Goal: Task Accomplishment & Management: Complete application form

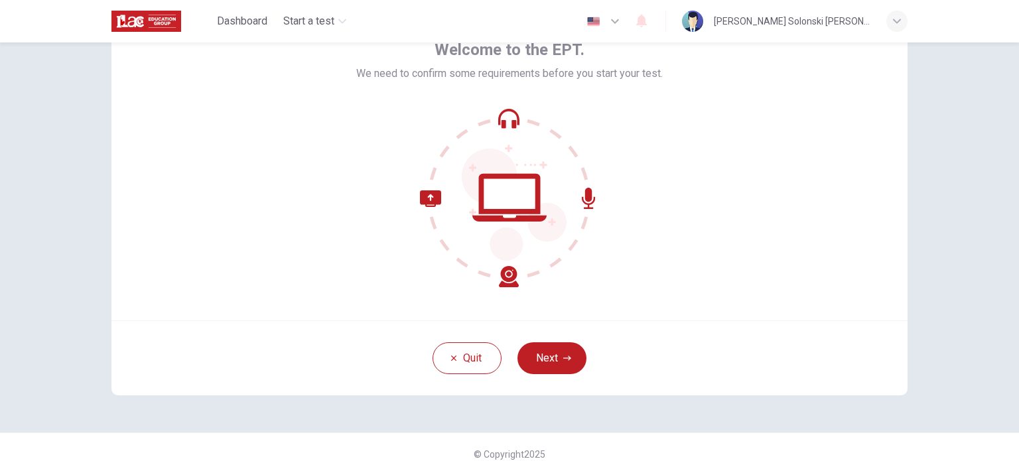
scroll to position [91, 0]
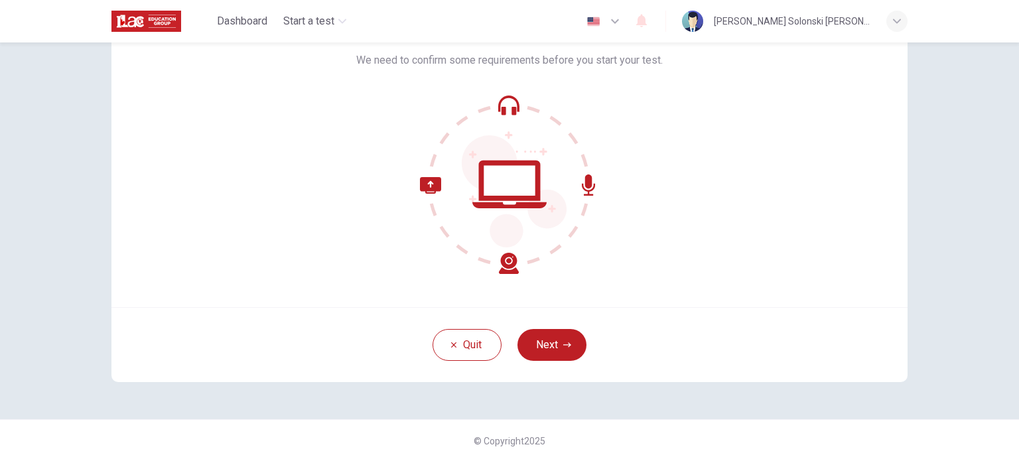
click at [574, 346] on button "Next" at bounding box center [552, 345] width 69 height 32
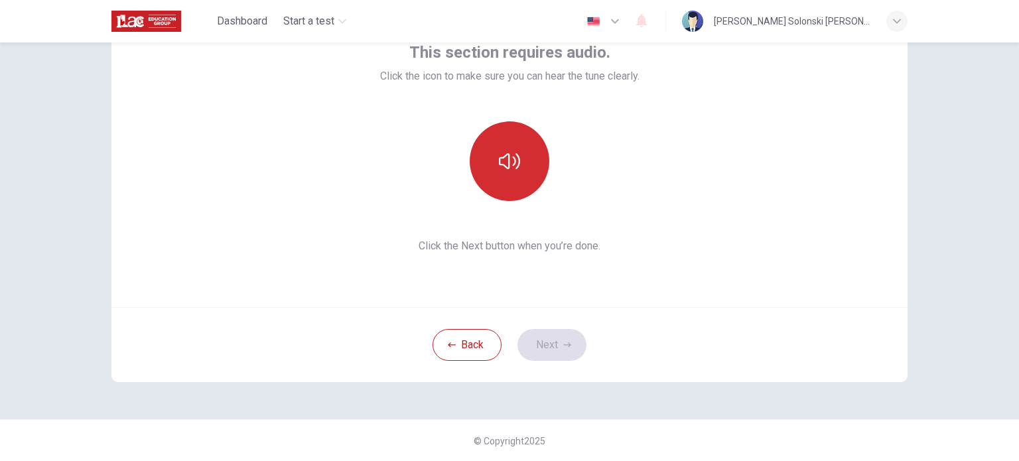
click at [507, 152] on icon "button" at bounding box center [509, 161] width 21 height 21
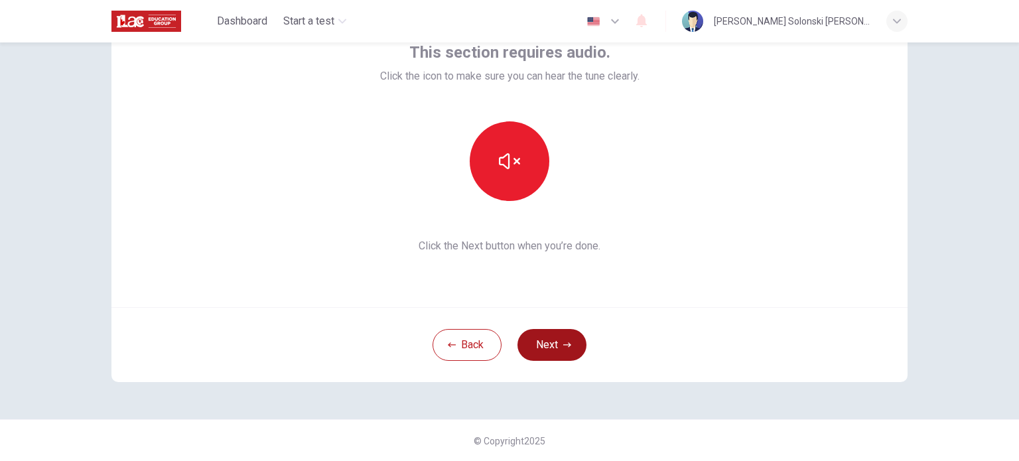
click at [555, 337] on button "Next" at bounding box center [552, 345] width 69 height 32
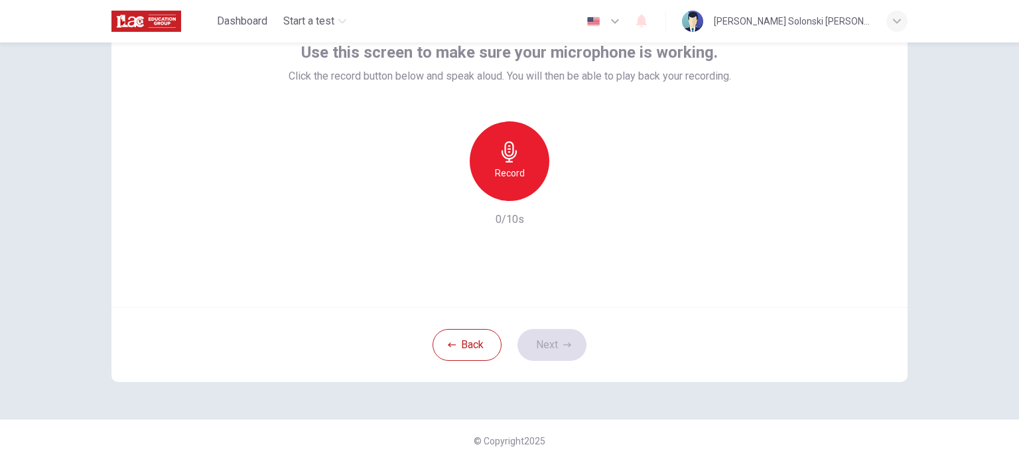
click at [499, 156] on icon "button" at bounding box center [509, 151] width 21 height 21
click at [522, 153] on div "Stop" at bounding box center [510, 161] width 80 height 80
click at [569, 190] on icon "button" at bounding box center [572, 191] width 6 height 8
click at [560, 349] on button "Next" at bounding box center [552, 345] width 69 height 32
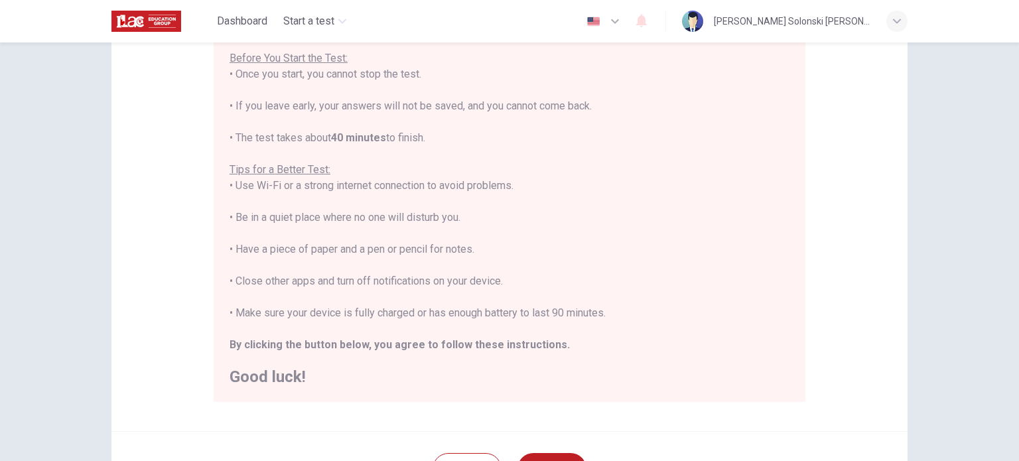
scroll to position [143, 0]
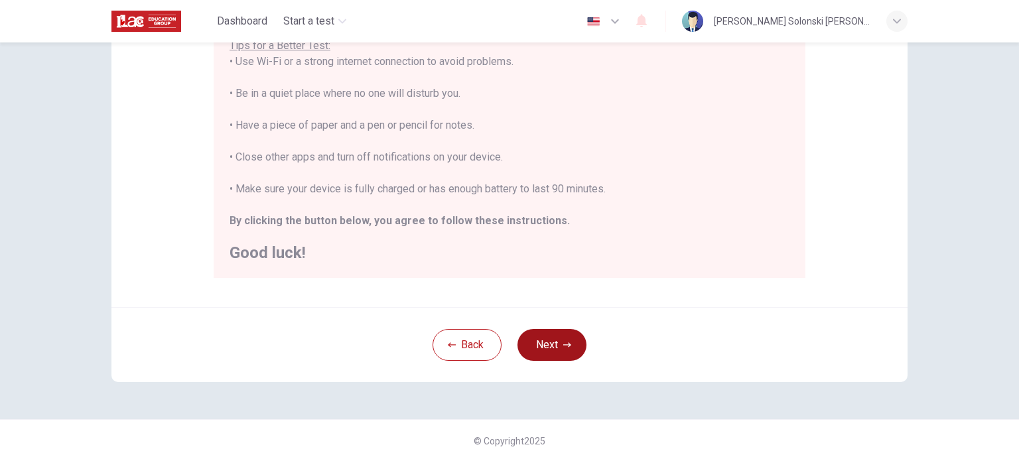
click at [553, 349] on button "Next" at bounding box center [552, 345] width 69 height 32
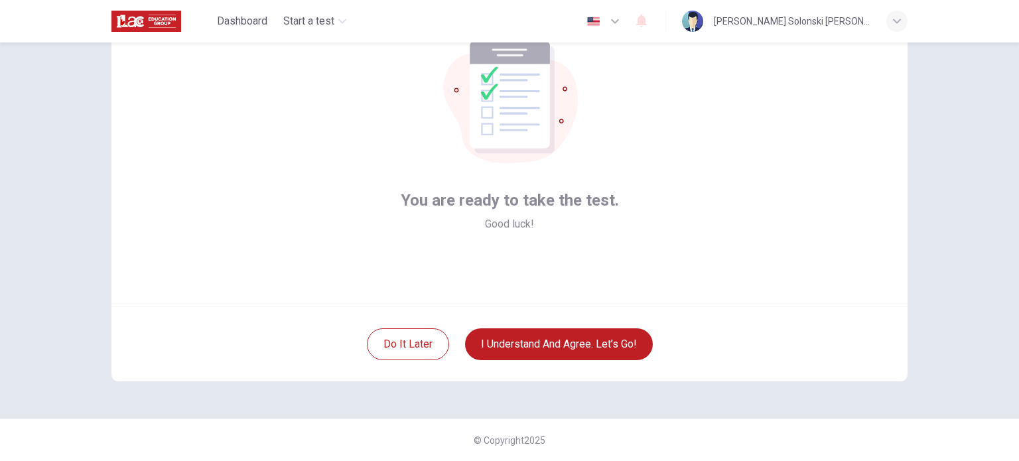
scroll to position [91, 0]
drag, startPoint x: 624, startPoint y: 345, endPoint x: 651, endPoint y: 352, distance: 28.0
click at [628, 347] on button "I understand and agree. Let’s go!" at bounding box center [559, 345] width 188 height 32
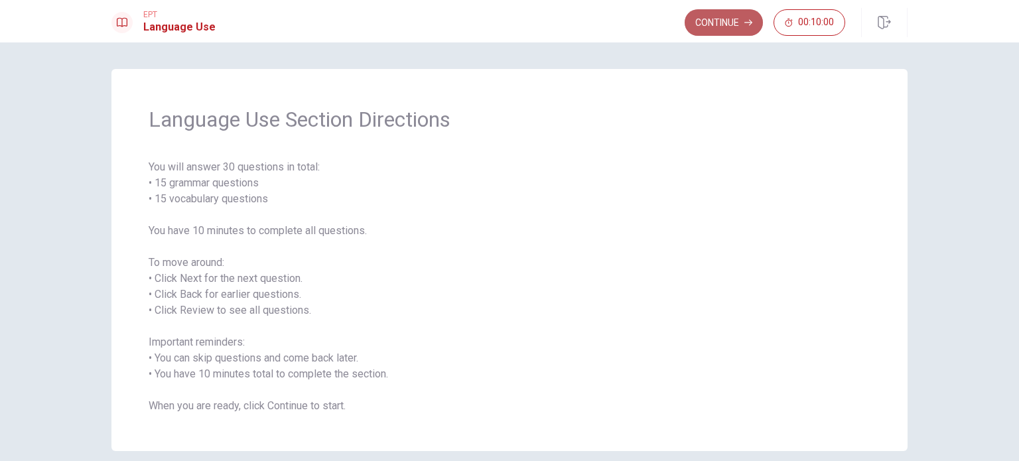
click at [729, 28] on button "Continue" at bounding box center [724, 22] width 78 height 27
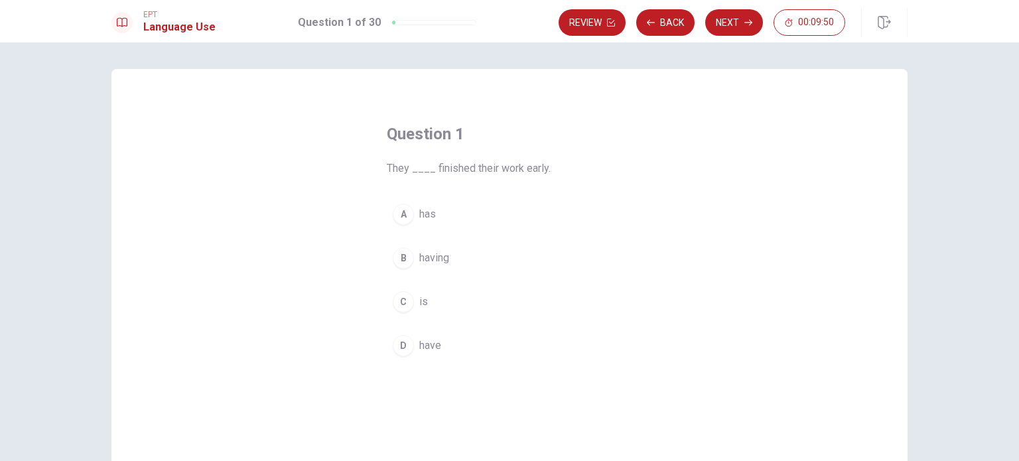
click at [425, 214] on span "has" at bounding box center [427, 214] width 17 height 16
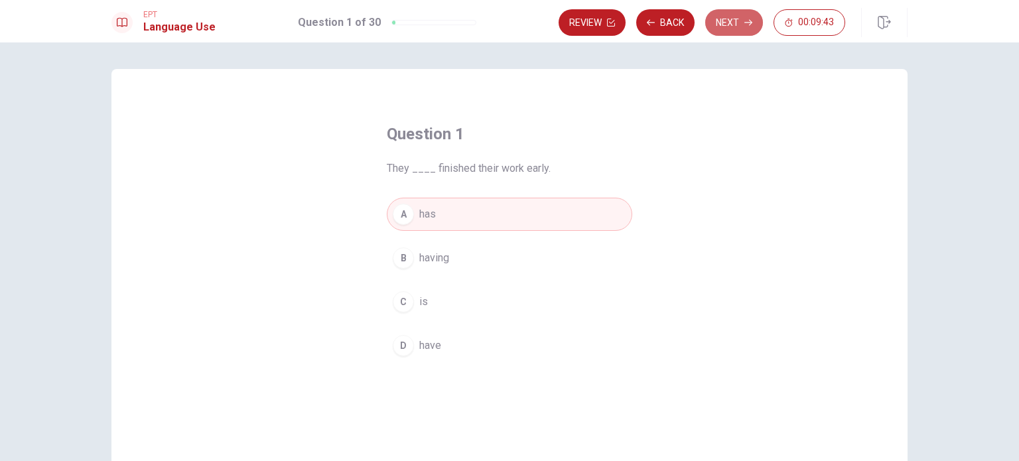
drag, startPoint x: 746, startPoint y: 23, endPoint x: 729, endPoint y: 39, distance: 23.9
click at [745, 23] on icon "button" at bounding box center [749, 23] width 8 height 8
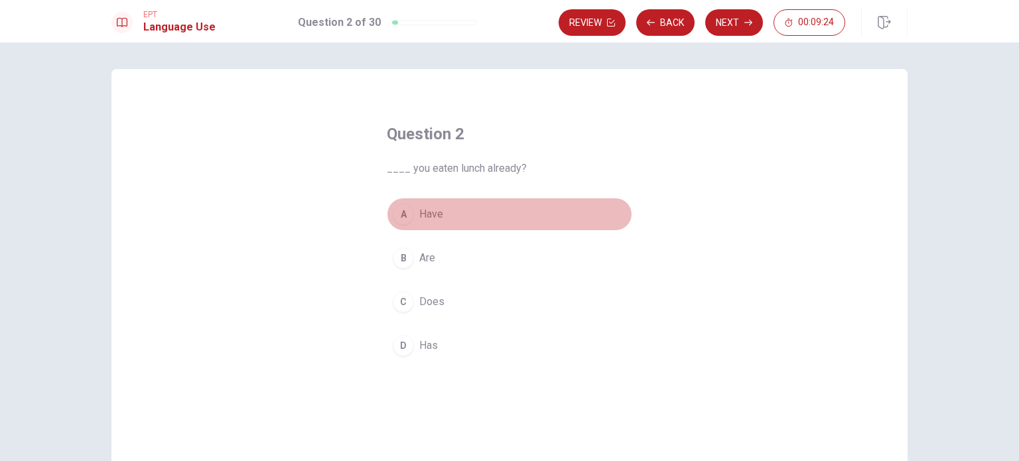
click at [423, 210] on span "Have" at bounding box center [431, 214] width 24 height 16
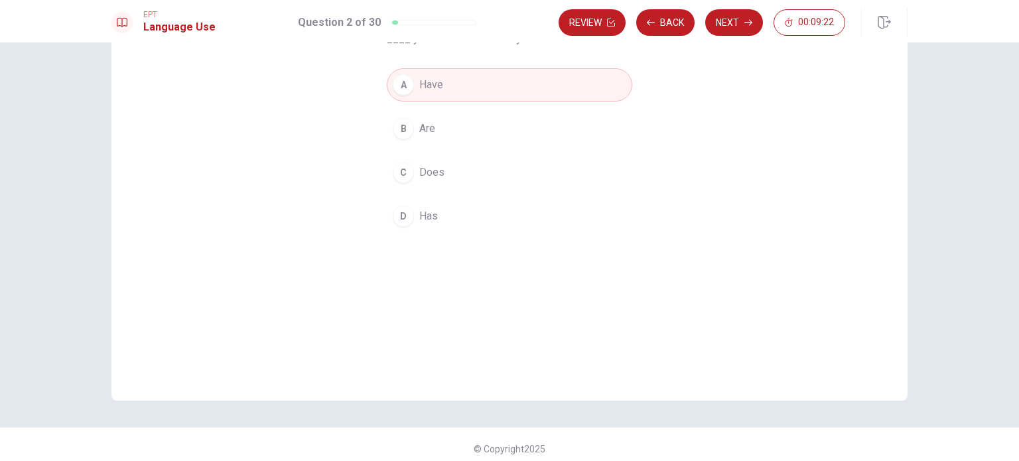
scroll to position [138, 0]
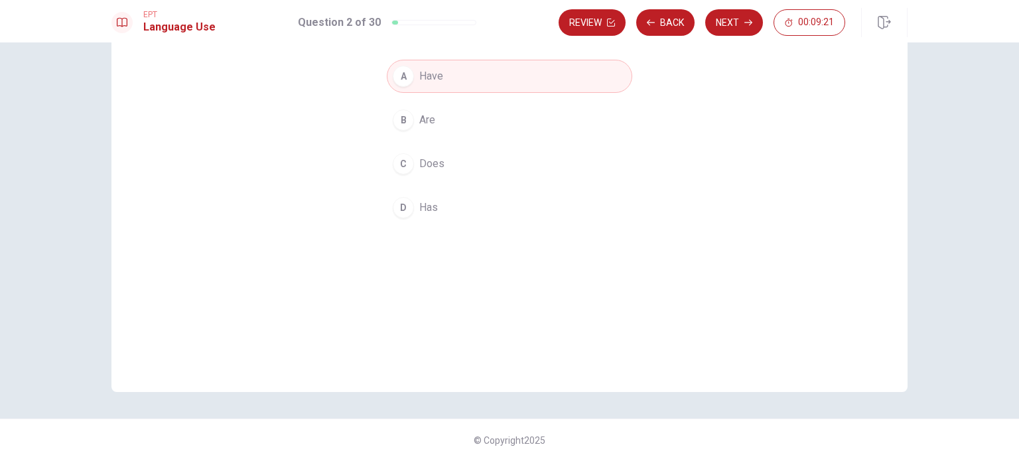
drag, startPoint x: 733, startPoint y: 13, endPoint x: 733, endPoint y: 23, distance: 10.0
click at [733, 16] on button "Next" at bounding box center [735, 22] width 58 height 27
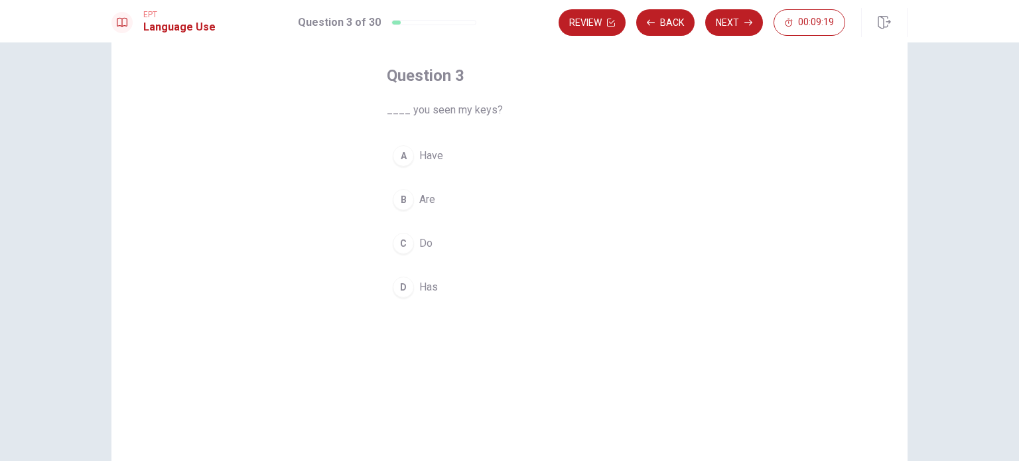
scroll to position [5, 0]
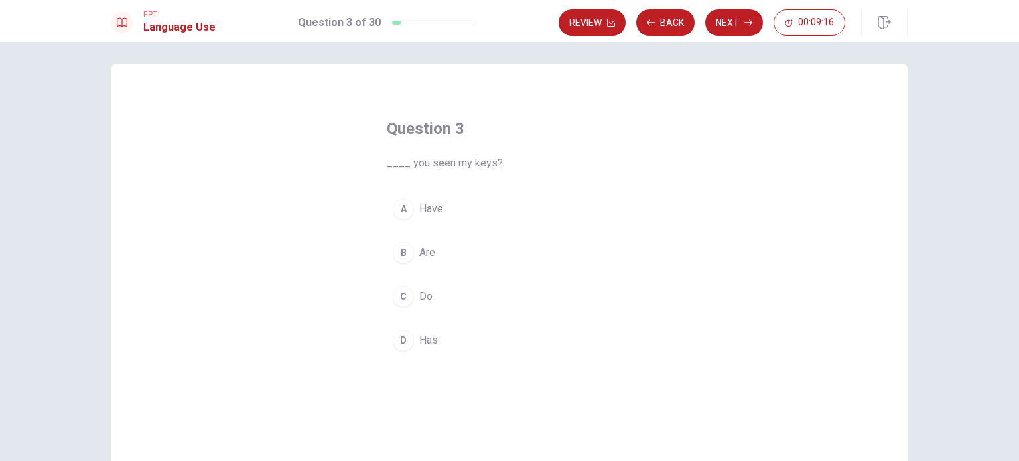
click at [421, 209] on span "Have" at bounding box center [431, 209] width 24 height 16
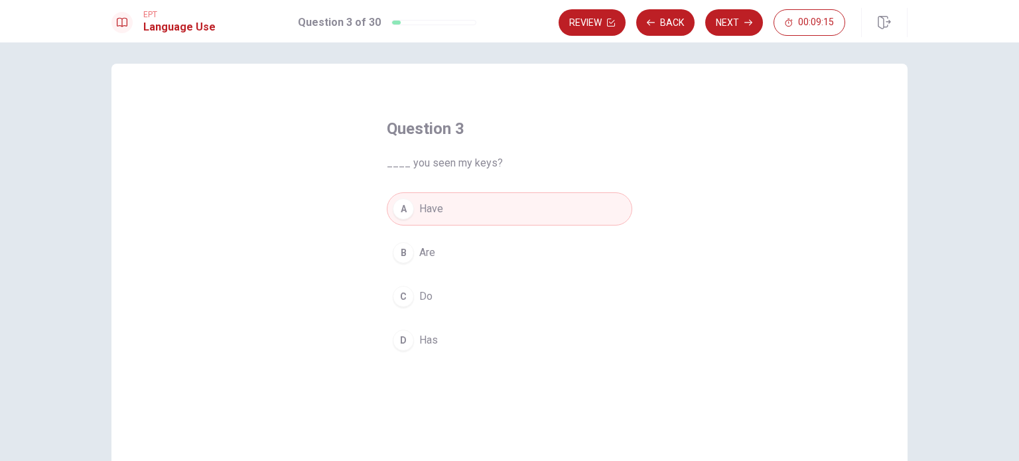
click at [745, 31] on button "Next" at bounding box center [735, 22] width 58 height 27
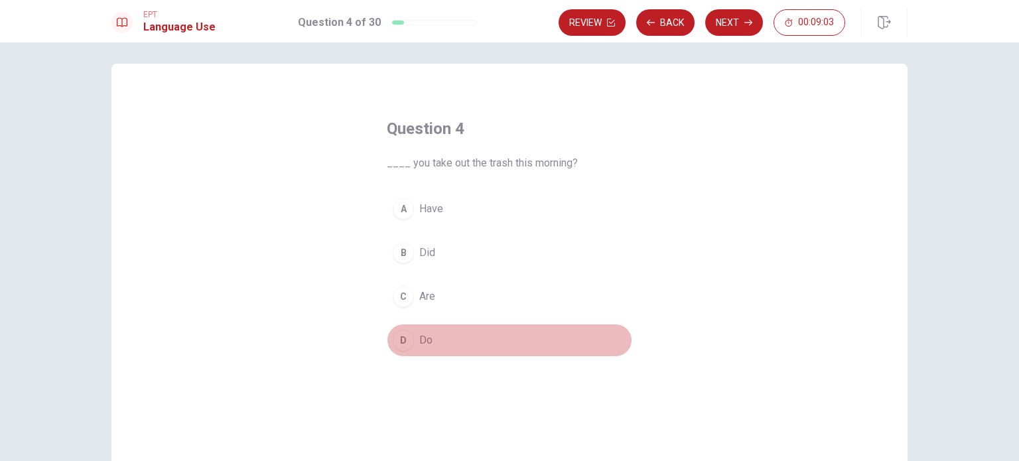
click at [422, 339] on span "Do" at bounding box center [425, 341] width 13 height 16
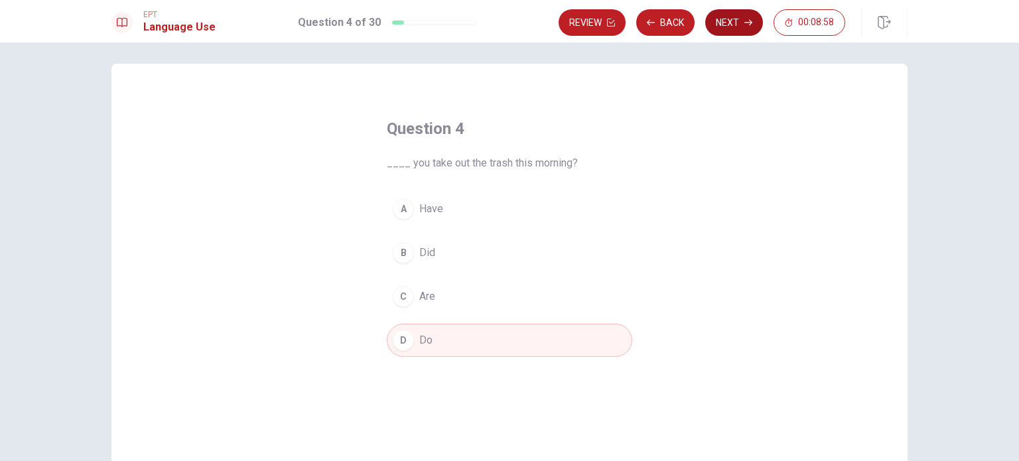
click at [746, 21] on icon "button" at bounding box center [749, 23] width 8 height 8
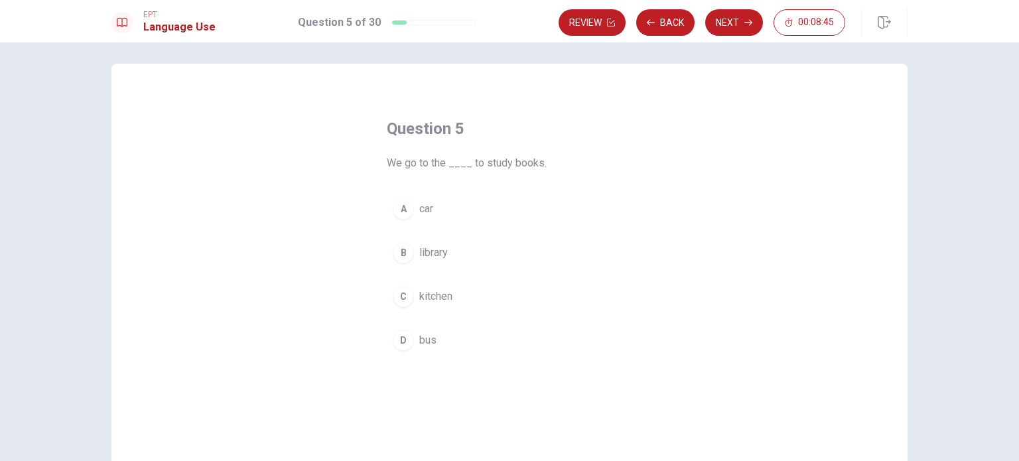
click at [421, 252] on span "library" at bounding box center [433, 253] width 29 height 16
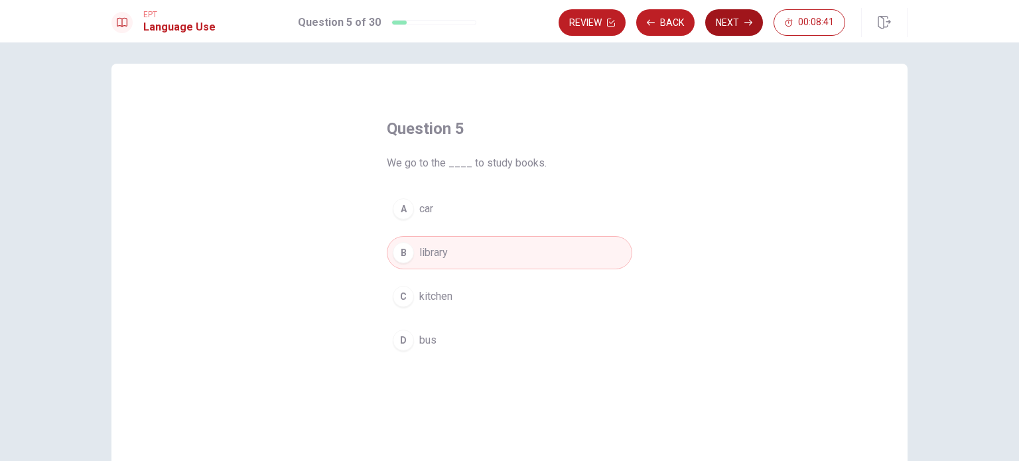
click at [735, 25] on button "Next" at bounding box center [735, 22] width 58 height 27
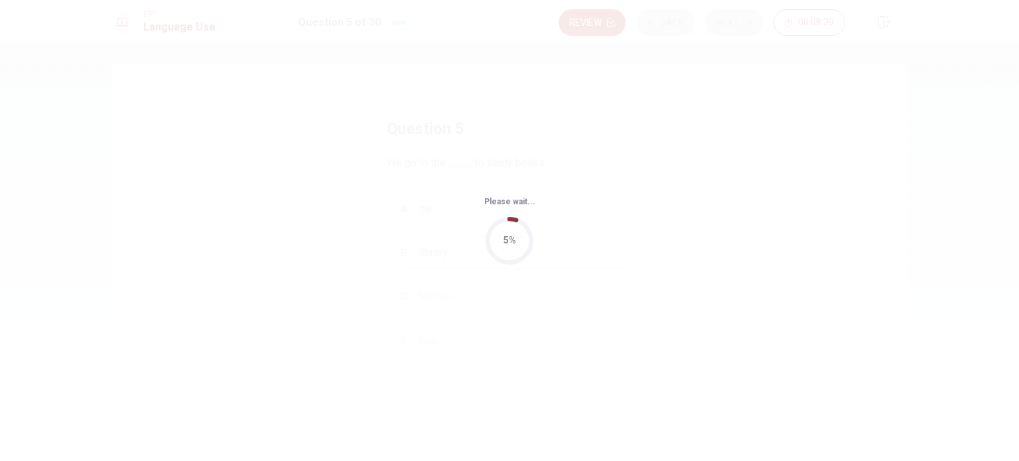
scroll to position [0, 0]
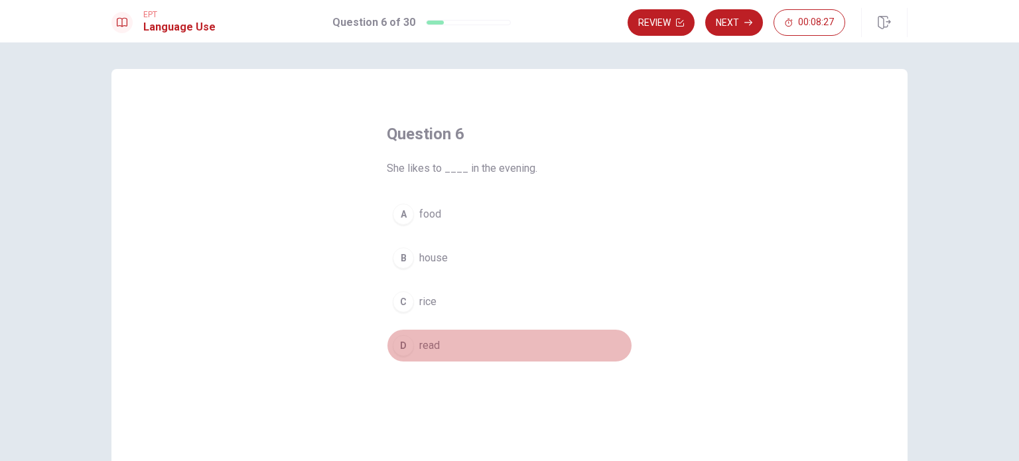
click at [419, 349] on span "read" at bounding box center [429, 346] width 21 height 16
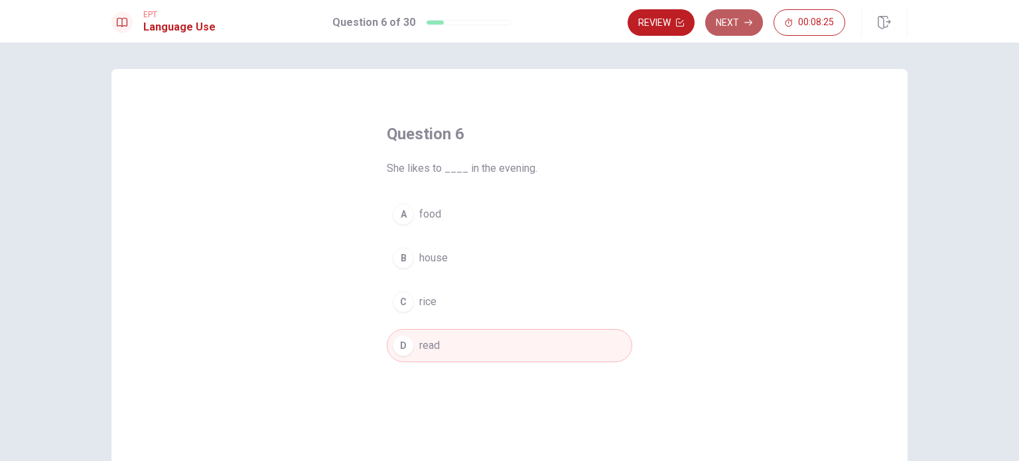
click at [727, 17] on button "Next" at bounding box center [735, 22] width 58 height 27
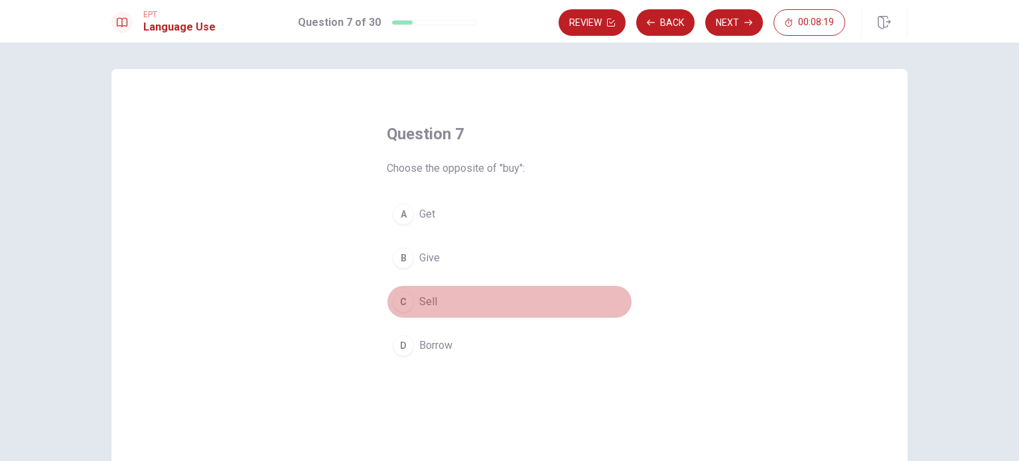
click at [427, 305] on span "Sell" at bounding box center [428, 302] width 18 height 16
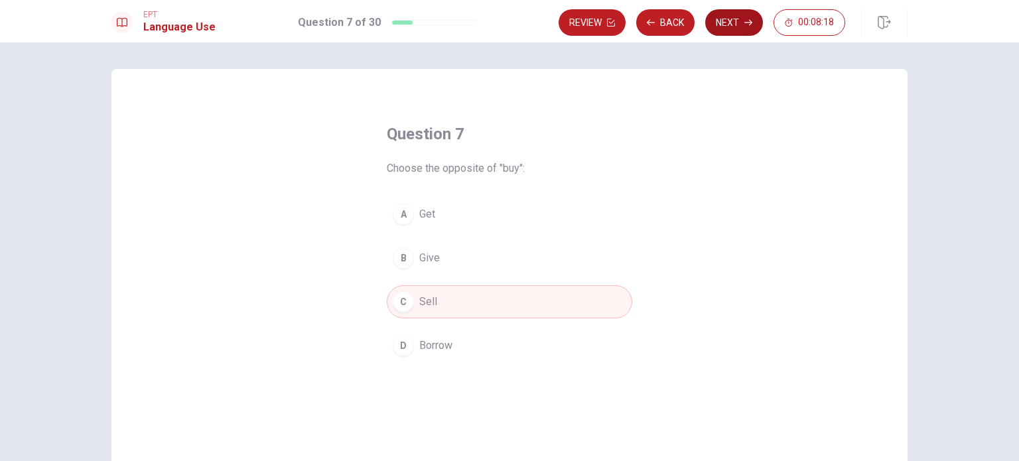
click at [728, 23] on button "Next" at bounding box center [735, 22] width 58 height 27
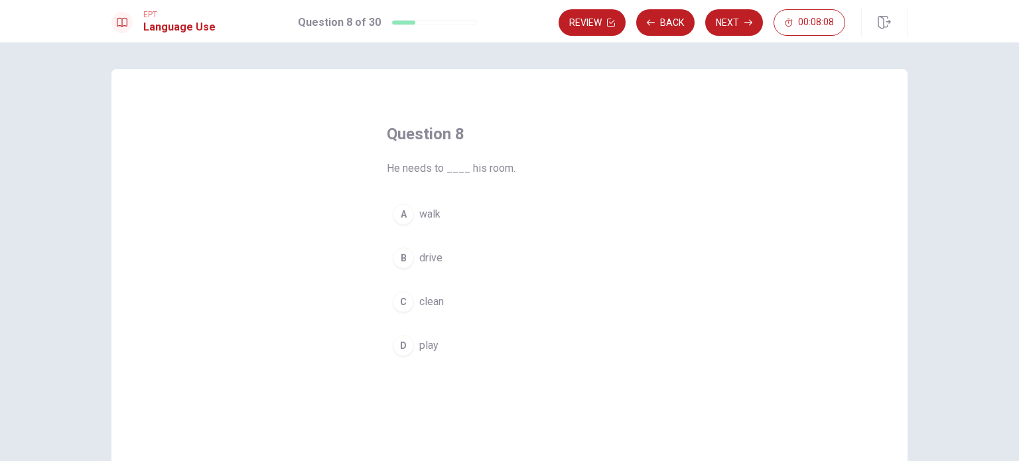
click at [429, 302] on span "clean" at bounding box center [431, 302] width 25 height 16
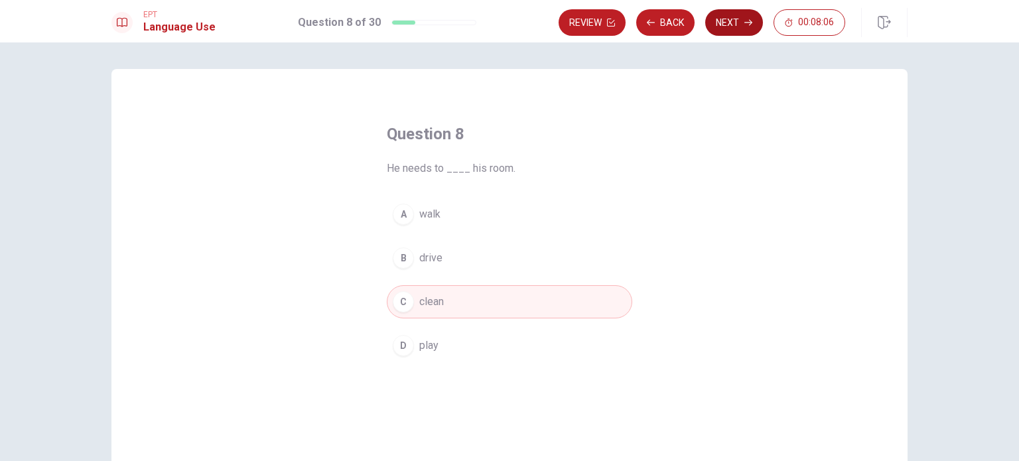
click at [735, 22] on button "Next" at bounding box center [735, 22] width 58 height 27
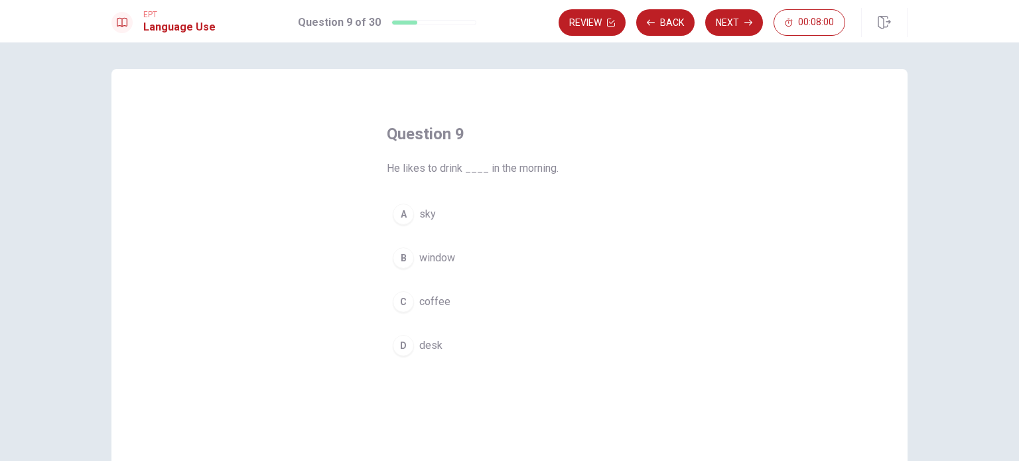
click at [421, 297] on span "coffee" at bounding box center [434, 302] width 31 height 16
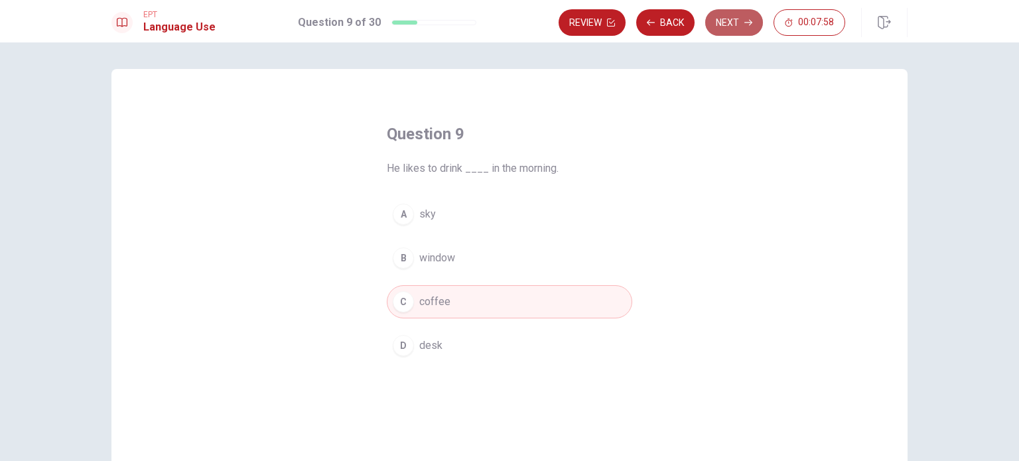
click at [735, 29] on button "Next" at bounding box center [735, 22] width 58 height 27
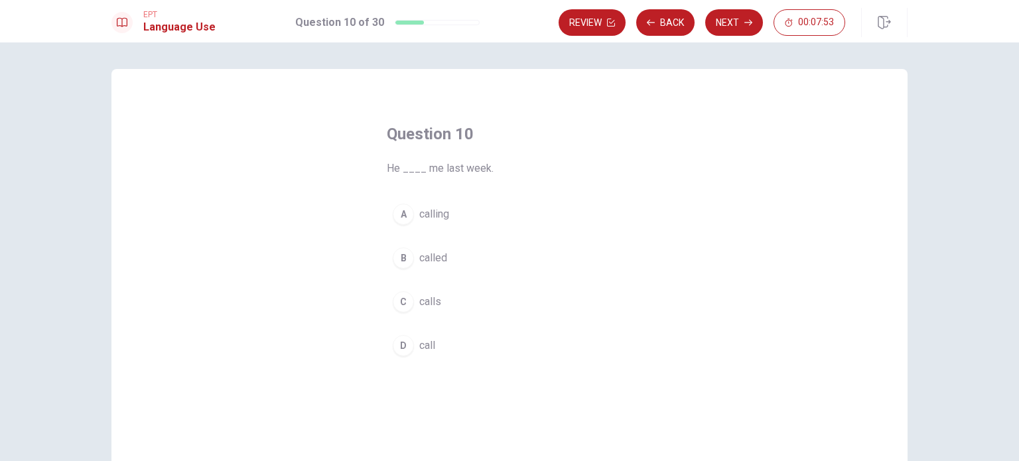
click at [427, 258] on span "called" at bounding box center [433, 258] width 28 height 16
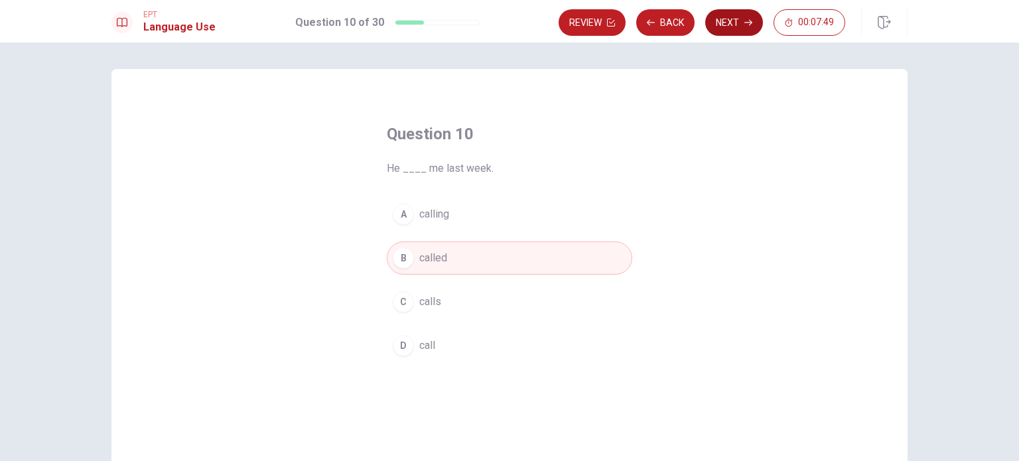
click at [735, 27] on button "Next" at bounding box center [735, 22] width 58 height 27
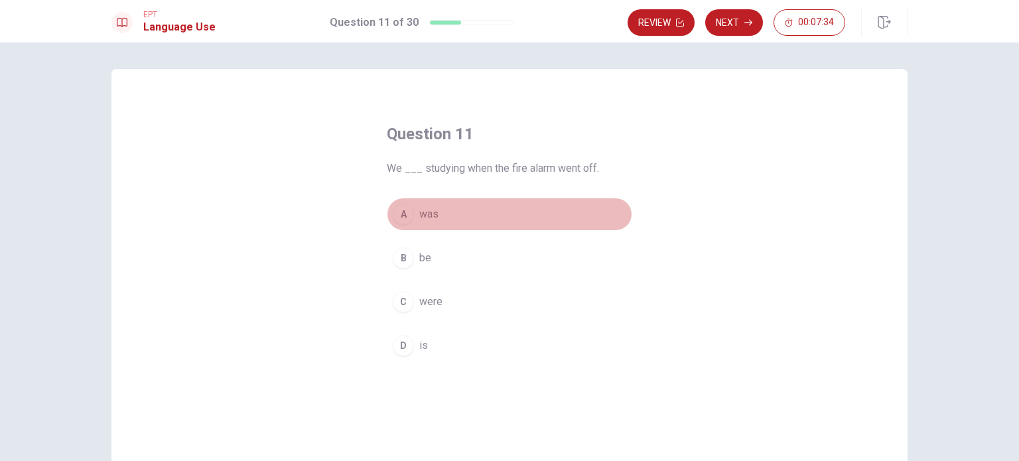
click at [433, 215] on span "was" at bounding box center [428, 214] width 19 height 16
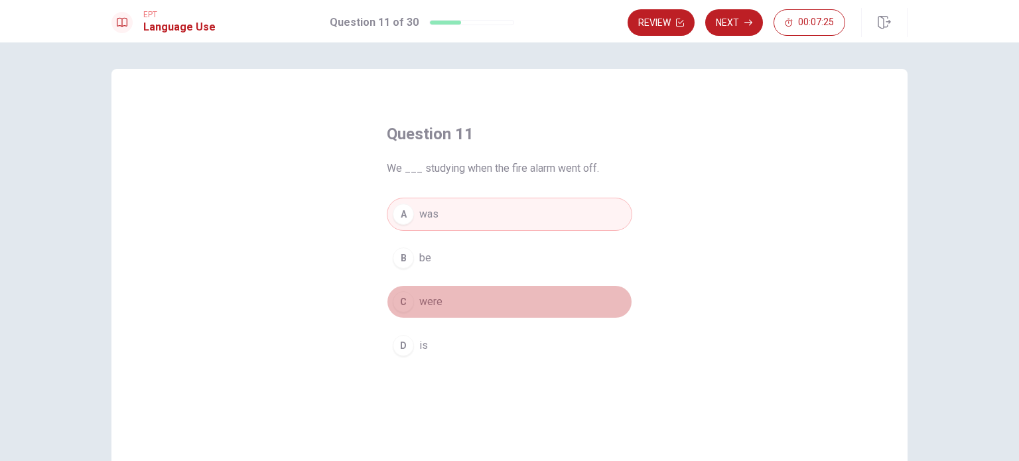
drag, startPoint x: 427, startPoint y: 301, endPoint x: 434, endPoint y: 288, distance: 14.3
click at [429, 297] on span "were" at bounding box center [430, 302] width 23 height 16
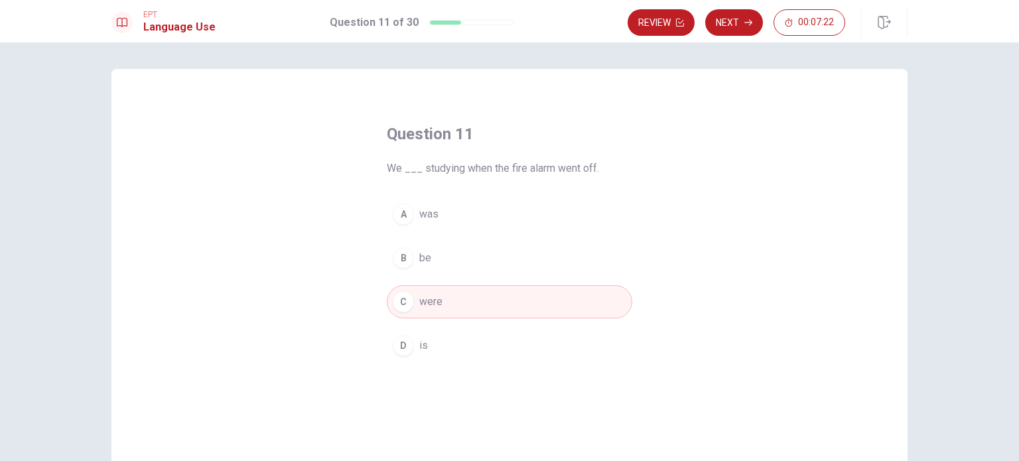
drag, startPoint x: 751, startPoint y: 23, endPoint x: 745, endPoint y: 26, distance: 6.8
click at [749, 23] on icon "button" at bounding box center [749, 23] width 8 height 8
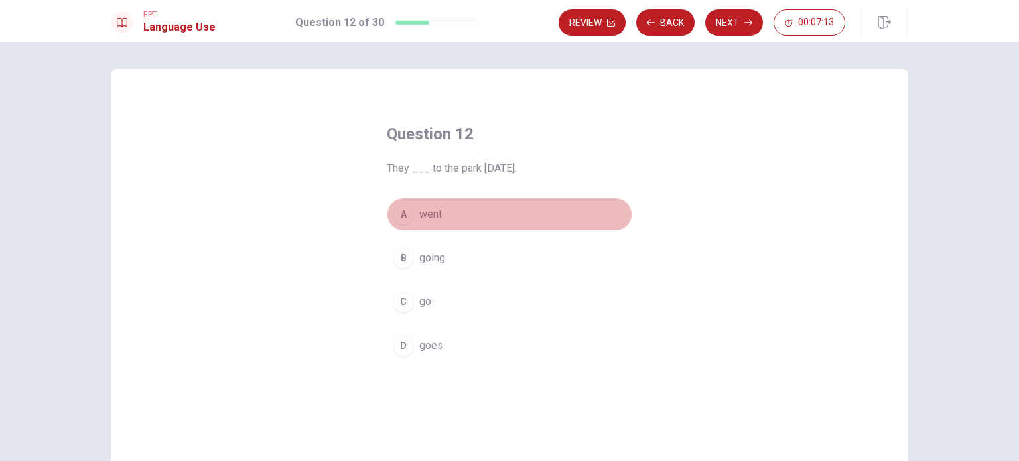
click at [434, 216] on span "went" at bounding box center [430, 214] width 23 height 16
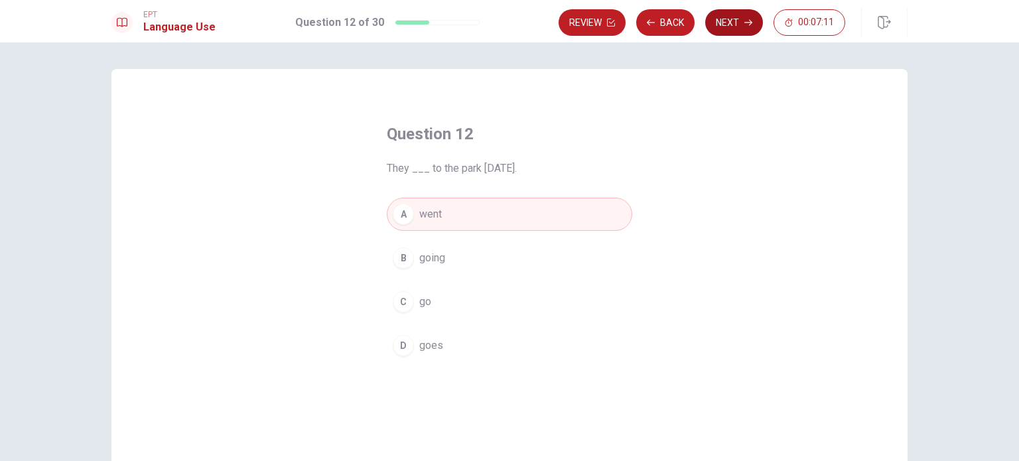
click at [733, 30] on button "Next" at bounding box center [735, 22] width 58 height 27
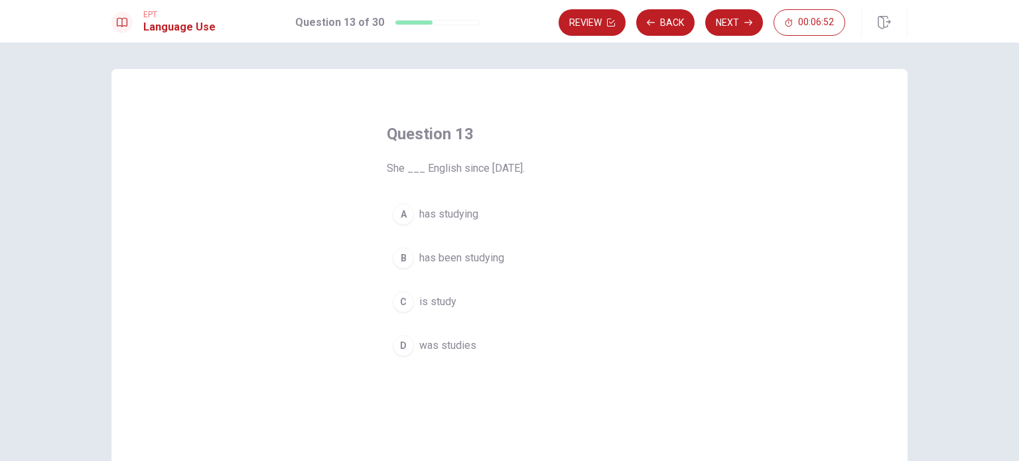
click at [459, 260] on span "has been studying" at bounding box center [461, 258] width 85 height 16
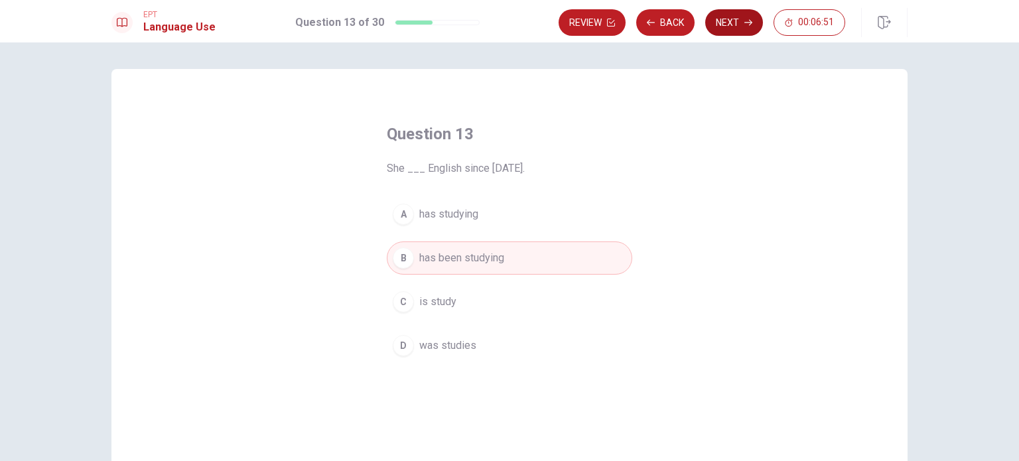
click at [741, 26] on button "Next" at bounding box center [735, 22] width 58 height 27
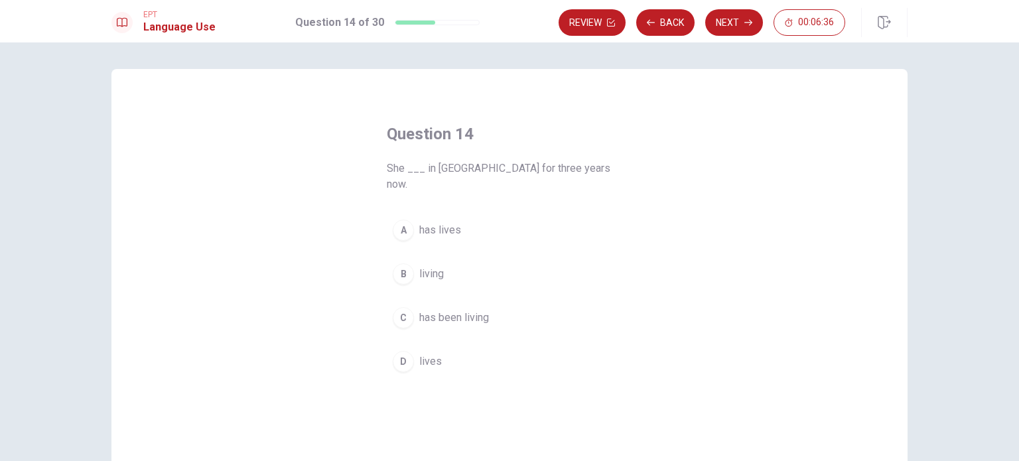
click at [440, 310] on span "has been living" at bounding box center [454, 318] width 70 height 16
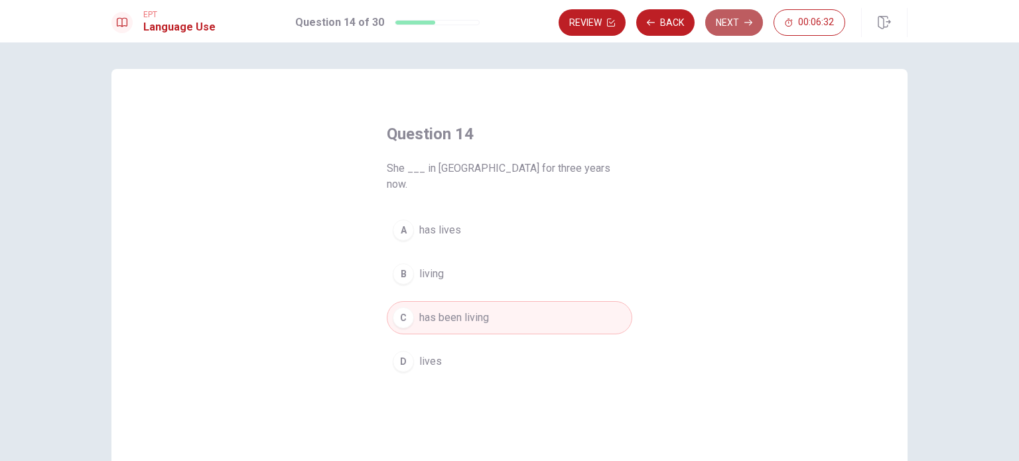
click at [741, 26] on button "Next" at bounding box center [735, 22] width 58 height 27
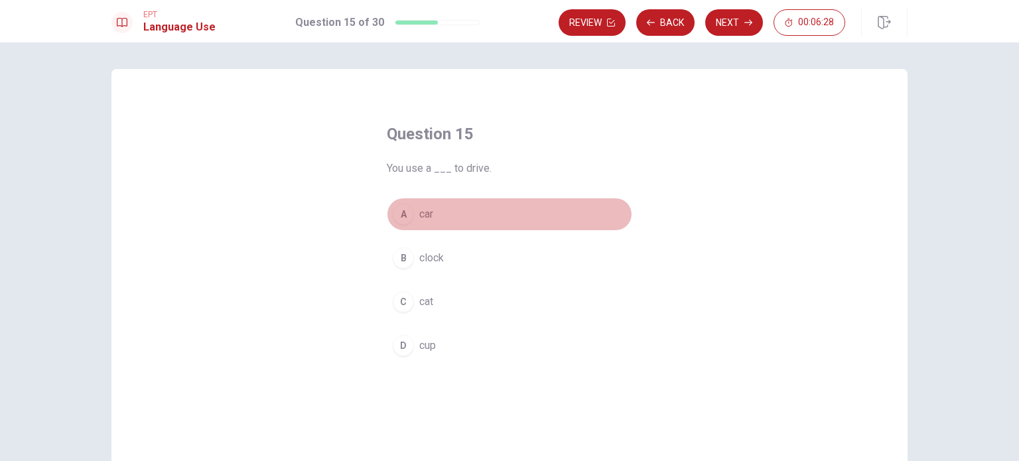
click at [434, 209] on button "A car" at bounding box center [510, 214] width 246 height 33
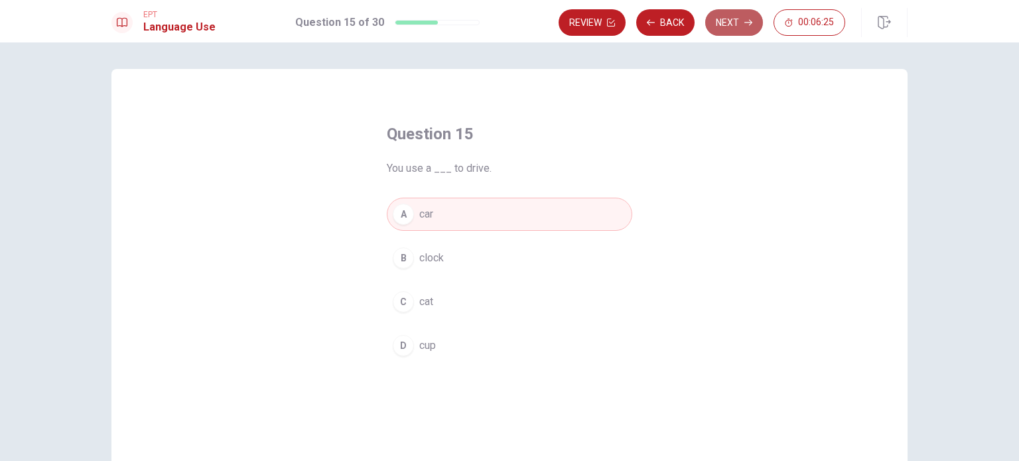
click at [739, 26] on button "Next" at bounding box center [735, 22] width 58 height 27
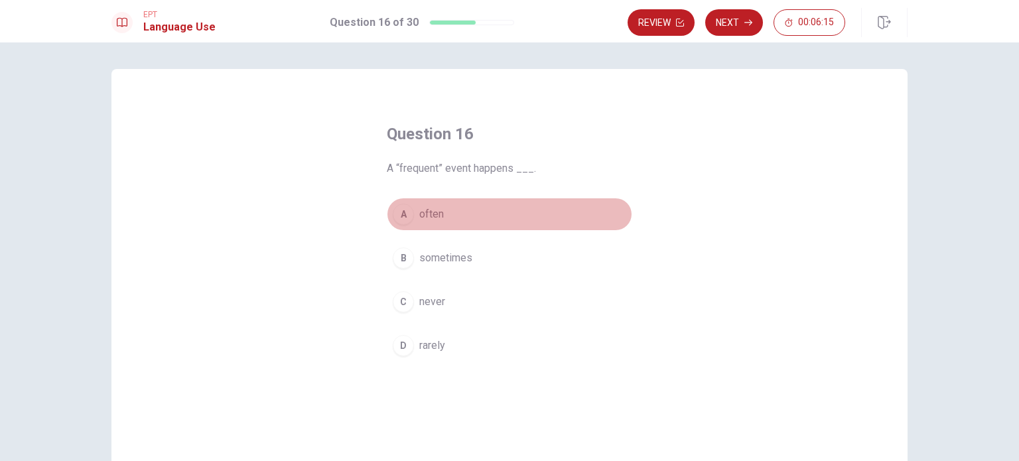
click at [437, 214] on span "often" at bounding box center [431, 214] width 25 height 16
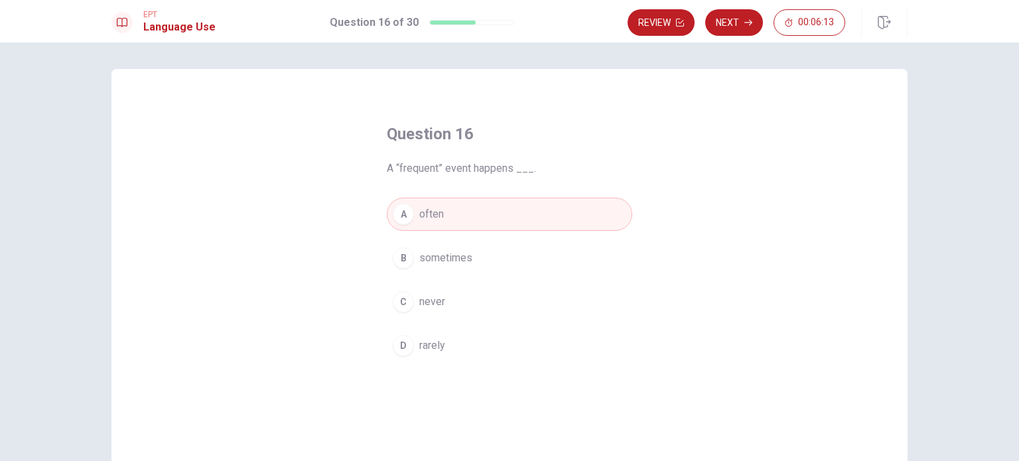
drag, startPoint x: 740, startPoint y: 29, endPoint x: 701, endPoint y: 55, distance: 47.3
click at [739, 29] on button "Next" at bounding box center [735, 22] width 58 height 27
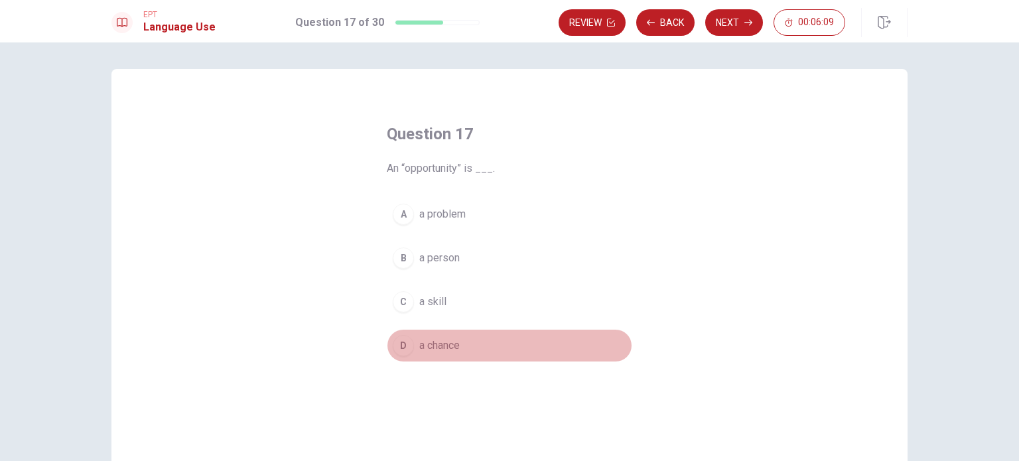
click at [436, 346] on span "a chance" at bounding box center [439, 346] width 40 height 16
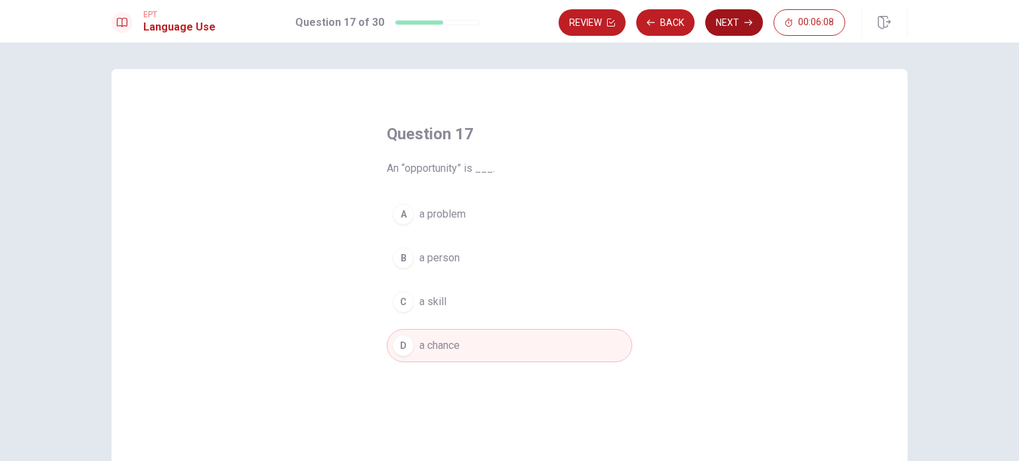
drag, startPoint x: 734, startPoint y: 22, endPoint x: 719, endPoint y: 46, distance: 28.0
click at [733, 23] on button "Next" at bounding box center [735, 22] width 58 height 27
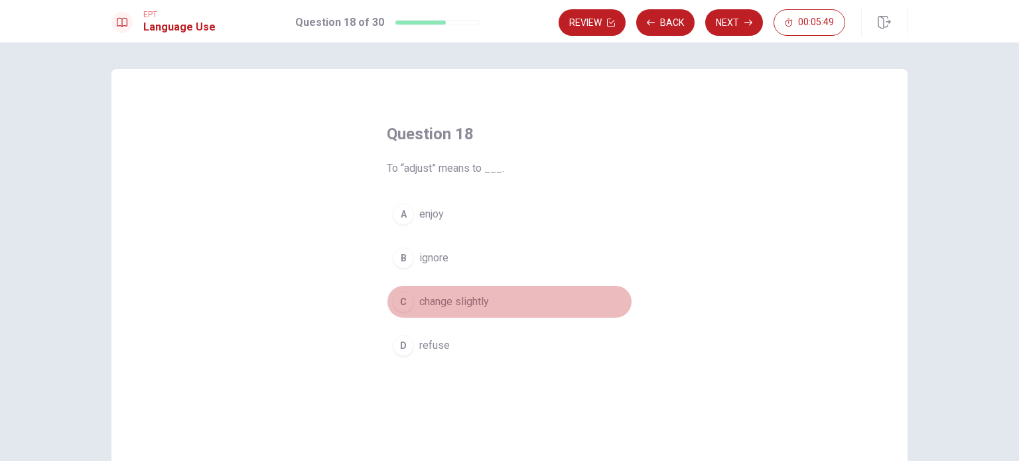
click at [442, 302] on span "change slightly" at bounding box center [454, 302] width 70 height 16
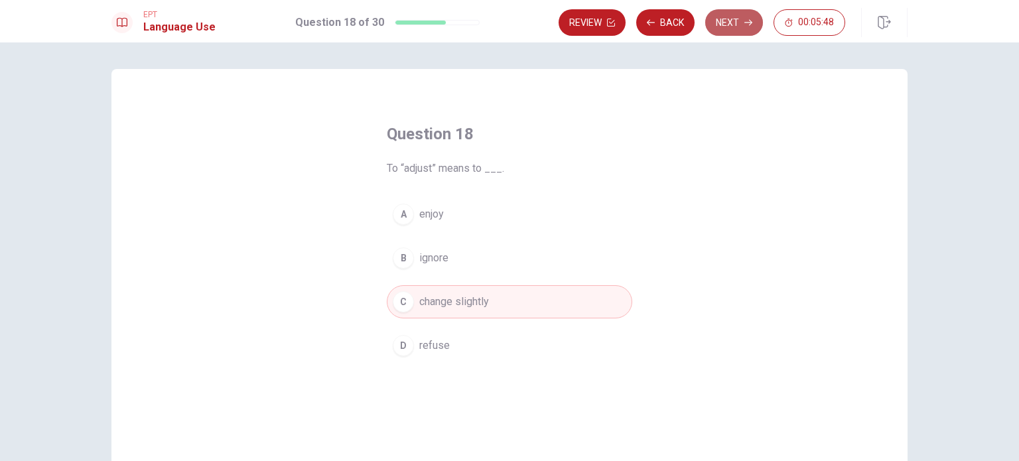
click at [732, 22] on button "Next" at bounding box center [735, 22] width 58 height 27
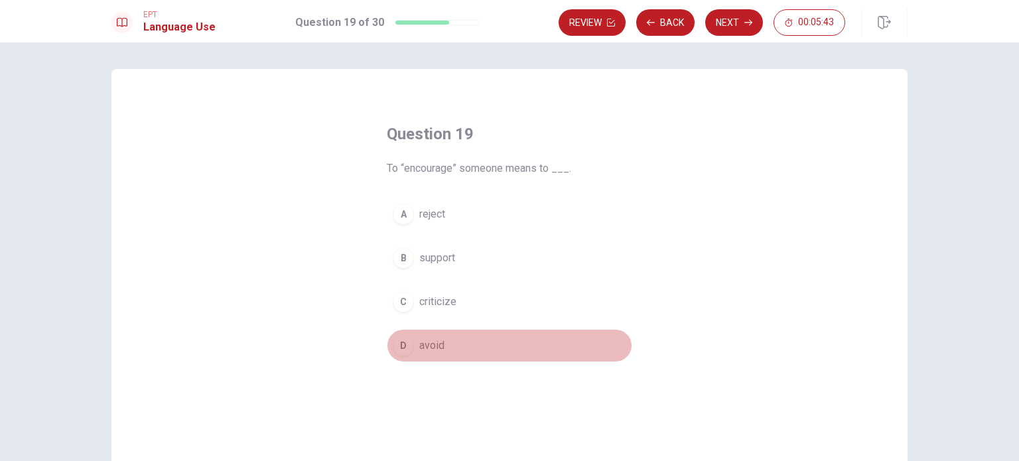
click at [419, 338] on span "avoid" at bounding box center [431, 346] width 25 height 16
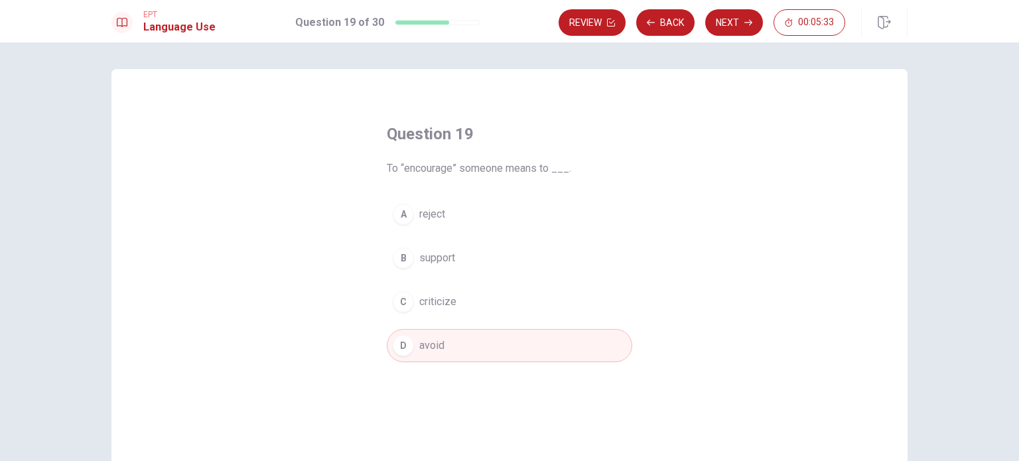
click at [735, 22] on button "Next" at bounding box center [735, 22] width 58 height 27
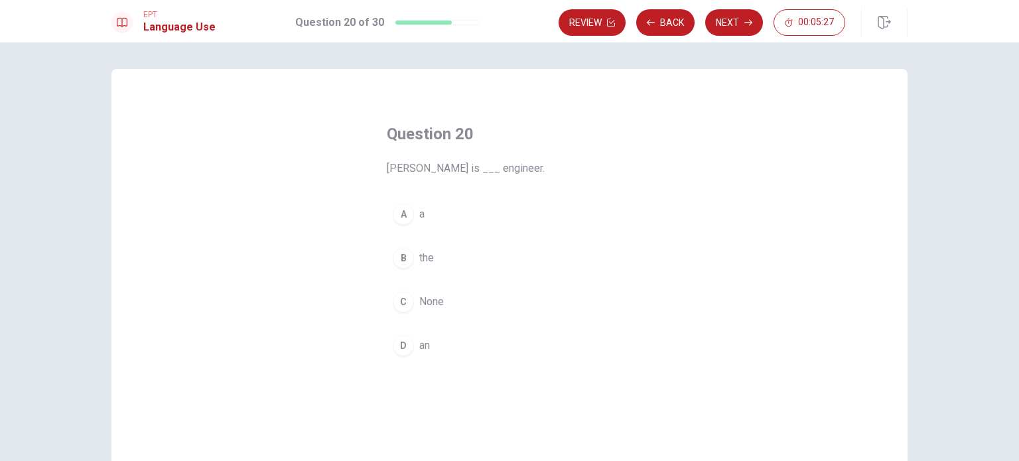
click at [426, 345] on span "an" at bounding box center [424, 346] width 11 height 16
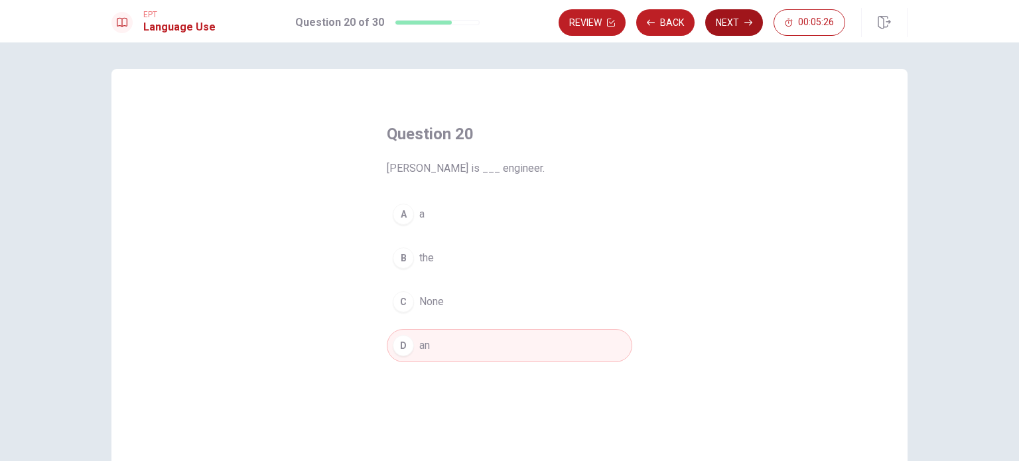
click at [725, 28] on button "Next" at bounding box center [735, 22] width 58 height 27
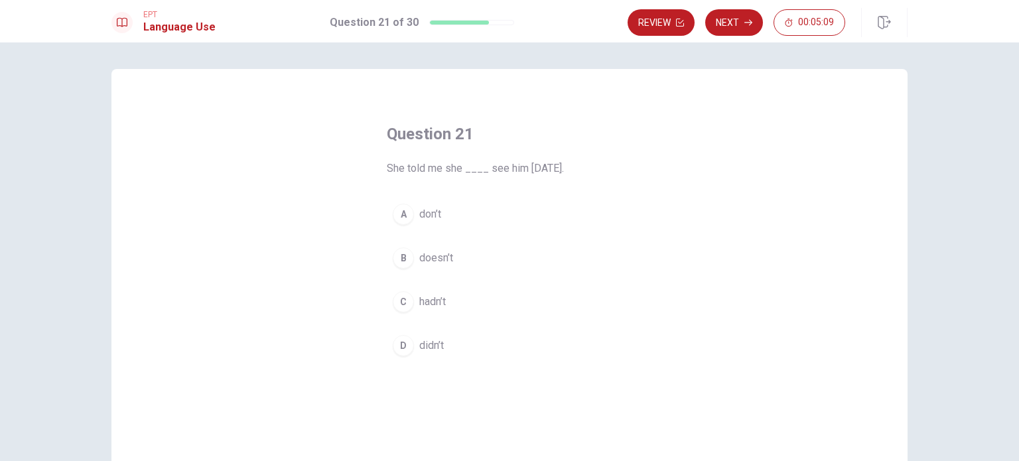
click at [427, 260] on span "doesn’t" at bounding box center [436, 258] width 34 height 16
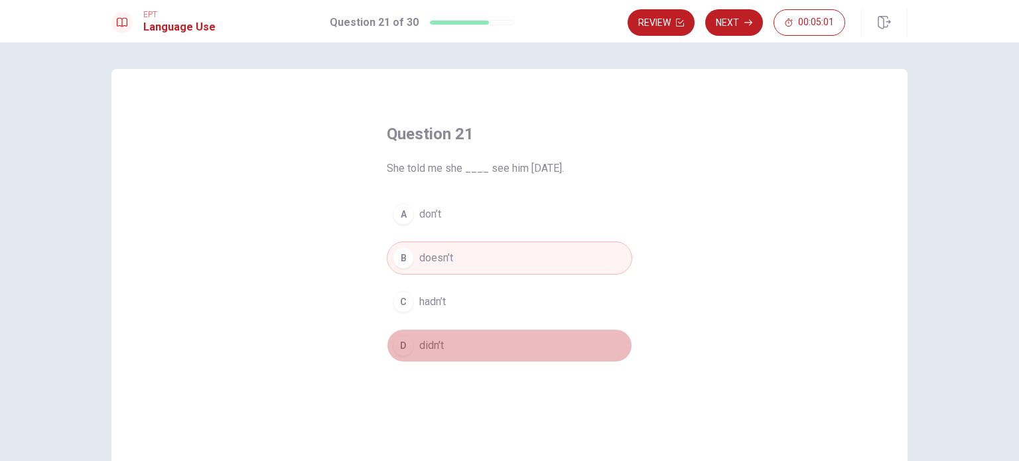
click at [424, 341] on span "didn’t" at bounding box center [431, 346] width 25 height 16
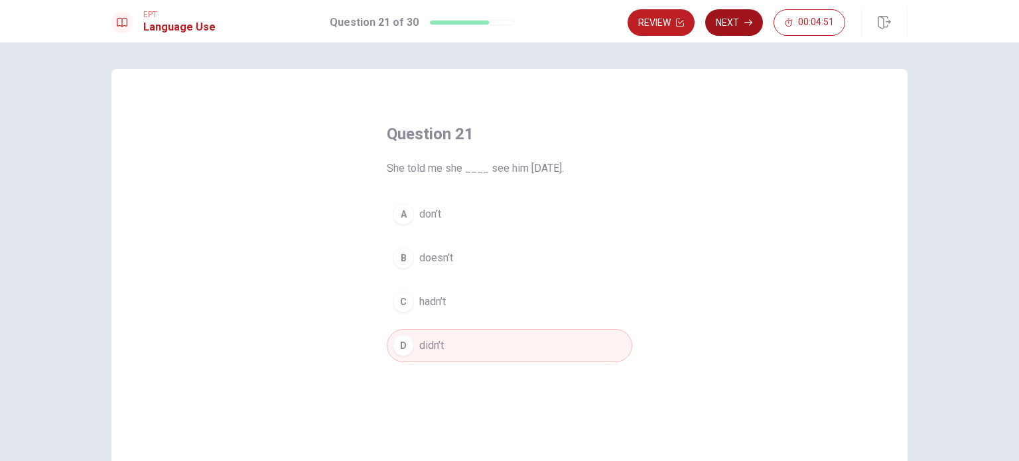
click at [733, 21] on button "Next" at bounding box center [735, 22] width 58 height 27
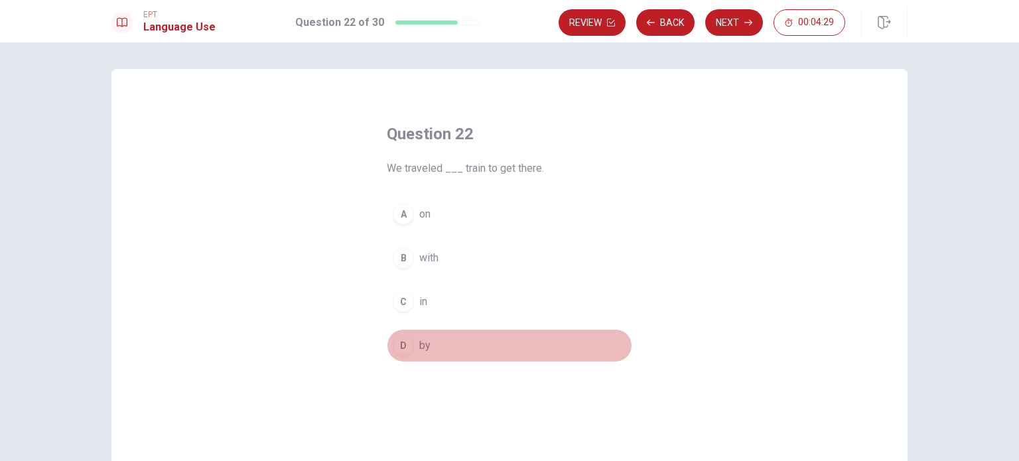
click at [422, 346] on span "by" at bounding box center [424, 346] width 11 height 16
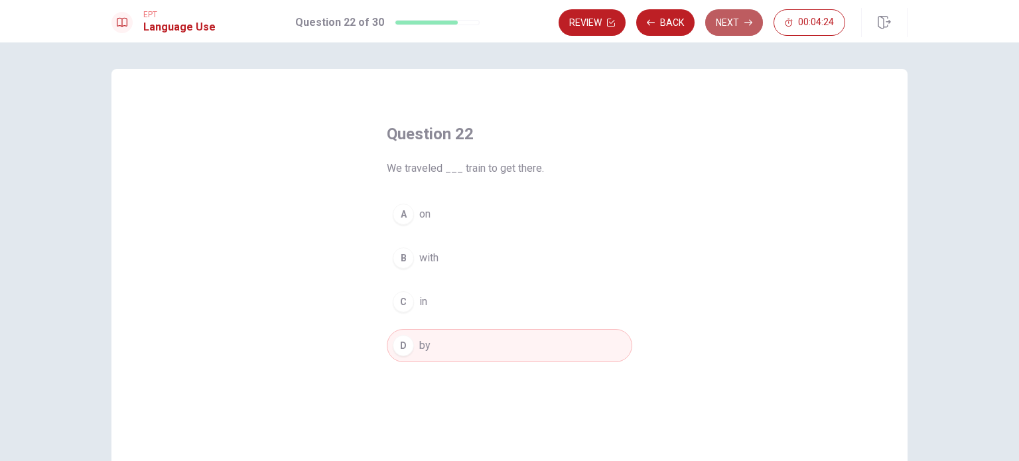
click at [733, 19] on button "Next" at bounding box center [735, 22] width 58 height 27
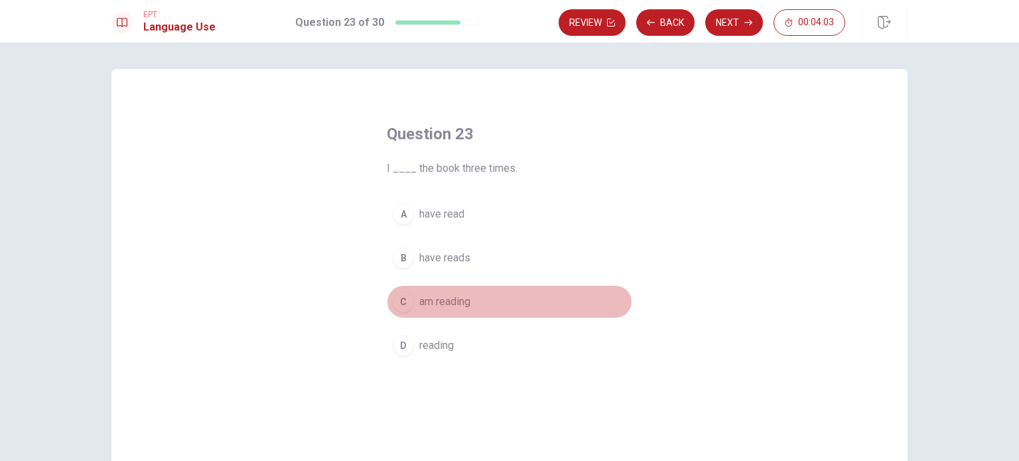
click at [430, 304] on span "am reading" at bounding box center [444, 302] width 51 height 16
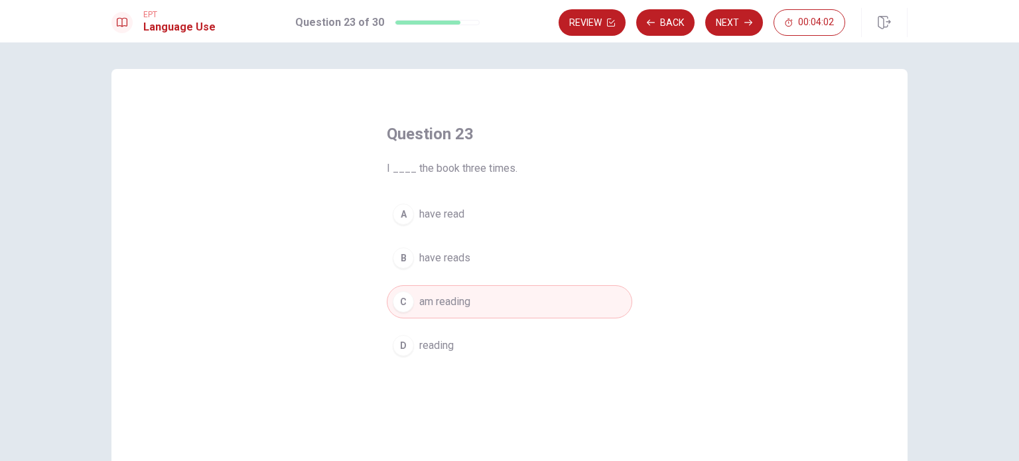
drag, startPoint x: 735, startPoint y: 27, endPoint x: 729, endPoint y: 33, distance: 8.9
click at [735, 27] on button "Next" at bounding box center [735, 22] width 58 height 27
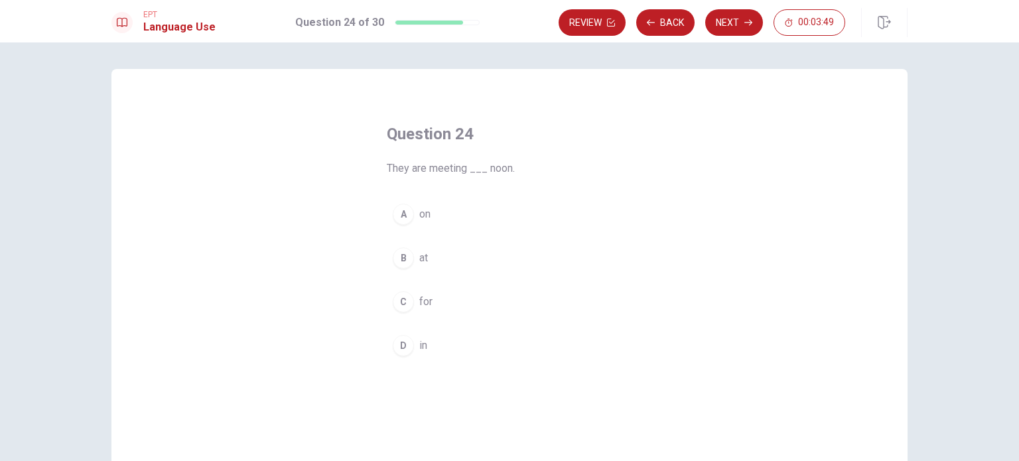
click at [425, 253] on button "B at" at bounding box center [510, 258] width 246 height 33
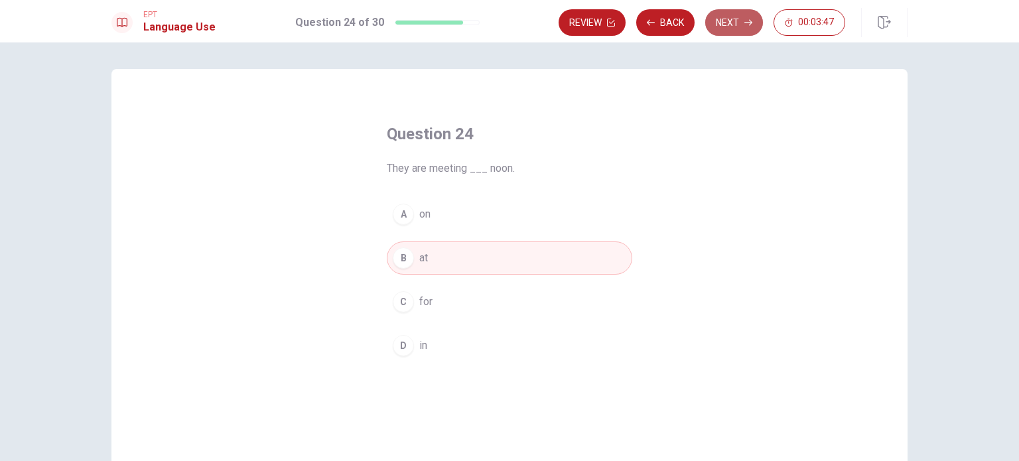
click at [737, 27] on button "Next" at bounding box center [735, 22] width 58 height 27
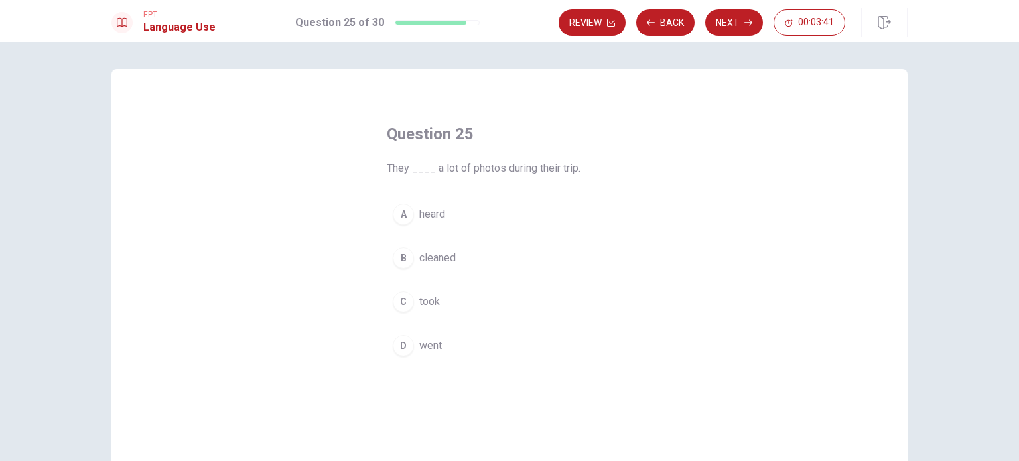
drag, startPoint x: 431, startPoint y: 304, endPoint x: 438, endPoint y: 297, distance: 10.3
click at [431, 302] on span "took" at bounding box center [429, 302] width 21 height 16
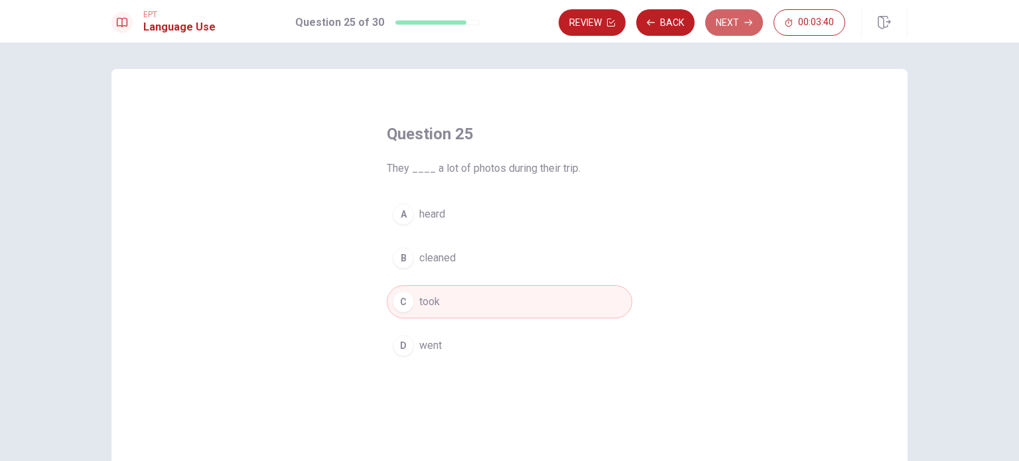
click at [743, 26] on button "Next" at bounding box center [735, 22] width 58 height 27
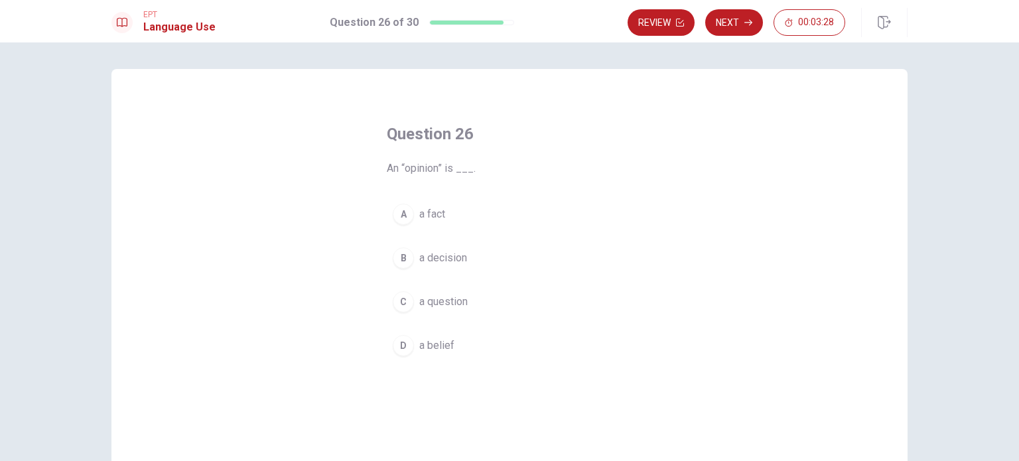
click at [428, 342] on span "a belief" at bounding box center [436, 346] width 35 height 16
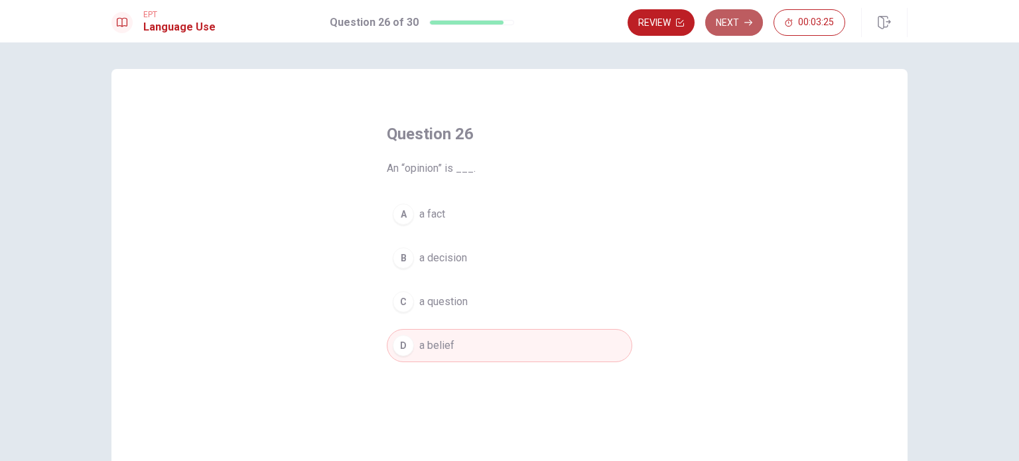
click at [729, 21] on button "Next" at bounding box center [735, 22] width 58 height 27
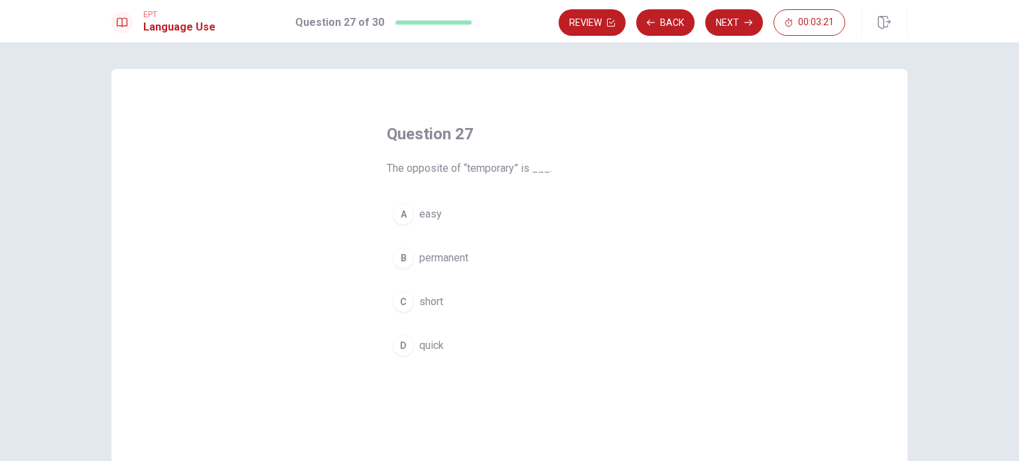
click at [435, 262] on span "permanent" at bounding box center [443, 258] width 49 height 16
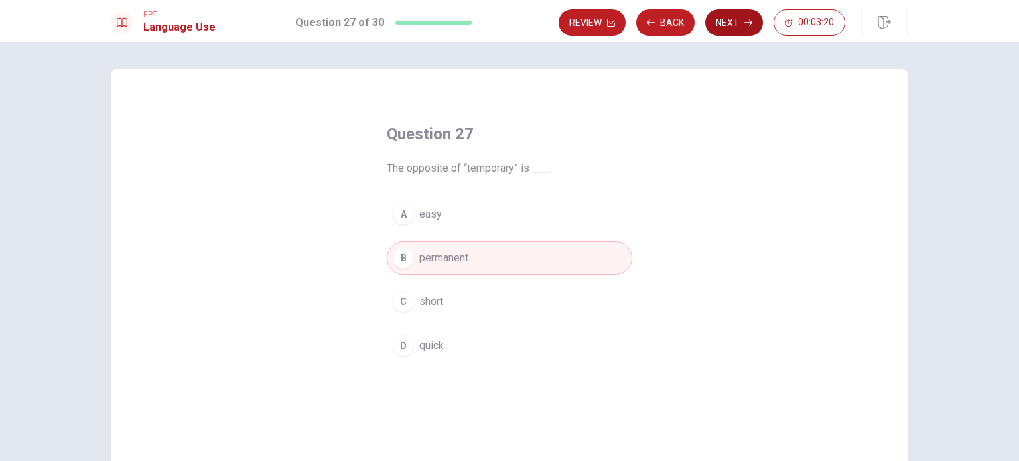
click at [747, 21] on icon "button" at bounding box center [749, 23] width 8 height 8
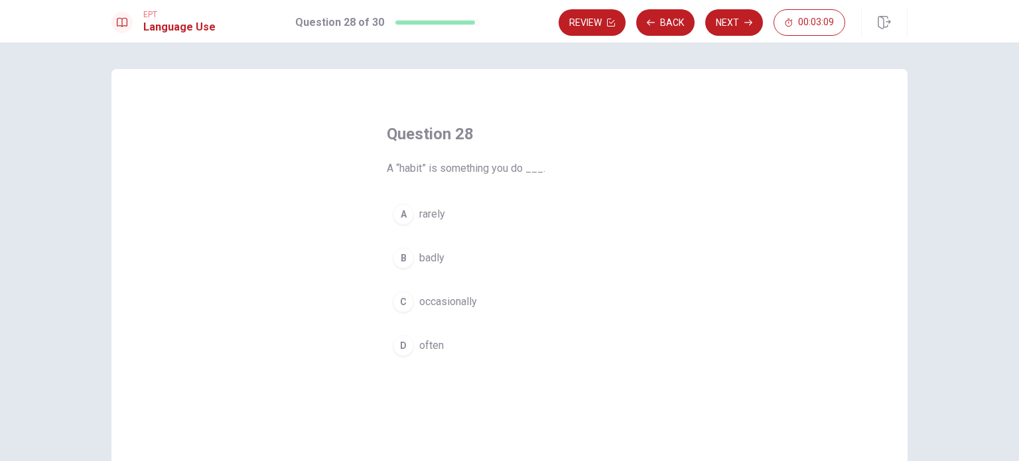
drag, startPoint x: 433, startPoint y: 340, endPoint x: 435, endPoint y: 331, distance: 9.7
click at [433, 338] on span "often" at bounding box center [431, 346] width 25 height 16
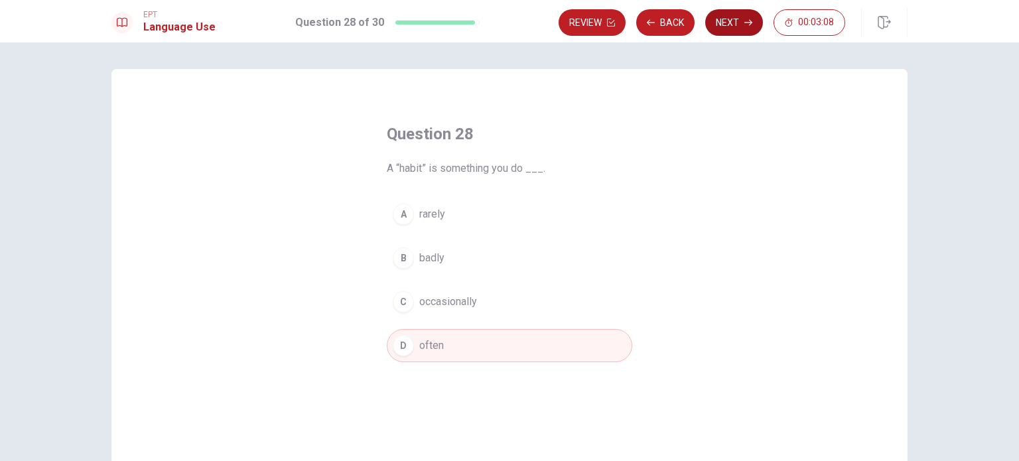
click at [729, 19] on button "Next" at bounding box center [735, 22] width 58 height 27
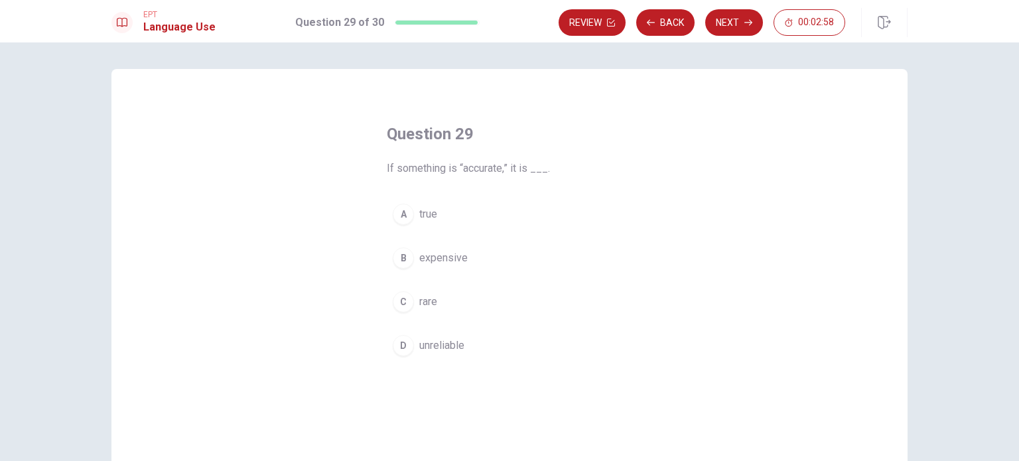
click at [431, 214] on span "true" at bounding box center [428, 214] width 18 height 16
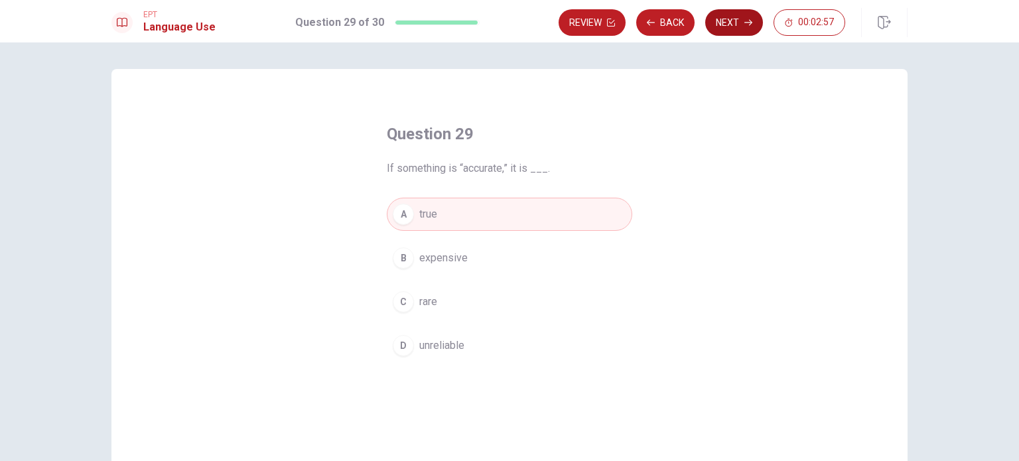
click at [729, 22] on button "Next" at bounding box center [735, 22] width 58 height 27
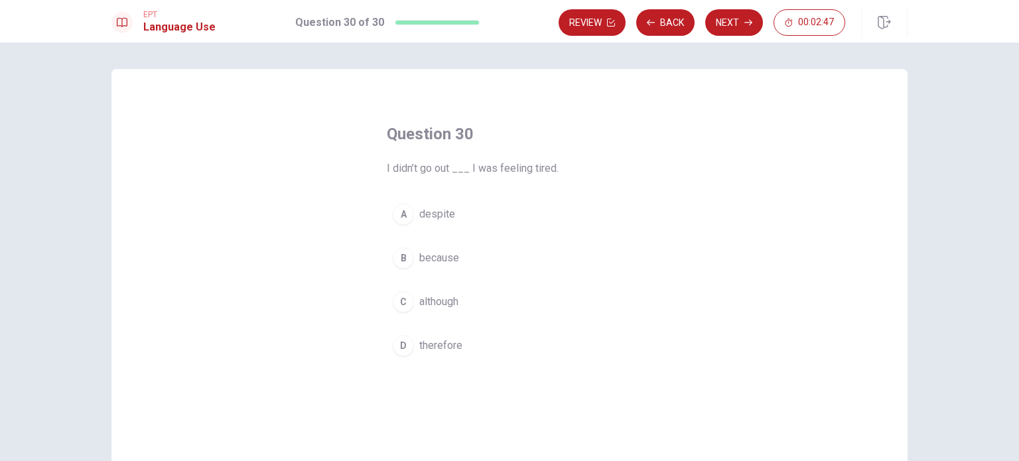
click at [439, 263] on span "because" at bounding box center [439, 258] width 40 height 16
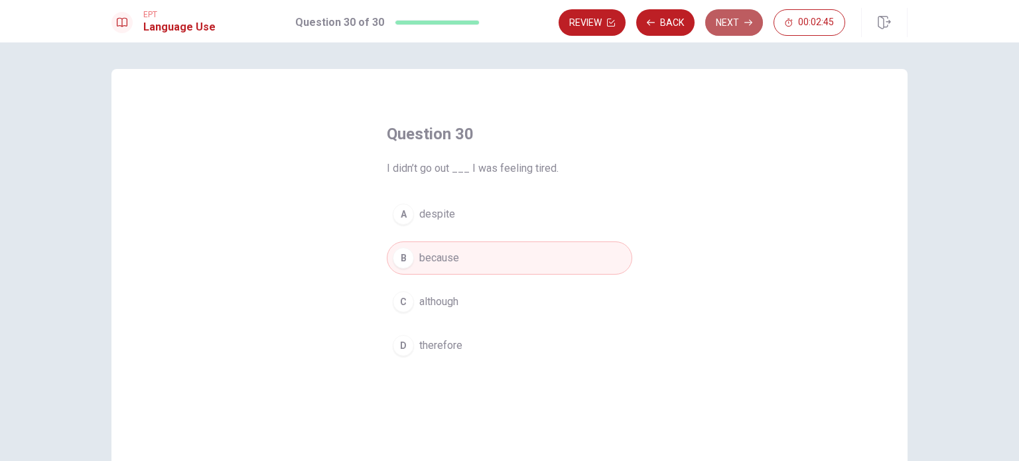
click at [723, 25] on button "Next" at bounding box center [735, 22] width 58 height 27
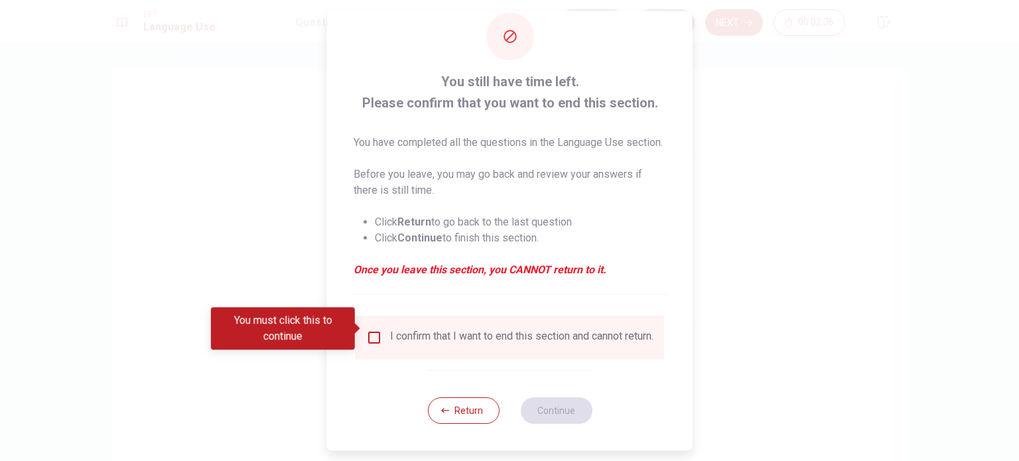
scroll to position [49, 0]
click at [374, 330] on input "You must click this to continue" at bounding box center [374, 338] width 16 height 16
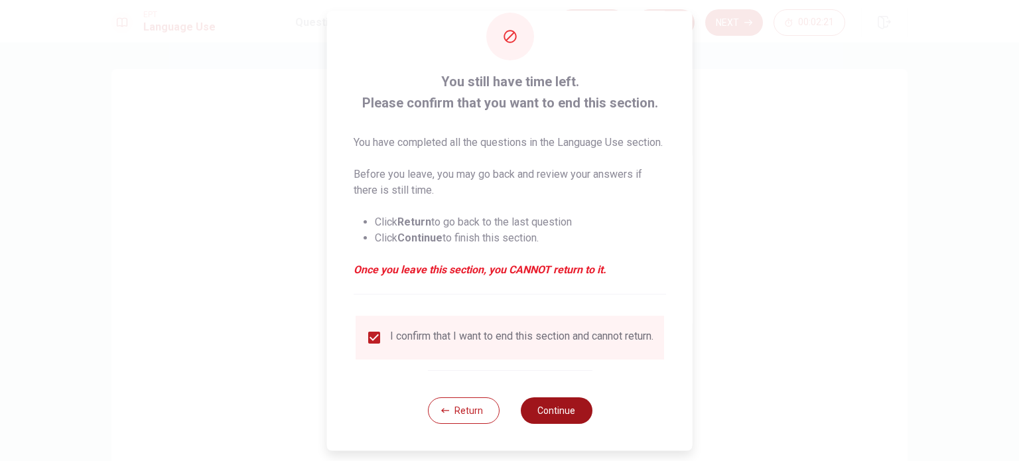
click at [557, 414] on button "Continue" at bounding box center [556, 411] width 72 height 27
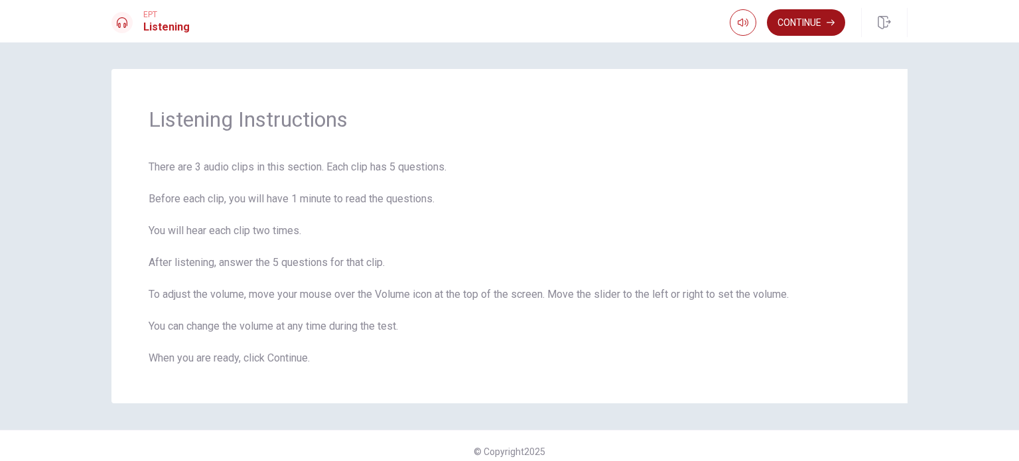
click at [799, 18] on button "Continue" at bounding box center [806, 22] width 78 height 27
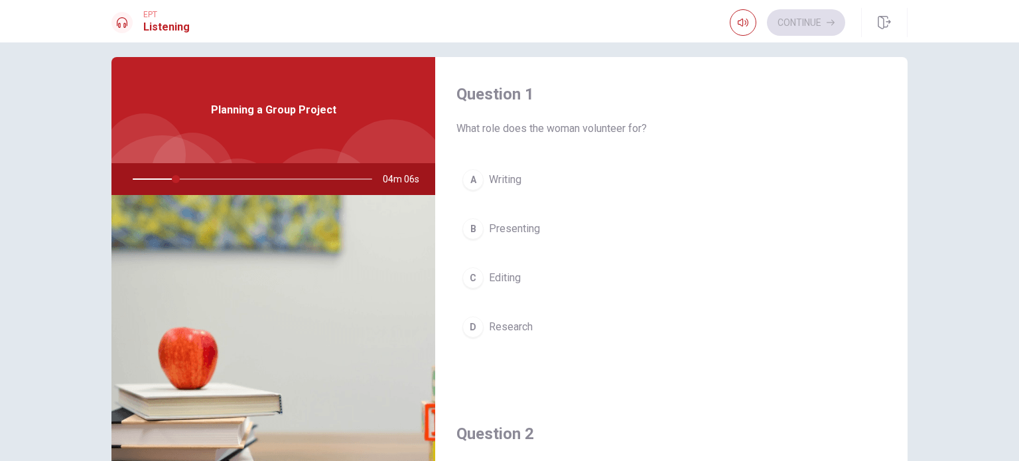
scroll to position [0, 0]
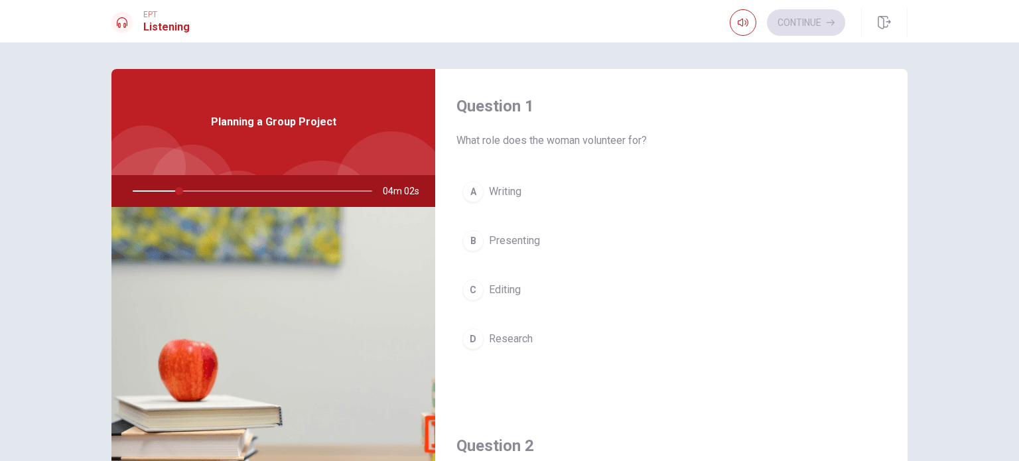
drag, startPoint x: 175, startPoint y: 188, endPoint x: 125, endPoint y: 189, distance: 49.8
click at [125, 189] on div at bounding box center [250, 191] width 266 height 32
click at [130, 189] on div at bounding box center [250, 191] width 266 height 32
click at [506, 340] on span "Research" at bounding box center [511, 339] width 44 height 16
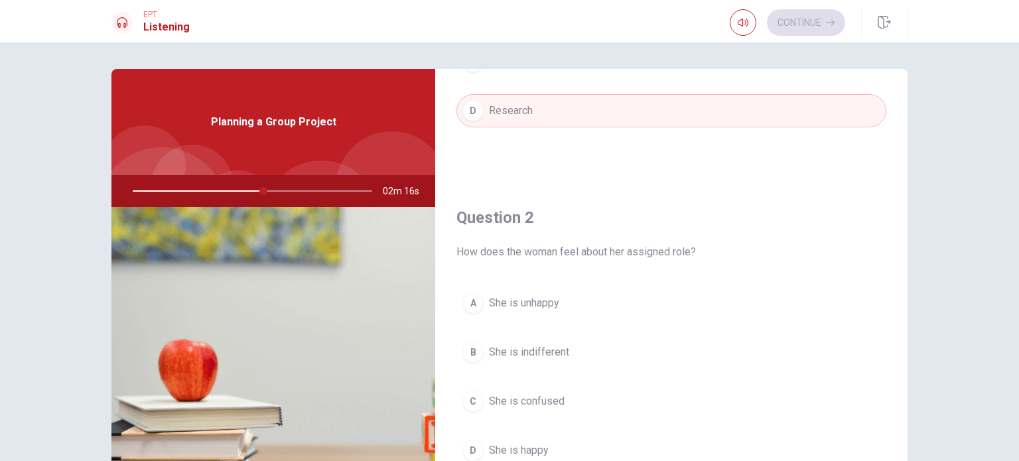
scroll to position [265, 0]
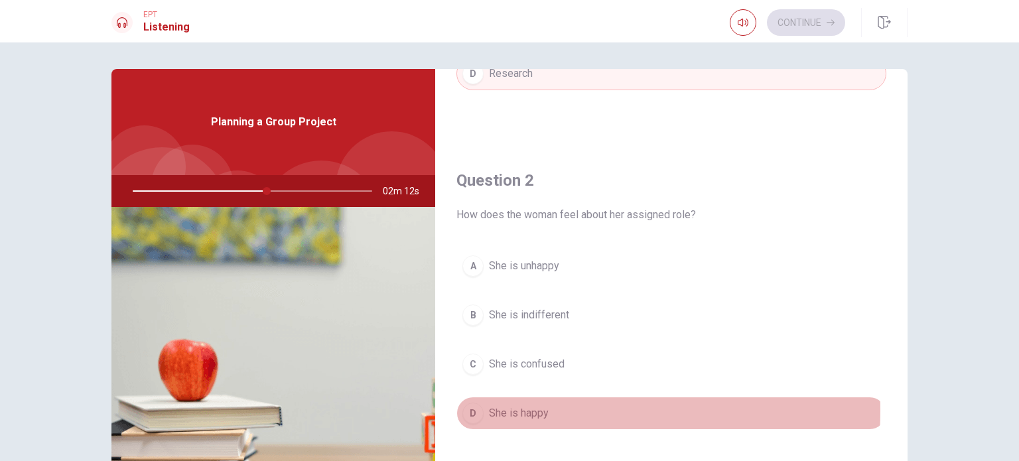
drag, startPoint x: 509, startPoint y: 409, endPoint x: 512, endPoint y: 396, distance: 13.7
click at [507, 408] on span "She is happy" at bounding box center [519, 414] width 60 height 16
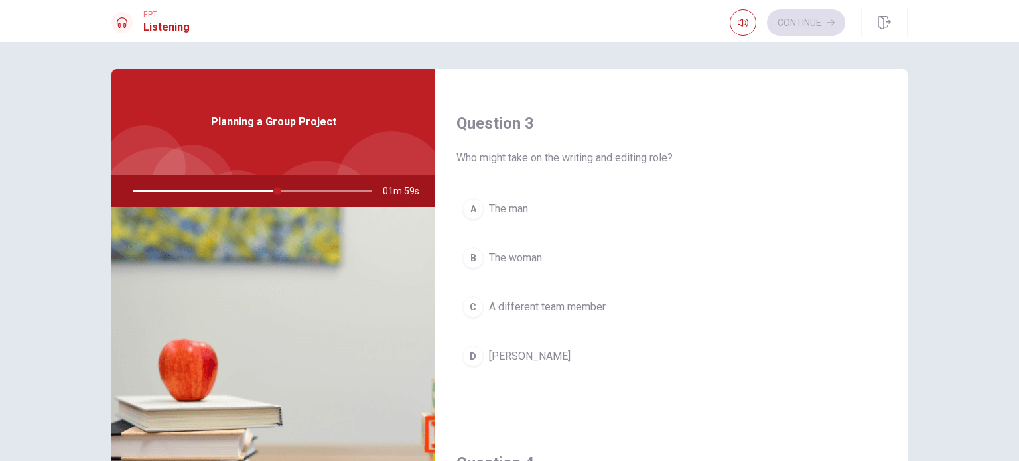
scroll to position [664, 0]
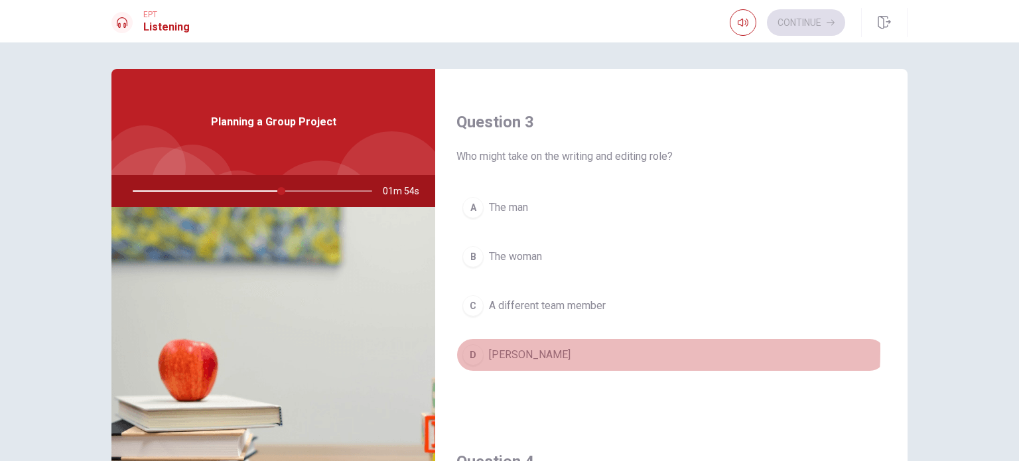
click at [534, 347] on button "D [PERSON_NAME]" at bounding box center [672, 355] width 430 height 33
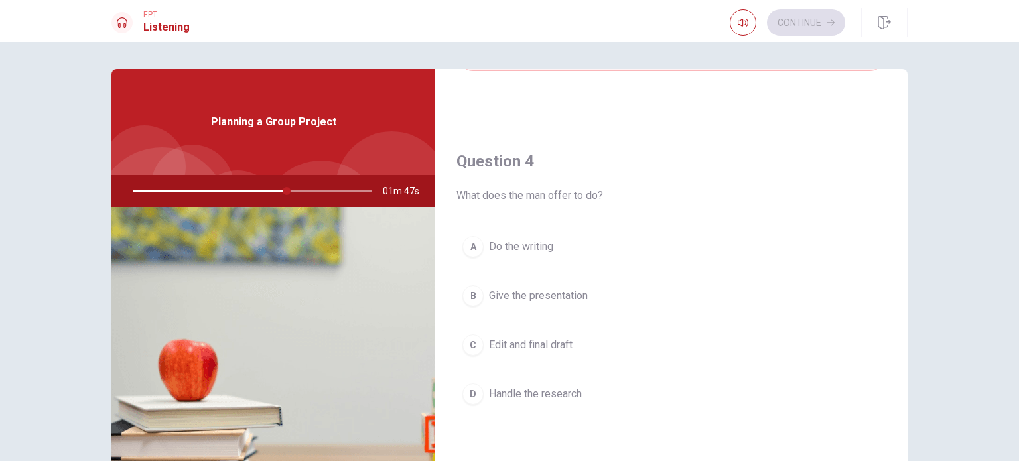
scroll to position [996, 0]
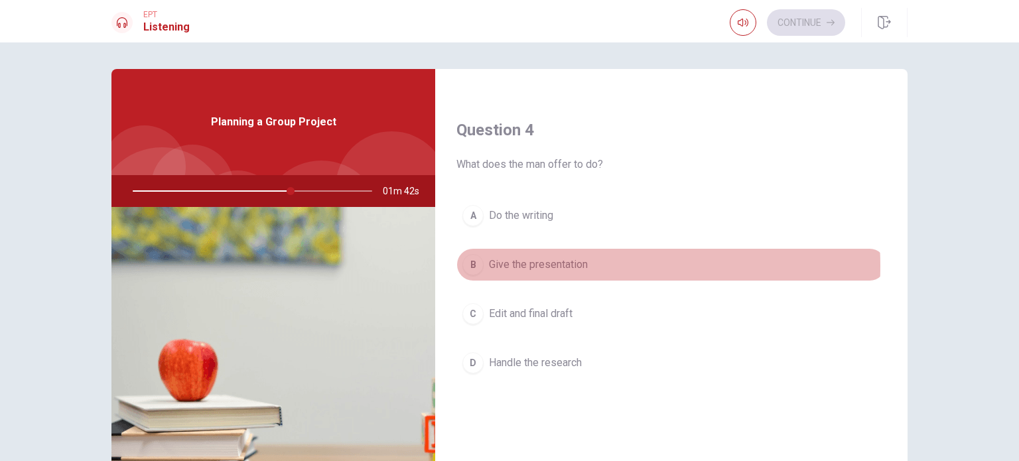
click at [541, 263] on span "Give the presentation" at bounding box center [538, 265] width 99 height 16
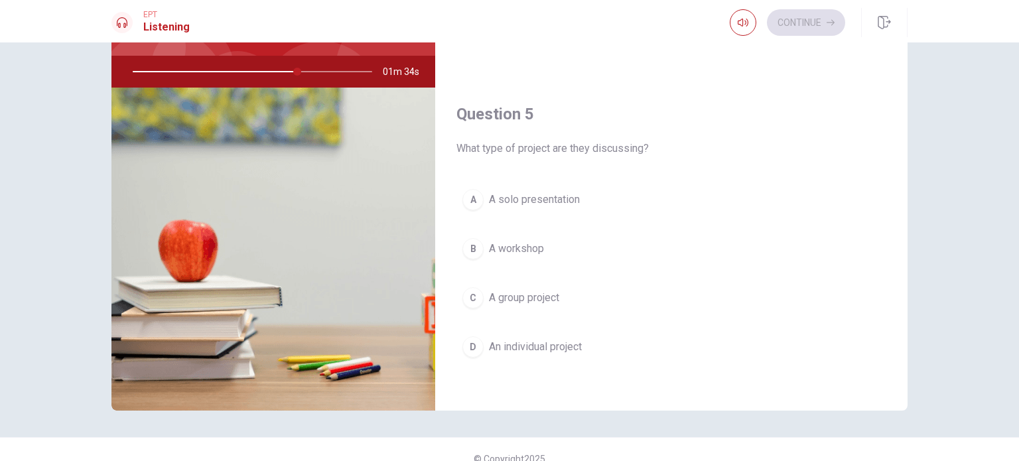
scroll to position [133, 0]
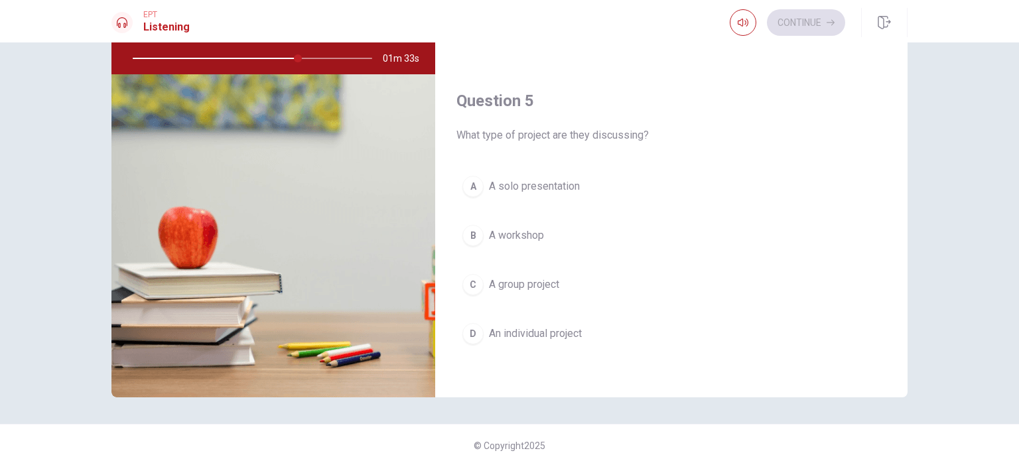
drag, startPoint x: 532, startPoint y: 276, endPoint x: 547, endPoint y: 277, distance: 14.6
click at [533, 277] on span "A group project" at bounding box center [524, 285] width 70 height 16
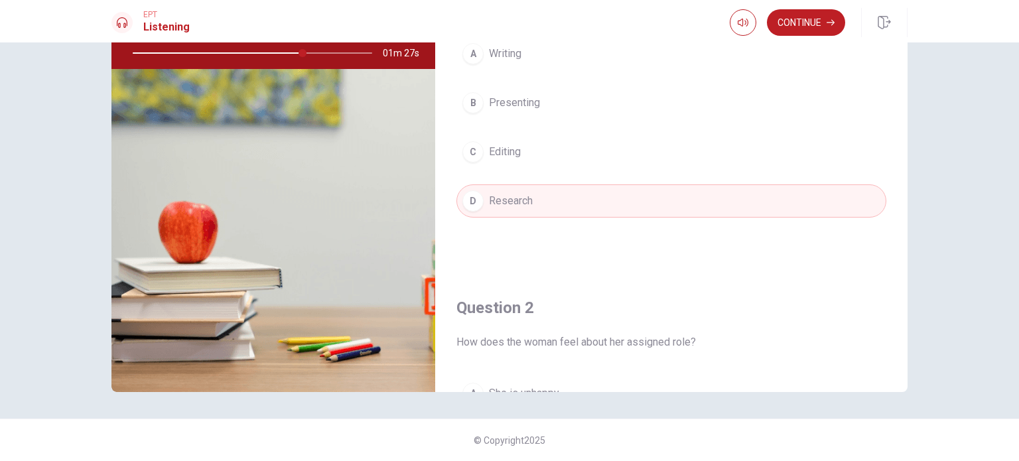
scroll to position [0, 0]
click at [812, 23] on button "Continue" at bounding box center [806, 22] width 78 height 27
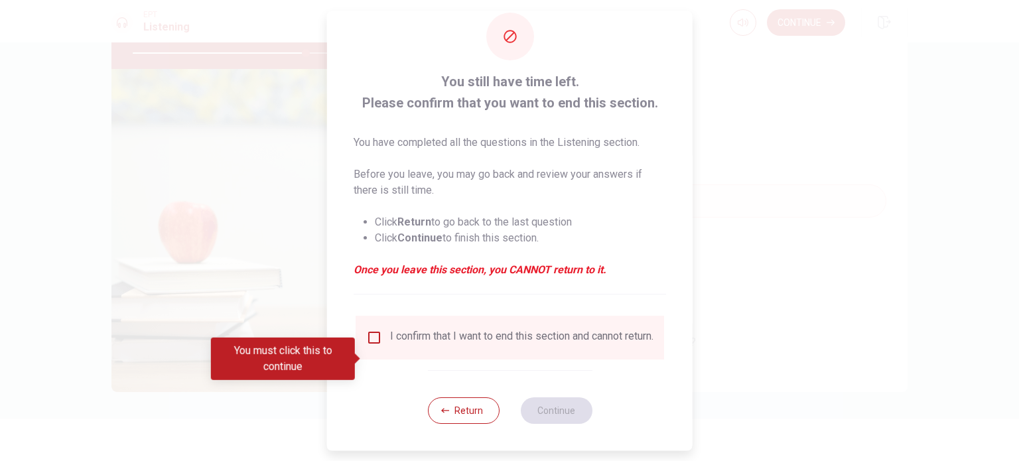
scroll to position [33, 0]
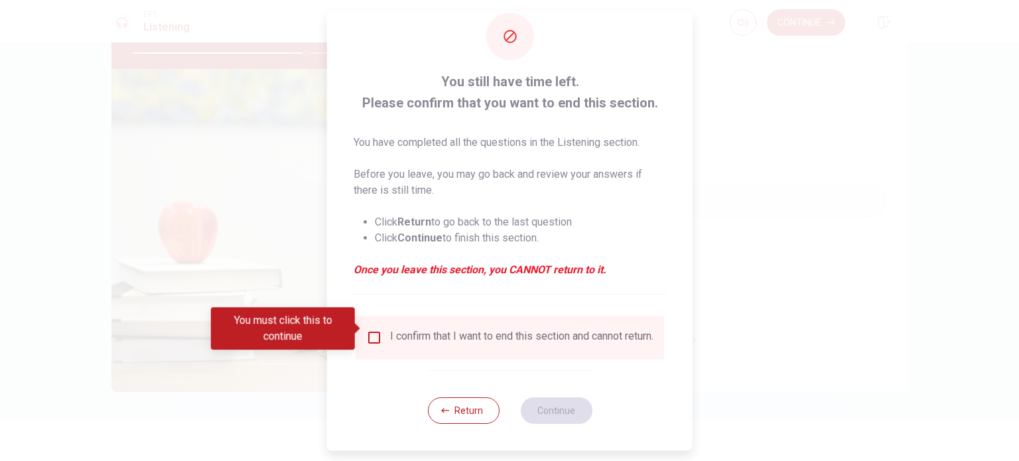
click at [374, 330] on input "You must click this to continue" at bounding box center [374, 338] width 16 height 16
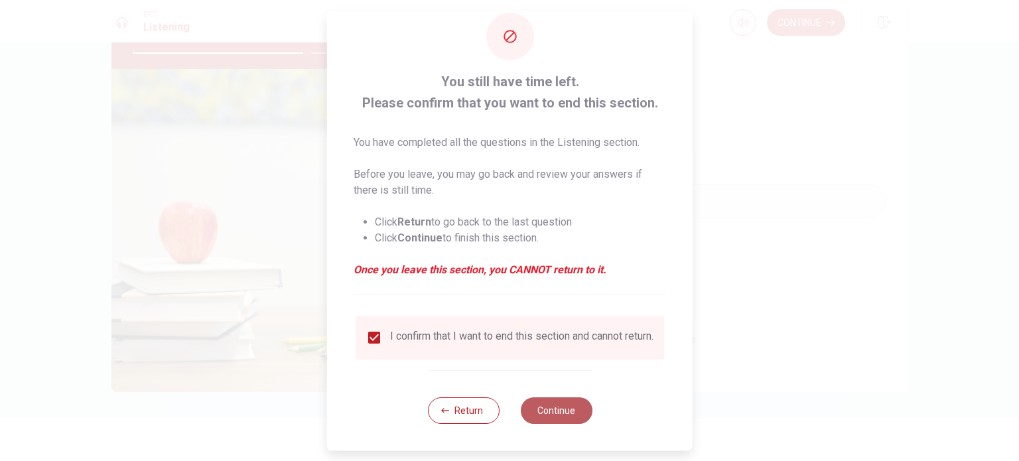
click at [566, 412] on button "Continue" at bounding box center [556, 411] width 72 height 27
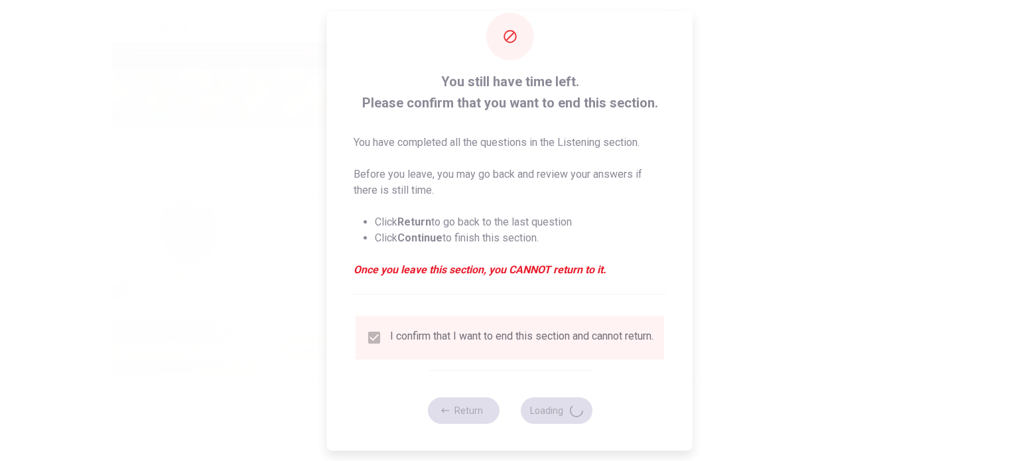
type input "74"
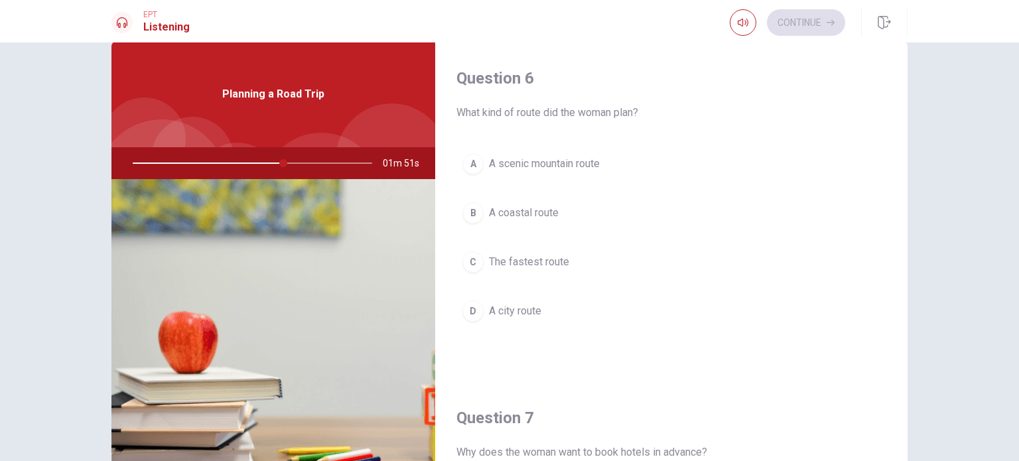
scroll to position [0, 0]
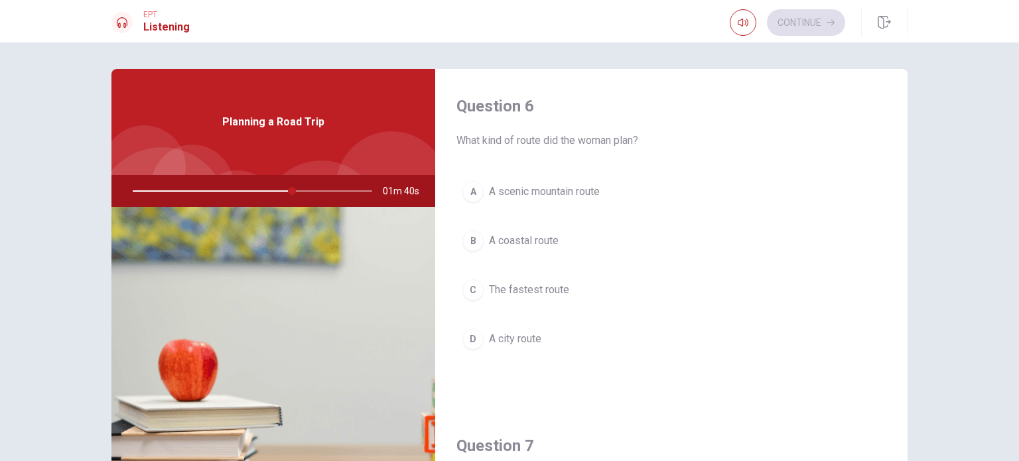
click at [535, 196] on span "A scenic mountain route" at bounding box center [544, 192] width 111 height 16
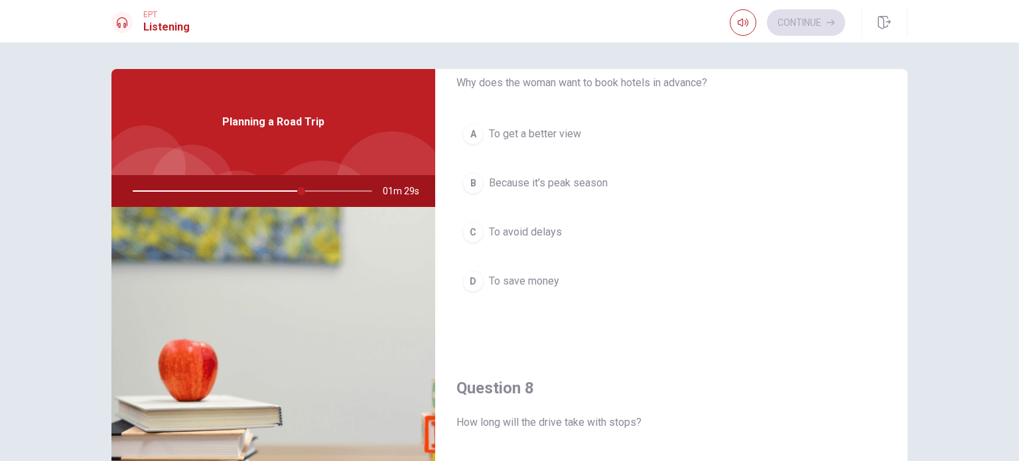
scroll to position [398, 0]
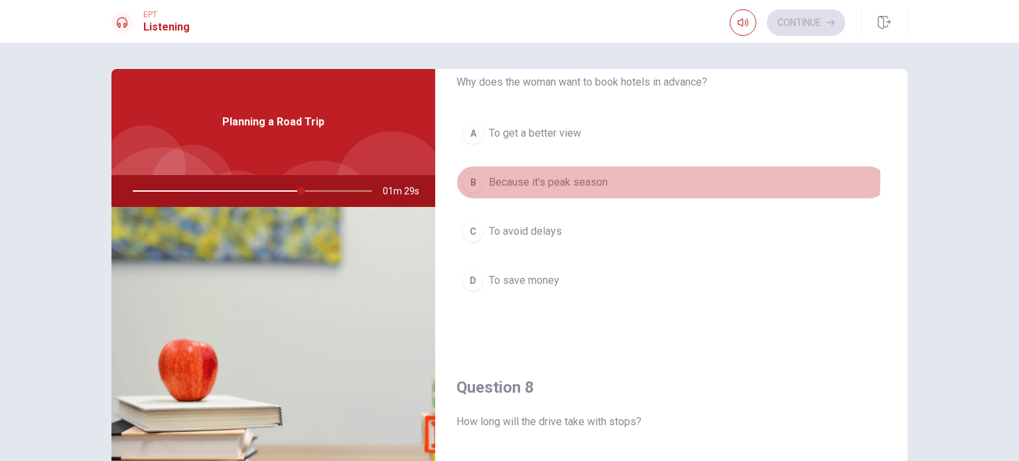
drag, startPoint x: 550, startPoint y: 177, endPoint x: 585, endPoint y: 146, distance: 46.5
click at [550, 177] on span "Because it’s peak season" at bounding box center [548, 183] width 119 height 16
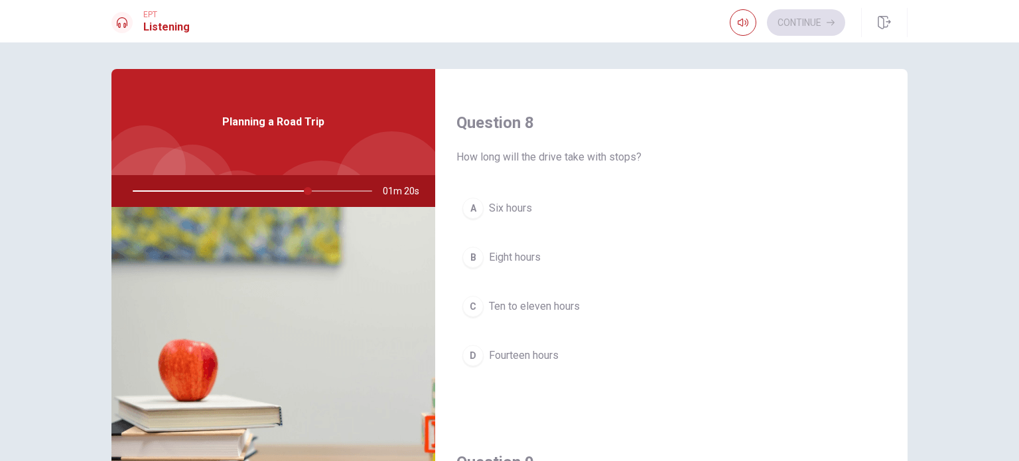
scroll to position [664, 0]
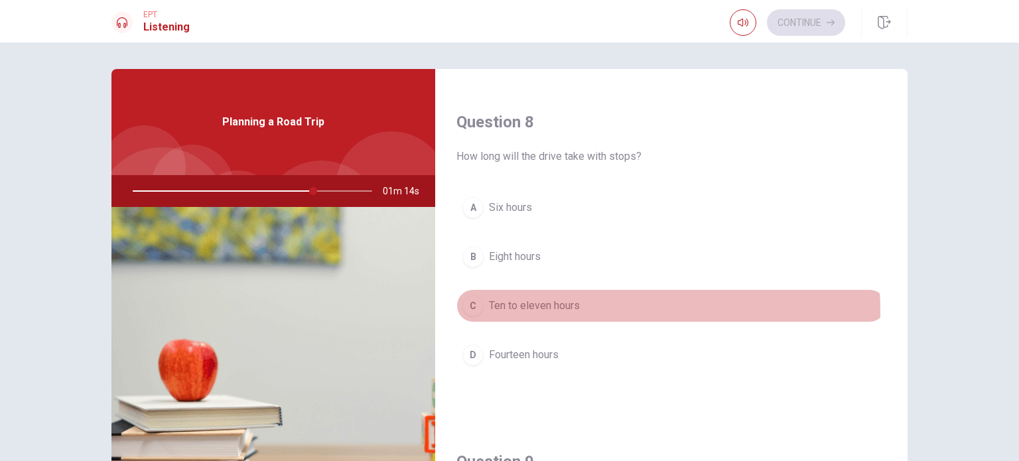
drag, startPoint x: 507, startPoint y: 309, endPoint x: 562, endPoint y: 282, distance: 60.9
click at [507, 309] on span "Ten to eleven hours" at bounding box center [534, 306] width 91 height 16
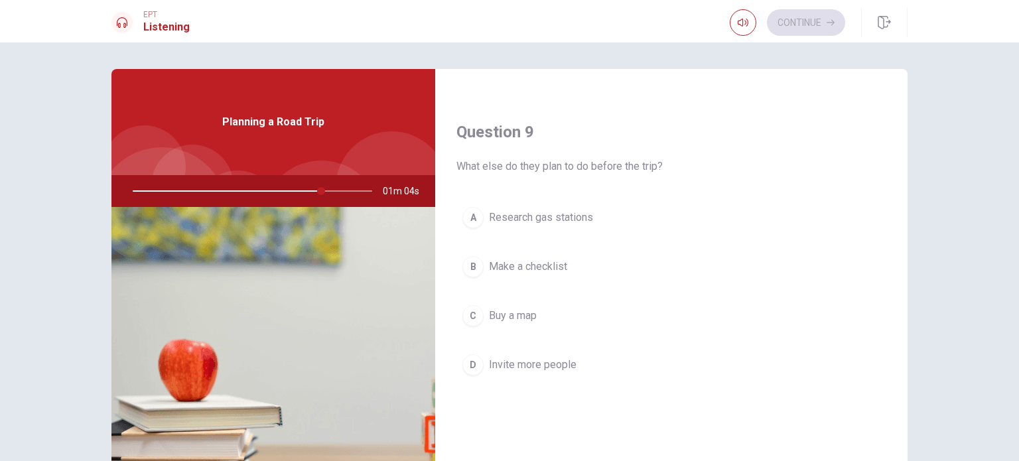
scroll to position [996, 0]
click at [519, 258] on span "Make a checklist" at bounding box center [528, 265] width 78 height 16
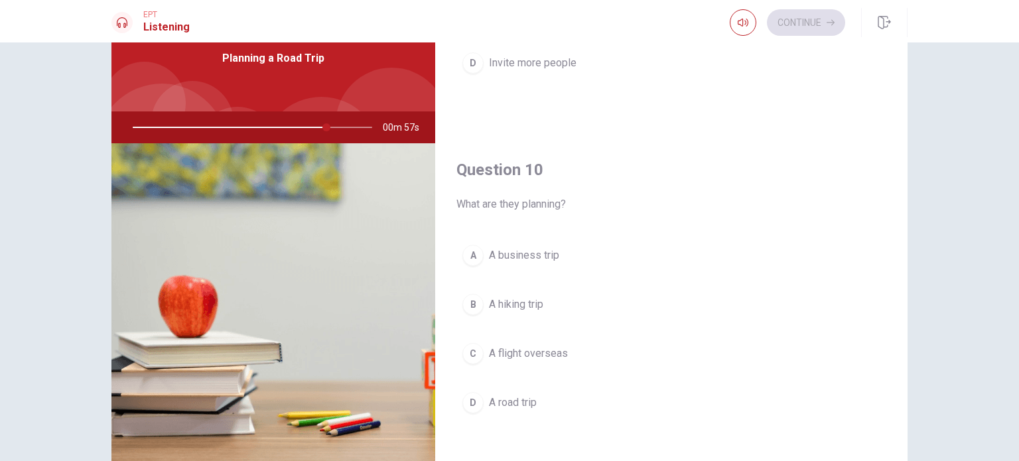
scroll to position [66, 0]
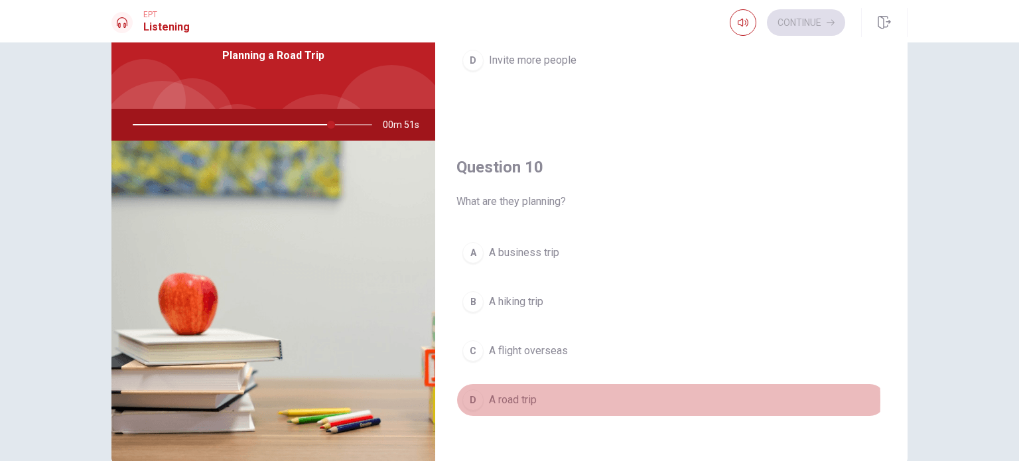
click at [511, 395] on span "A road trip" at bounding box center [513, 400] width 48 height 16
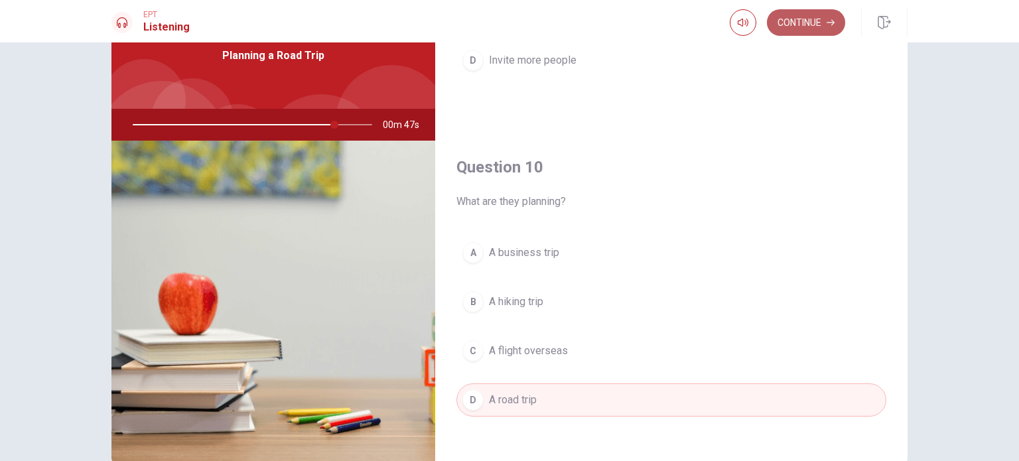
click at [821, 28] on button "Continue" at bounding box center [806, 22] width 78 height 27
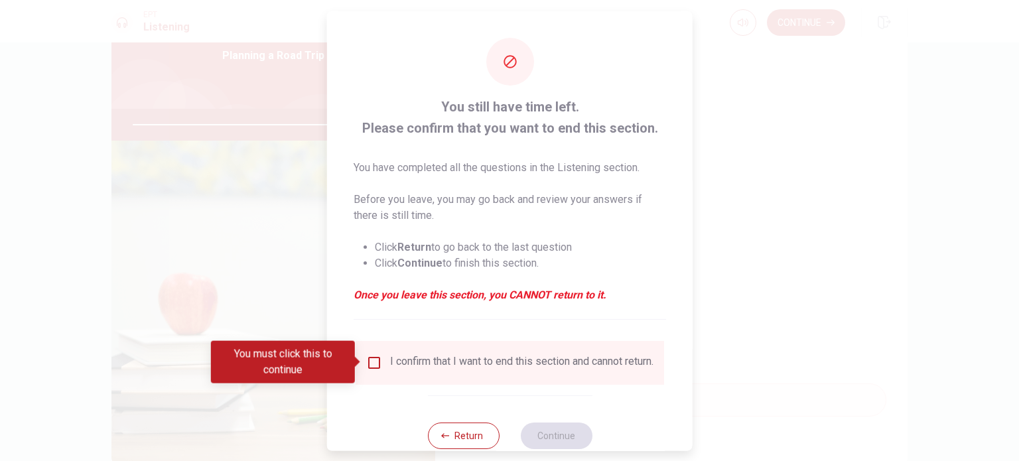
click at [362, 366] on div "You must click this to continue" at bounding box center [287, 362] width 153 height 42
click at [375, 366] on input "You must click this to continue" at bounding box center [374, 362] width 16 height 16
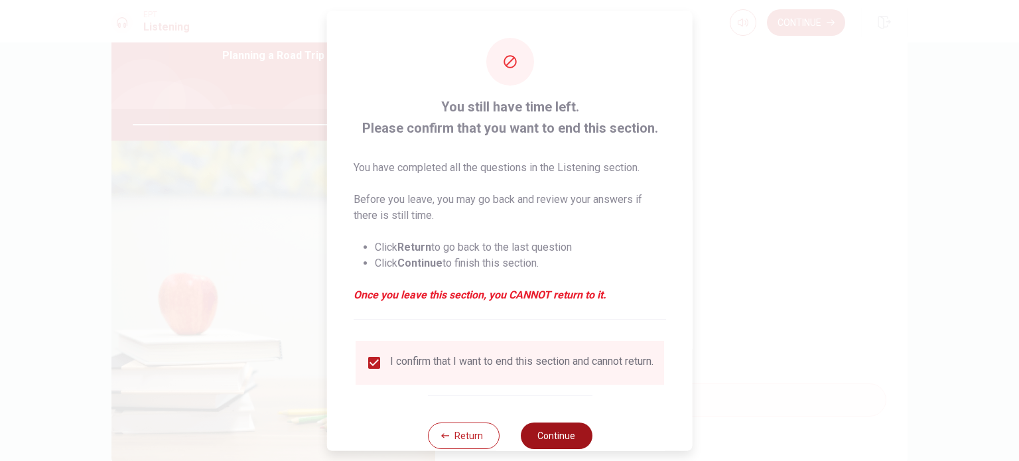
drag, startPoint x: 530, startPoint y: 443, endPoint x: 539, endPoint y: 440, distance: 9.0
click at [532, 442] on button "Continue" at bounding box center [556, 435] width 72 height 27
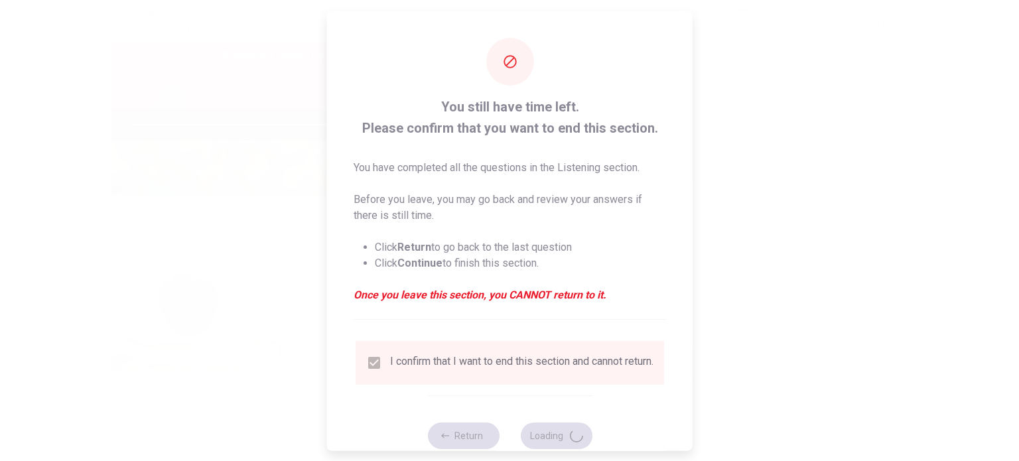
type input "86"
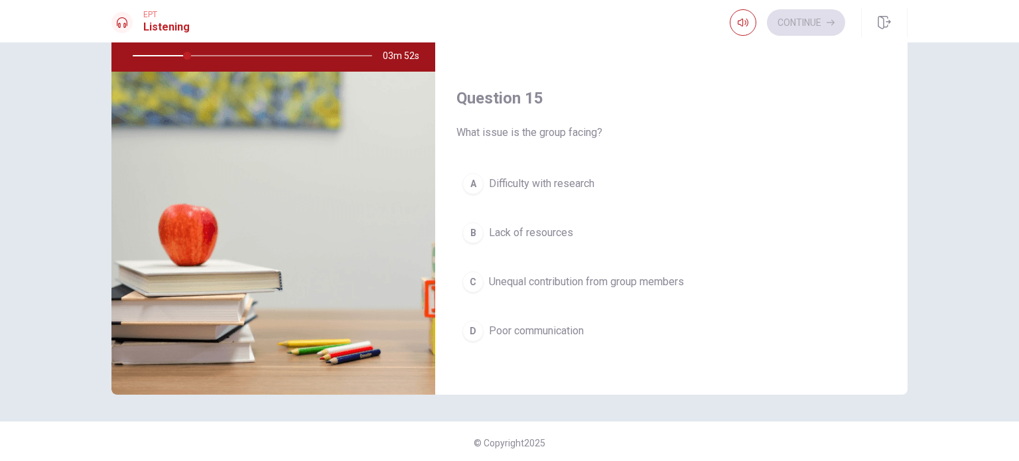
scroll to position [138, 0]
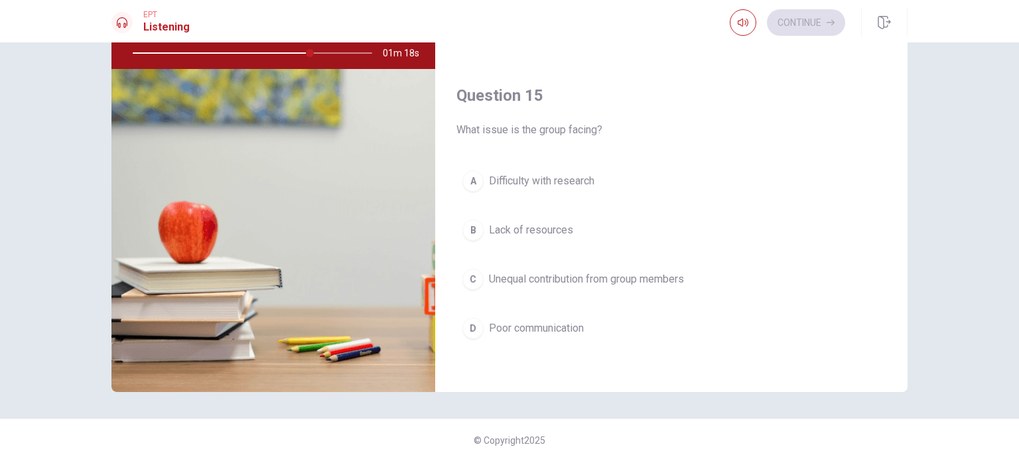
click at [532, 271] on span "Unequal contribution from group members" at bounding box center [586, 279] width 195 height 16
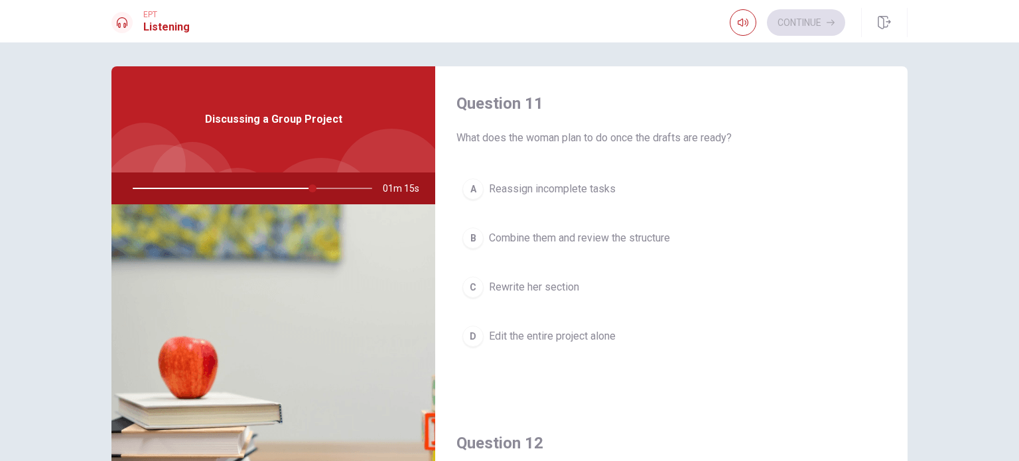
scroll to position [0, 0]
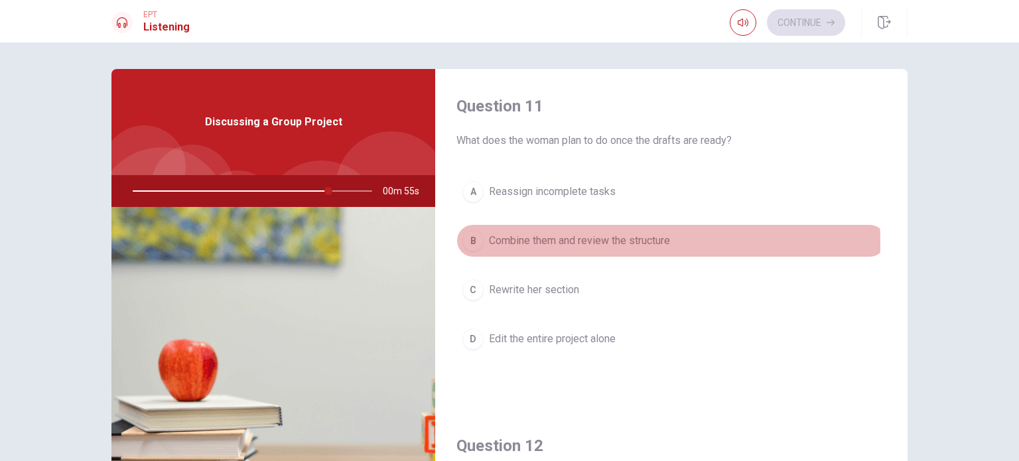
click at [537, 242] on span "Combine them and review the structure" at bounding box center [579, 241] width 181 height 16
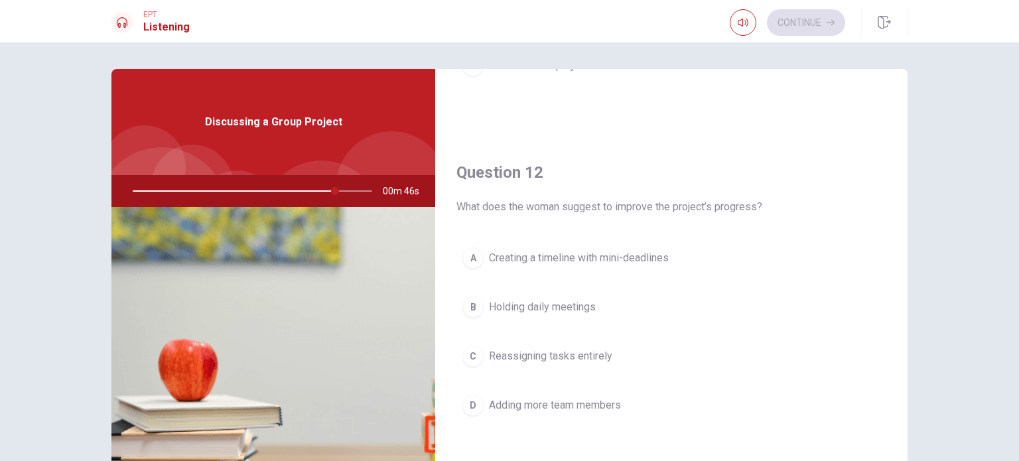
scroll to position [265, 0]
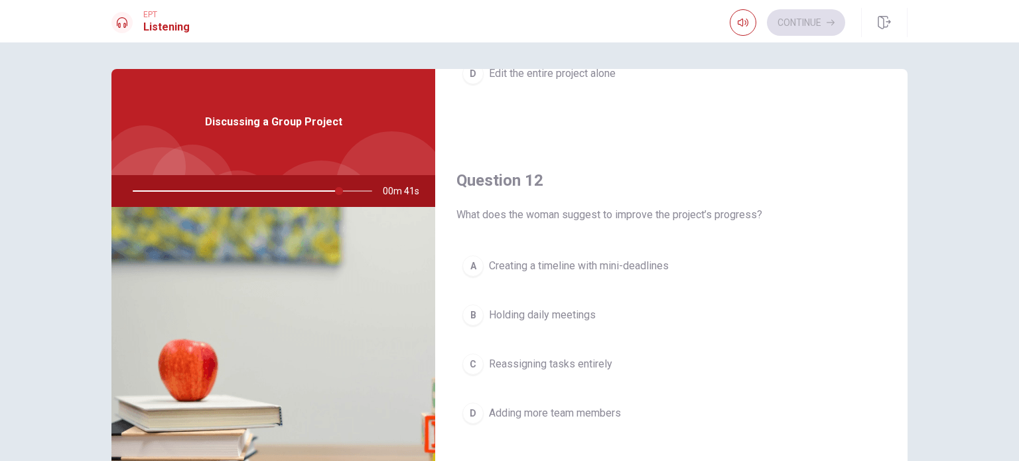
click at [536, 264] on span "Creating a timeline with mini-deadlines" at bounding box center [579, 266] width 180 height 16
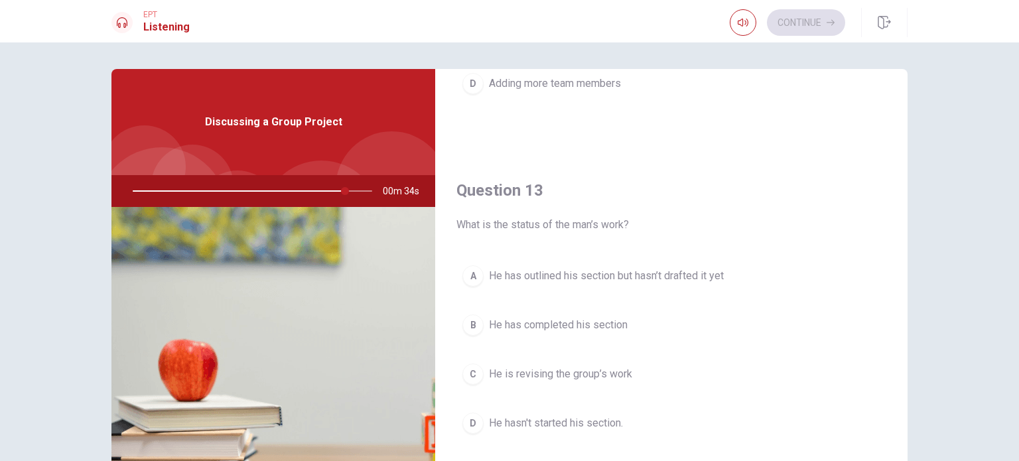
scroll to position [597, 0]
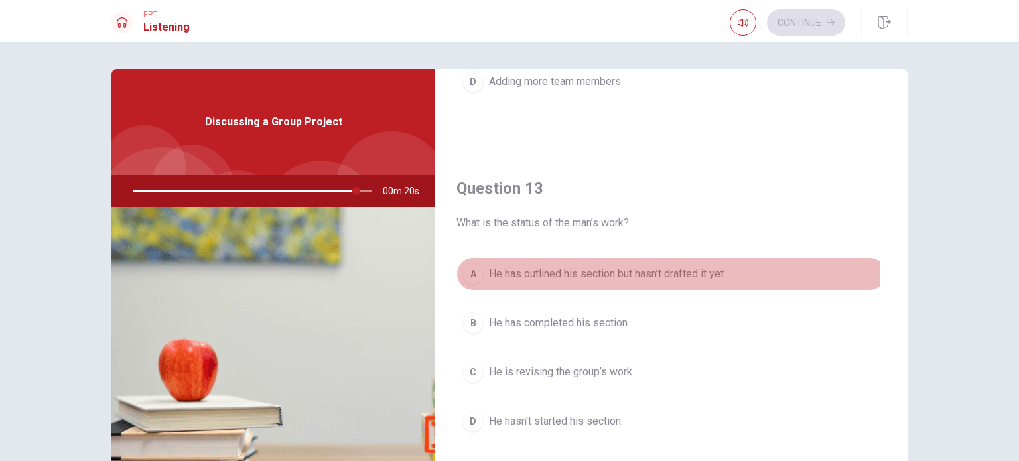
click at [546, 272] on span "He has outlined his section but hasn’t drafted it yet" at bounding box center [606, 274] width 235 height 16
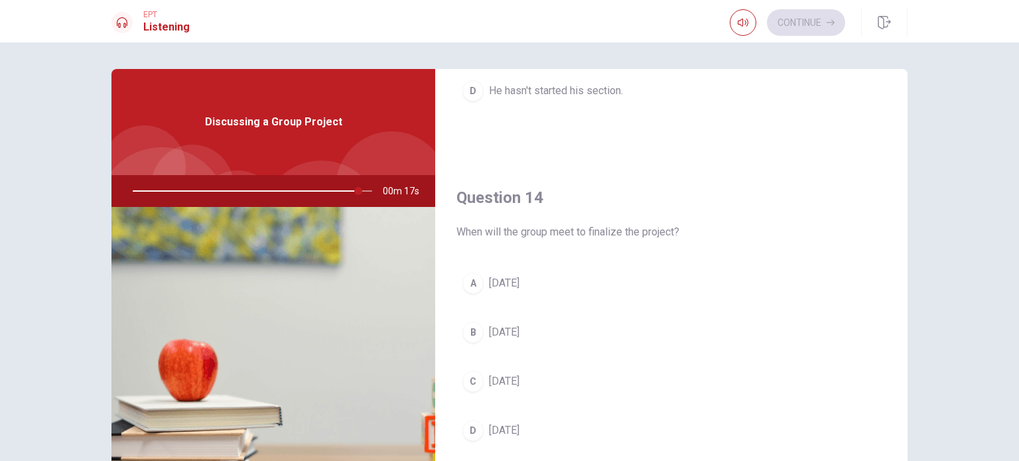
scroll to position [929, 0]
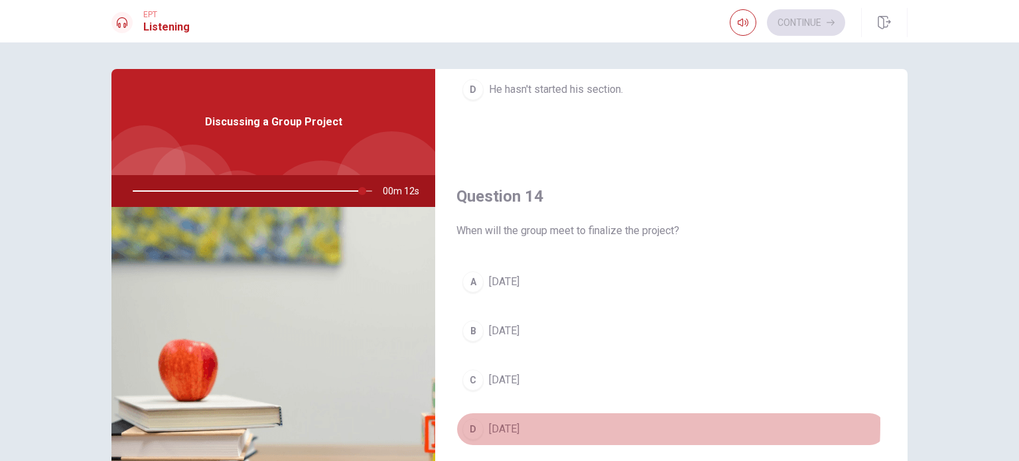
drag, startPoint x: 504, startPoint y: 420, endPoint x: 535, endPoint y: 398, distance: 38.0
click at [504, 421] on span "[DATE]" at bounding box center [504, 429] width 31 height 16
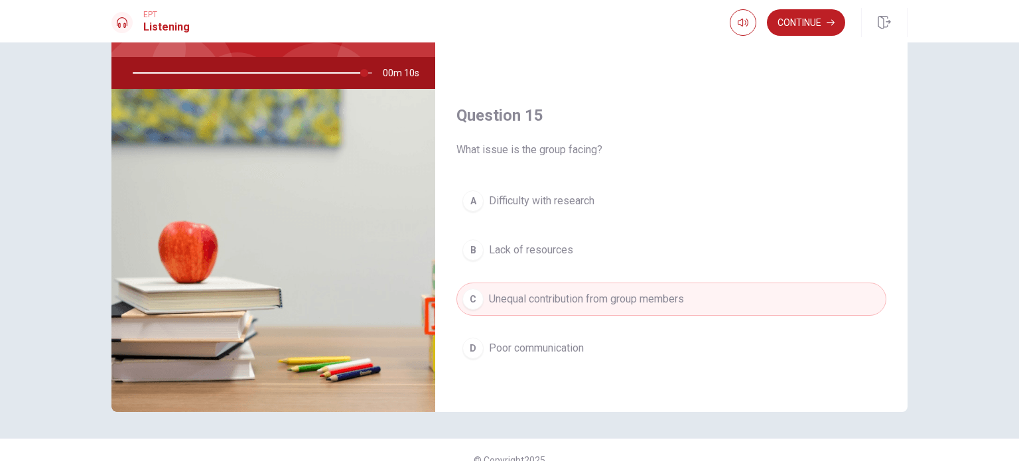
scroll to position [138, 0]
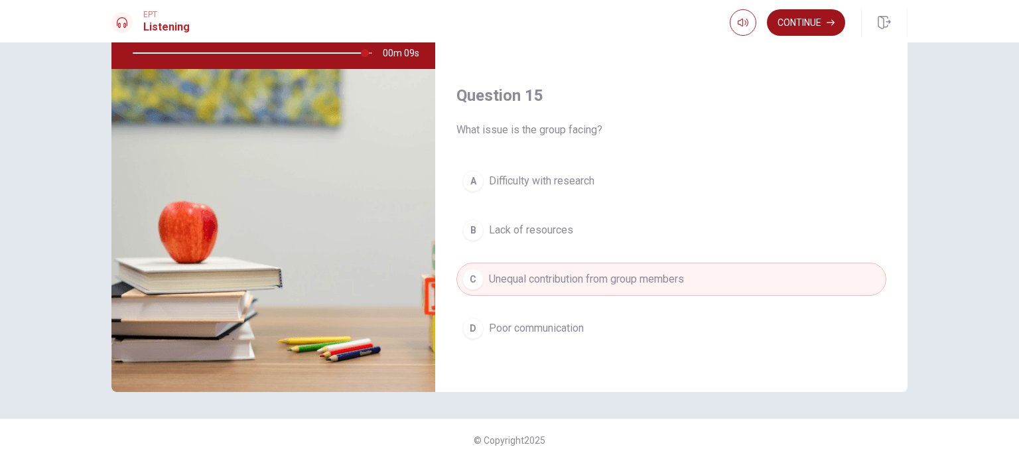
click at [807, 24] on button "Continue" at bounding box center [806, 22] width 78 height 27
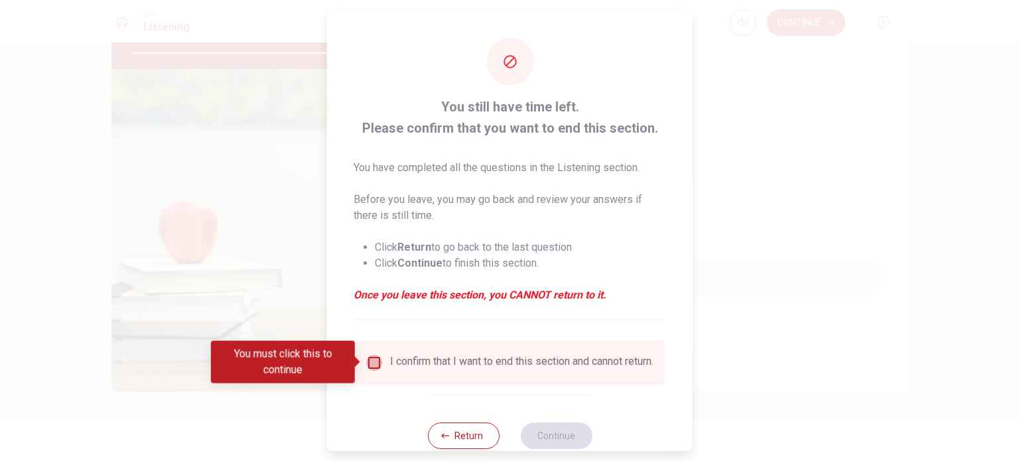
click at [370, 359] on input "You must click this to continue" at bounding box center [374, 362] width 16 height 16
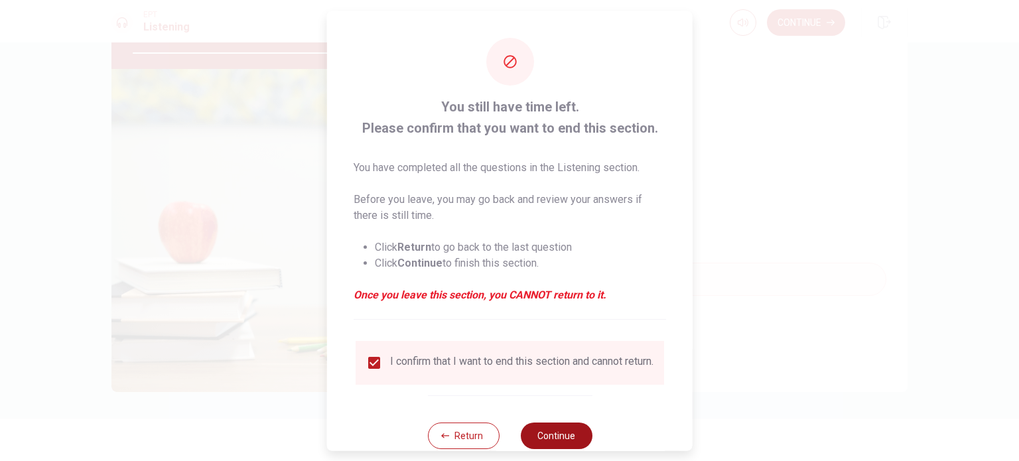
click at [552, 435] on button "Continue" at bounding box center [556, 435] width 72 height 27
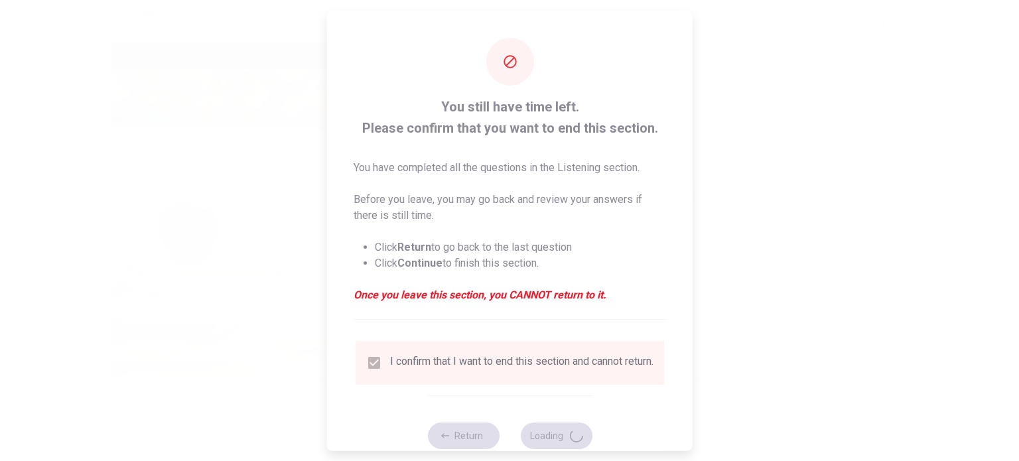
type input "99"
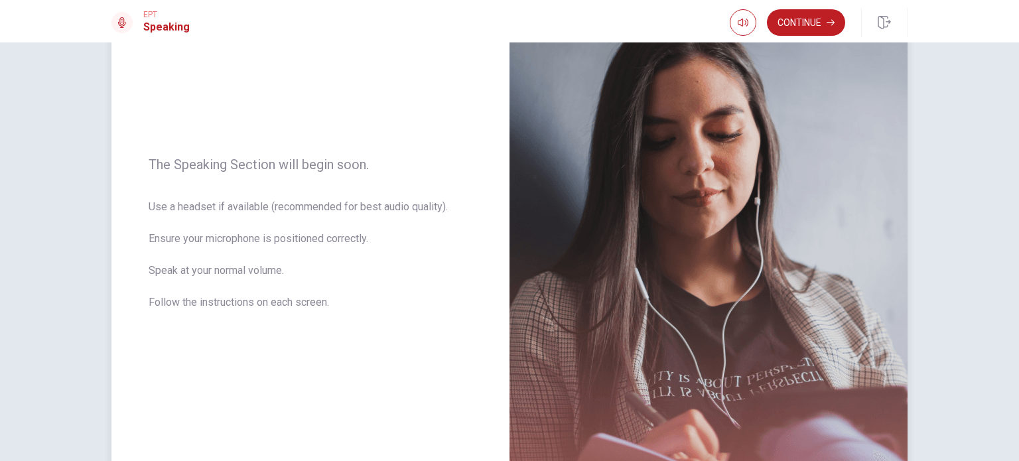
scroll to position [56, 0]
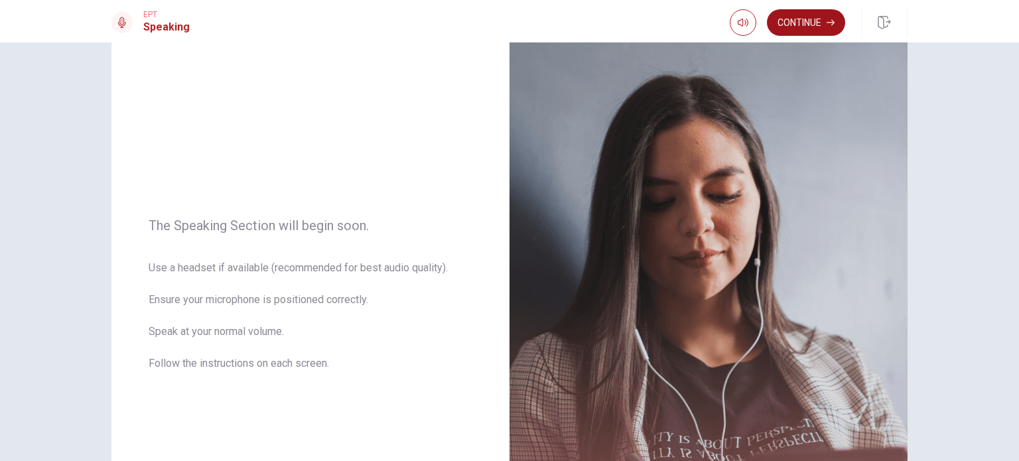
click at [823, 20] on button "Continue" at bounding box center [806, 22] width 78 height 27
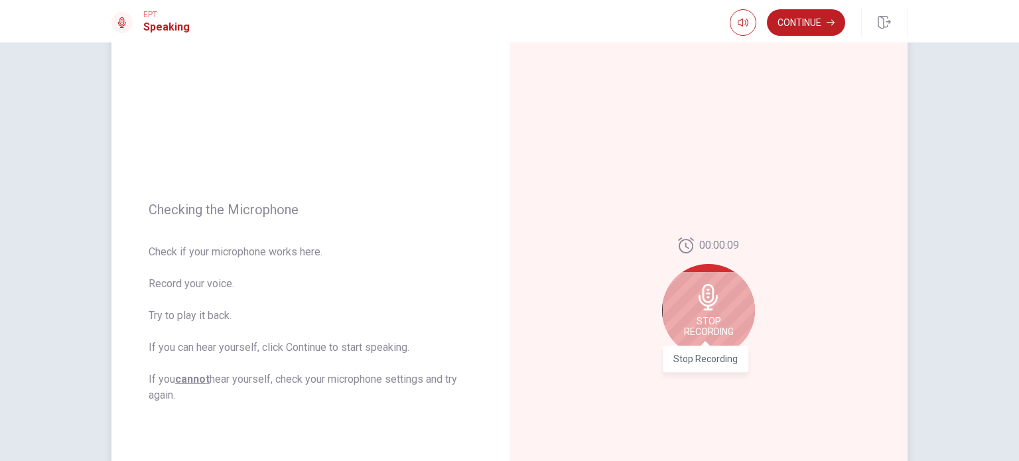
click at [710, 321] on span "Stop Recording" at bounding box center [709, 326] width 50 height 21
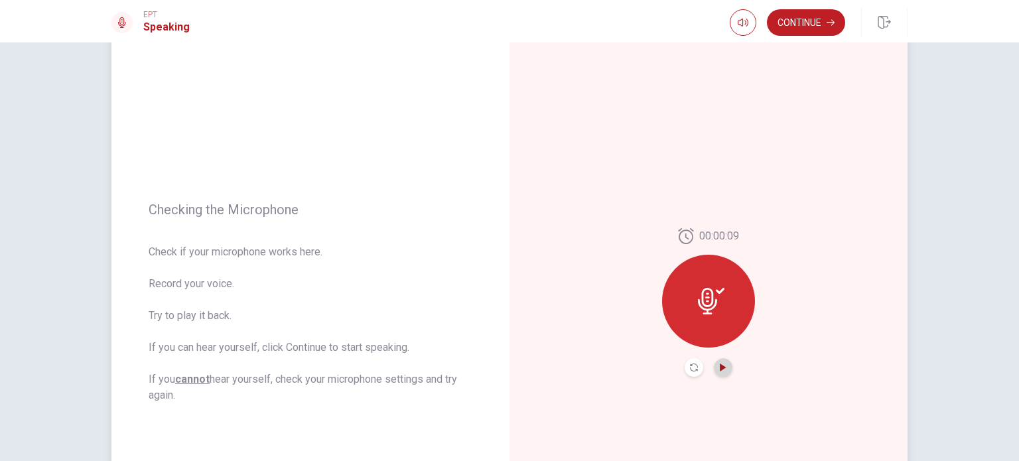
click at [720, 368] on icon "Play Audio" at bounding box center [723, 368] width 6 height 8
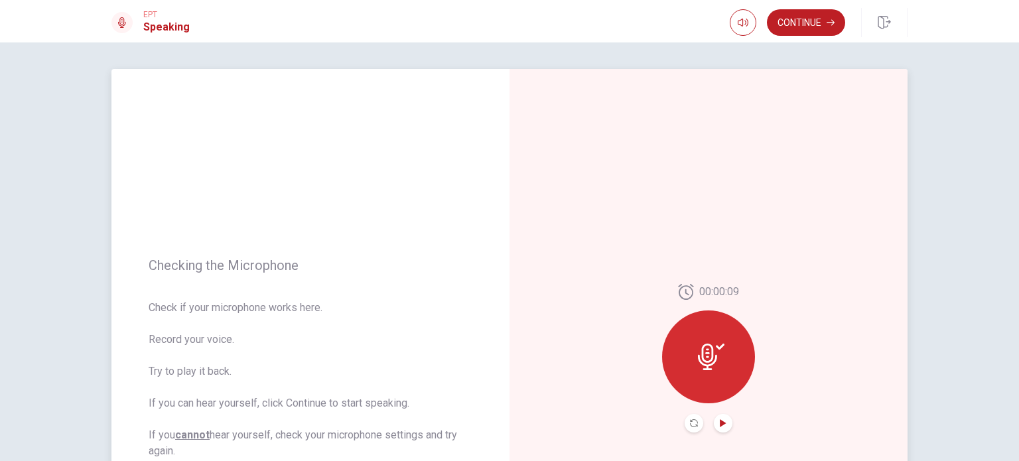
scroll to position [0, 0]
click at [786, 11] on button "Continue" at bounding box center [806, 22] width 78 height 27
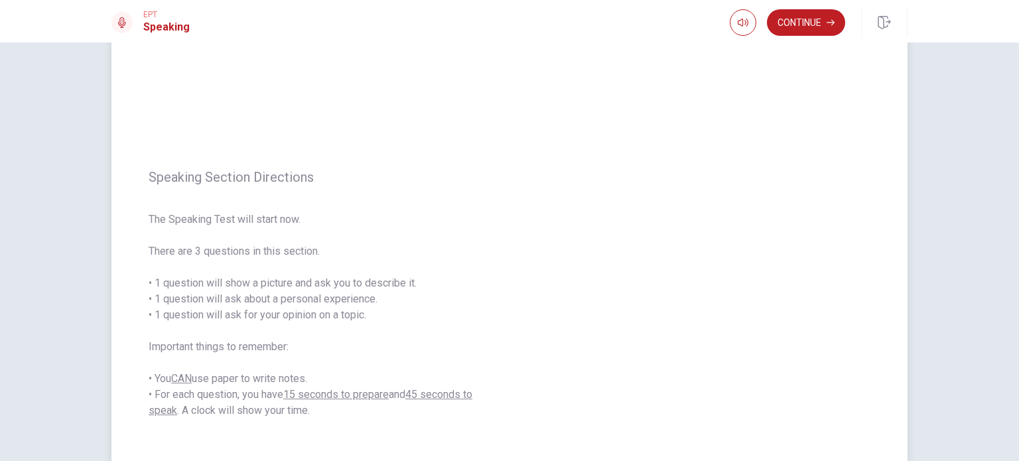
scroll to position [66, 0]
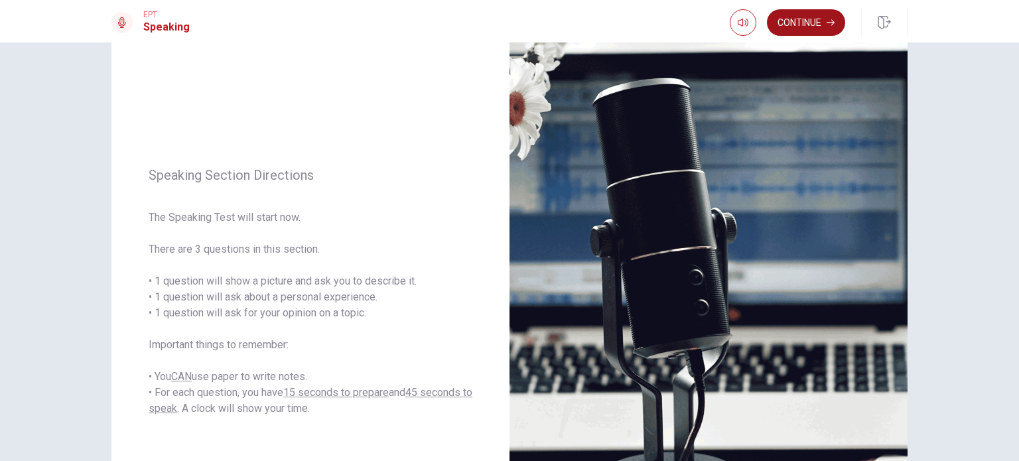
click at [791, 24] on button "Continue" at bounding box center [806, 22] width 78 height 27
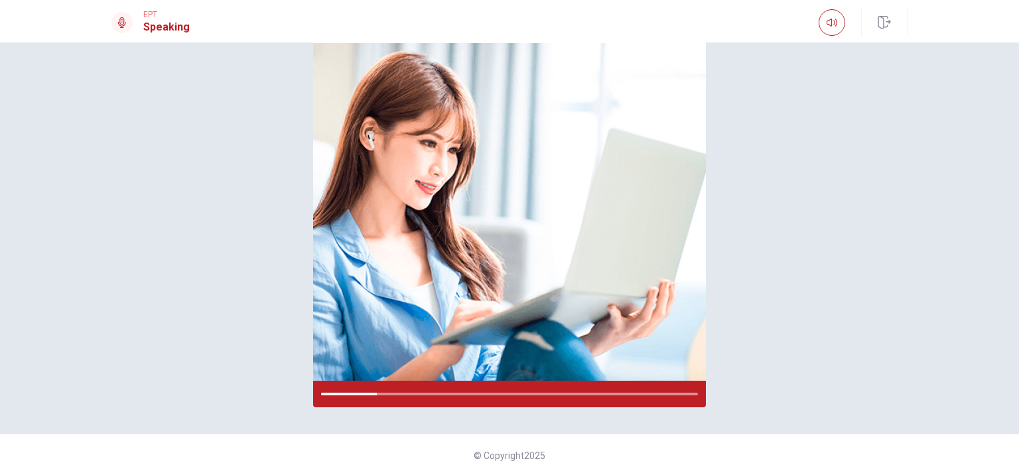
scroll to position [120, 0]
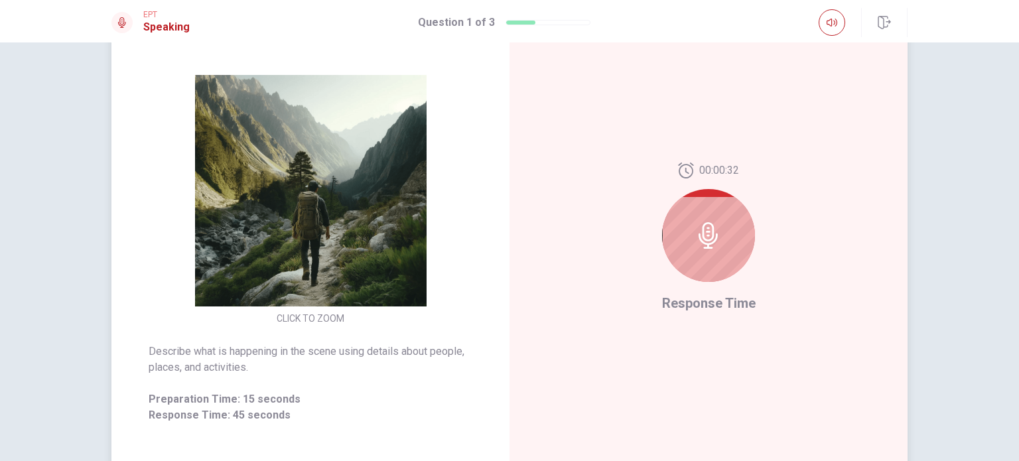
click at [708, 212] on div at bounding box center [708, 235] width 93 height 93
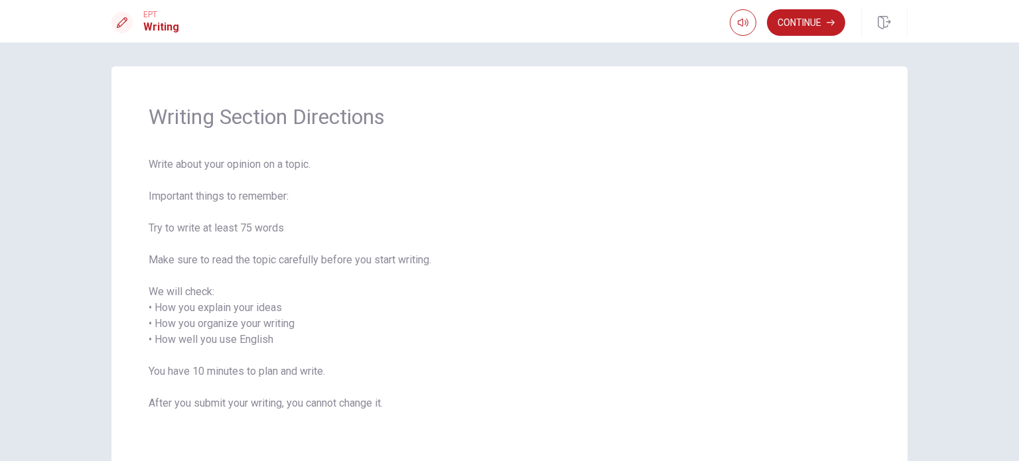
scroll to position [0, 0]
click at [810, 26] on button "Continue" at bounding box center [806, 22] width 78 height 27
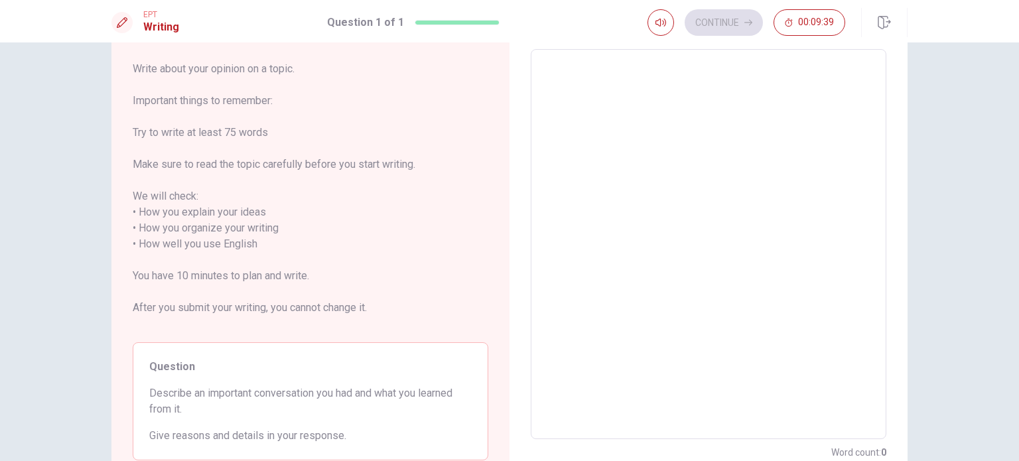
scroll to position [66, 0]
click at [579, 110] on textarea at bounding box center [708, 244] width 337 height 368
type textarea "I"
type textarea "x"
type textarea "In"
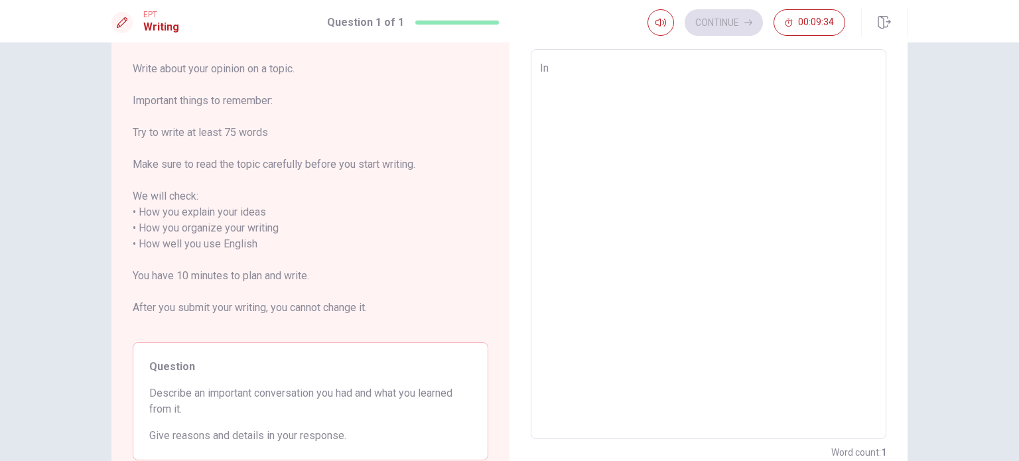
type textarea "x"
type textarea "In"
type textarea "x"
type textarea "In m"
type textarea "x"
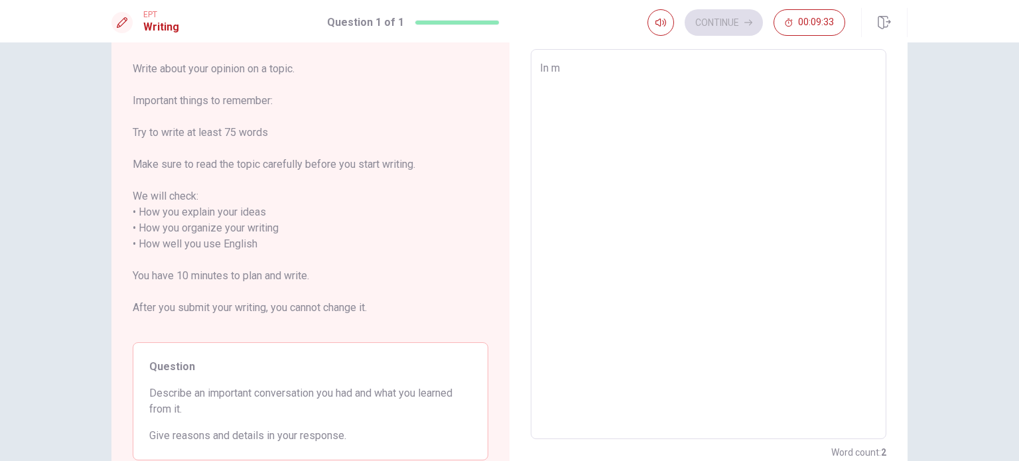
type textarea "In my"
type textarea "x"
type textarea "In my"
type textarea "x"
type textarea "In my w"
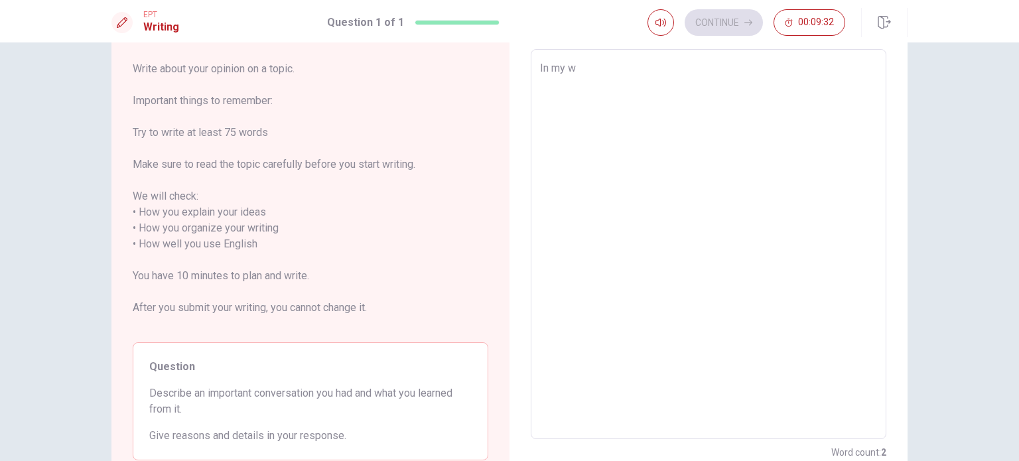
type textarea "x"
type textarea "In my wo"
type textarea "x"
type textarea "In my wor"
type textarea "x"
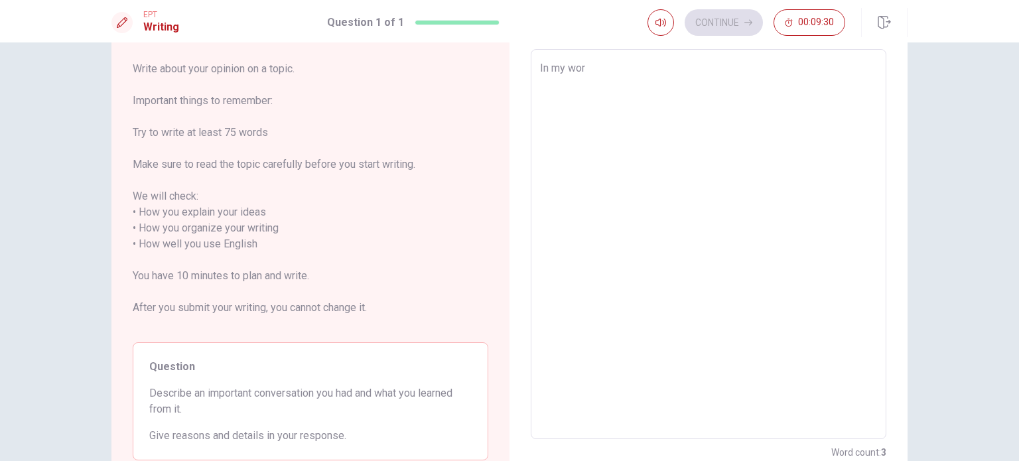
type textarea "In my work"
type textarea "x"
type textarea "In my work,"
type textarea "x"
type textarea "In my work,"
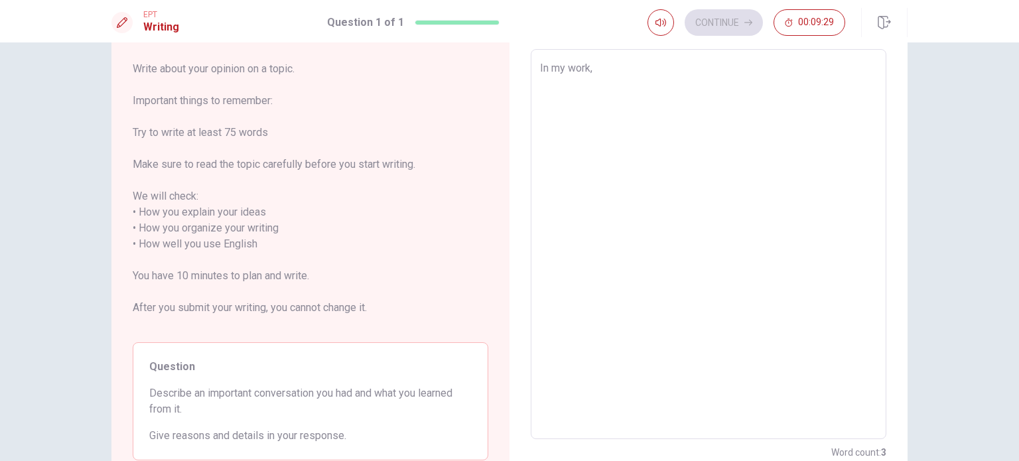
type textarea "x"
type textarea "In my work, f"
type textarea "x"
type textarea "In my work, fr"
type textarea "x"
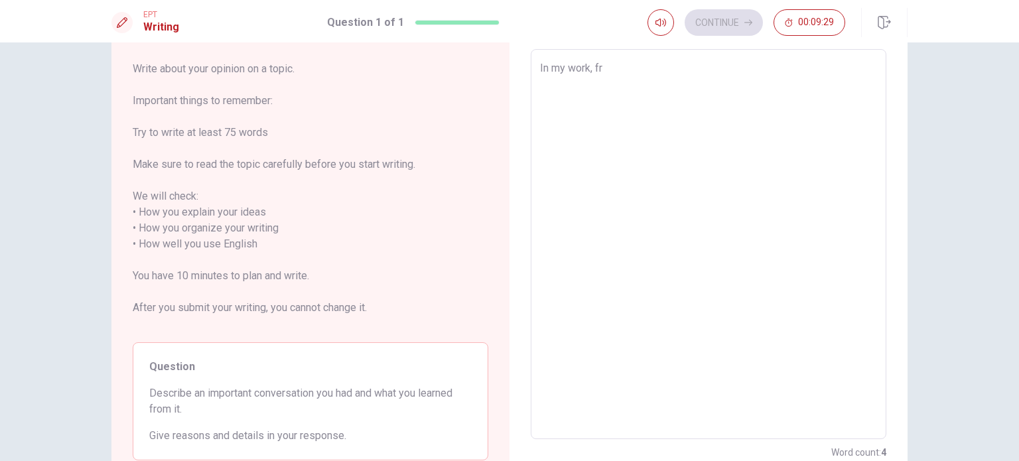
type textarea "In my work, fre"
type textarea "x"
type textarea "In my work, freq"
type textarea "x"
type textarea "In my work, frequ"
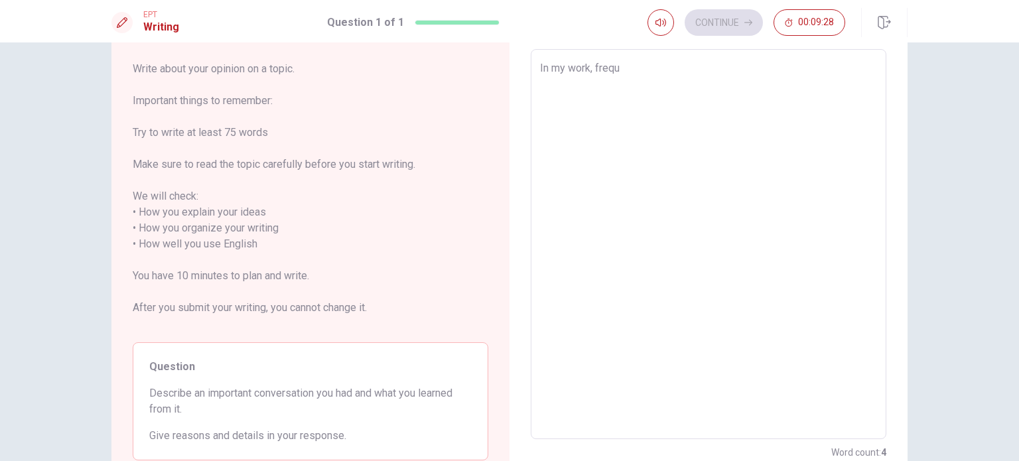
type textarea "x"
type textarea "In my work, freque"
type textarea "x"
type textarea "In my work, frequen"
type textarea "x"
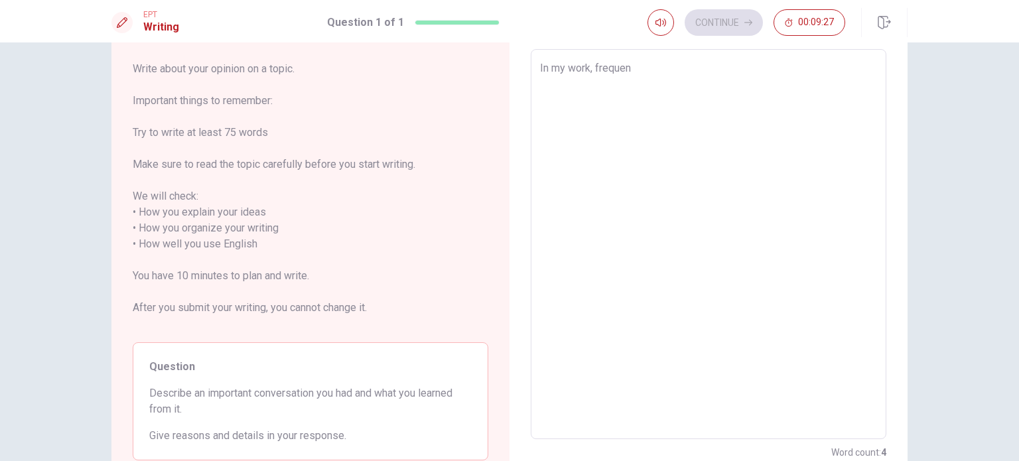
type textarea "In my work, frequent"
type textarea "x"
type textarea "In my work, frequentr"
type textarea "x"
type textarea "In my work, frequent"
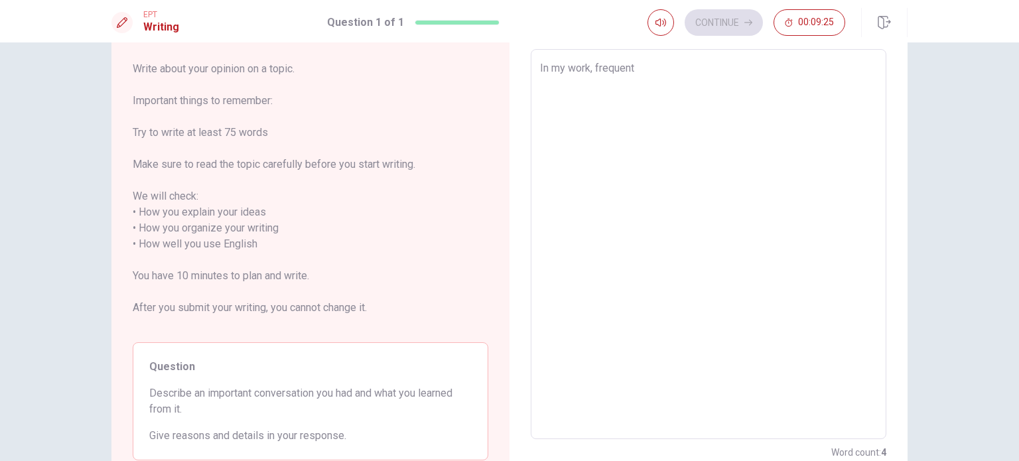
type textarea "x"
type textarea "In my work, frequen"
type textarea "x"
type textarea "In my work, frequenl"
type textarea "x"
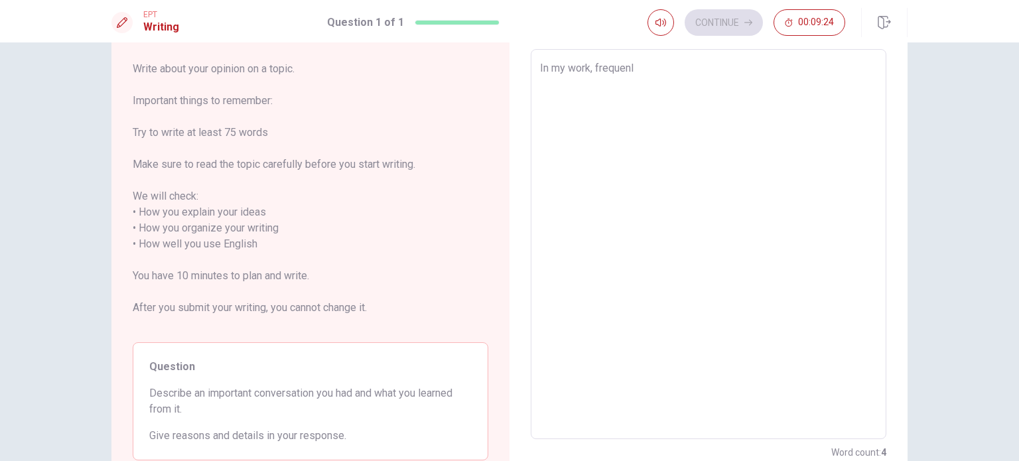
type textarea "In my work, frequenly"
type textarea "x"
type textarea "In my work, frequenl"
type textarea "x"
type textarea "In my work, frequen"
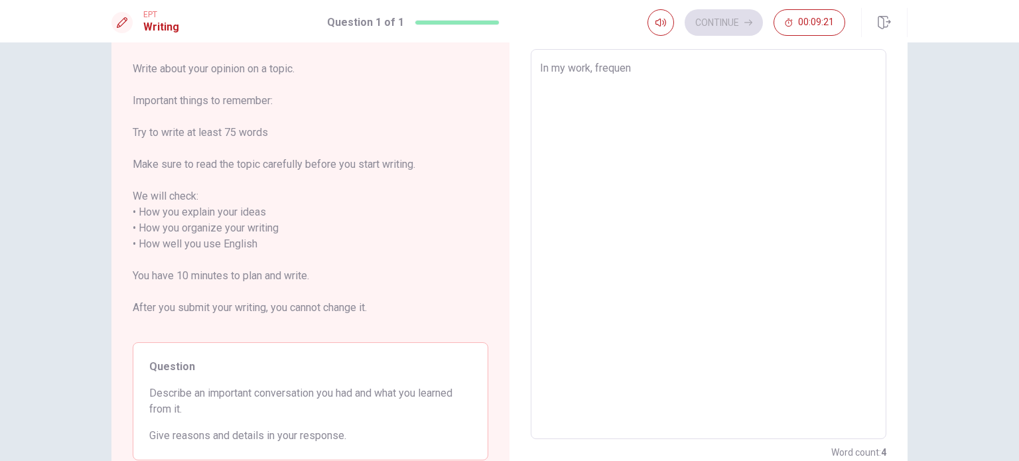
type textarea "x"
type textarea "In my work, freque"
type textarea "x"
type textarea "In my work, frequ"
type textarea "x"
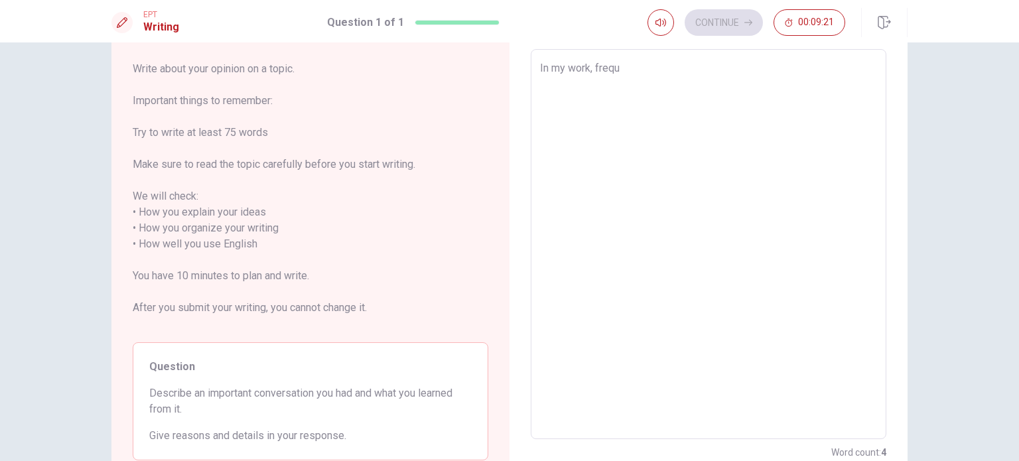
type textarea "In my work, freq"
type textarea "x"
type textarea "In my work, fre"
type textarea "x"
type textarea "In my work, fr"
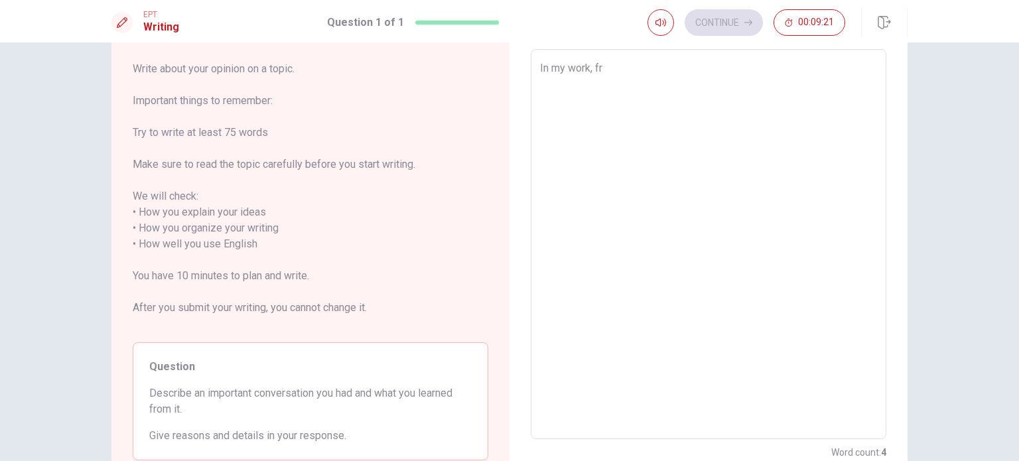
type textarea "x"
type textarea "In my work, f"
type textarea "x"
type textarea "In my work,"
type textarea "x"
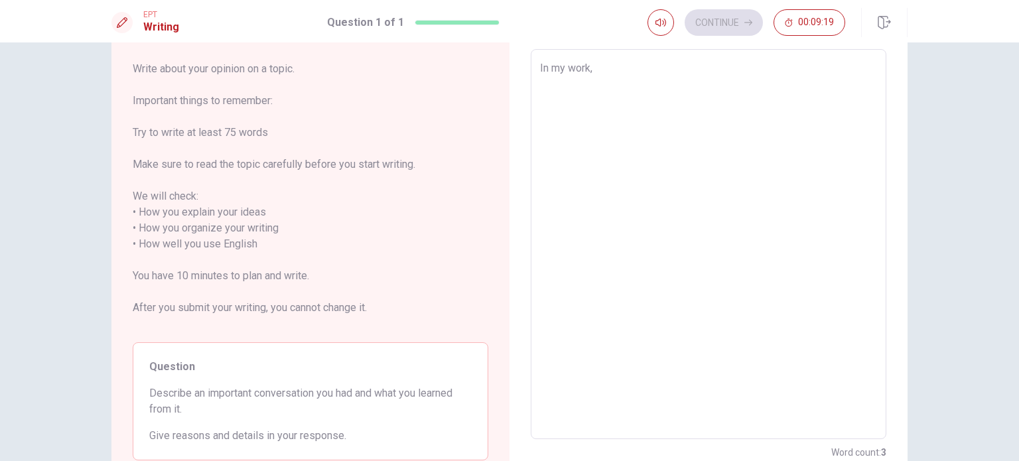
type textarea "In my work, o"
type textarea "x"
type textarea "In my work, of"
type textarea "x"
type textarea "In my work, oft"
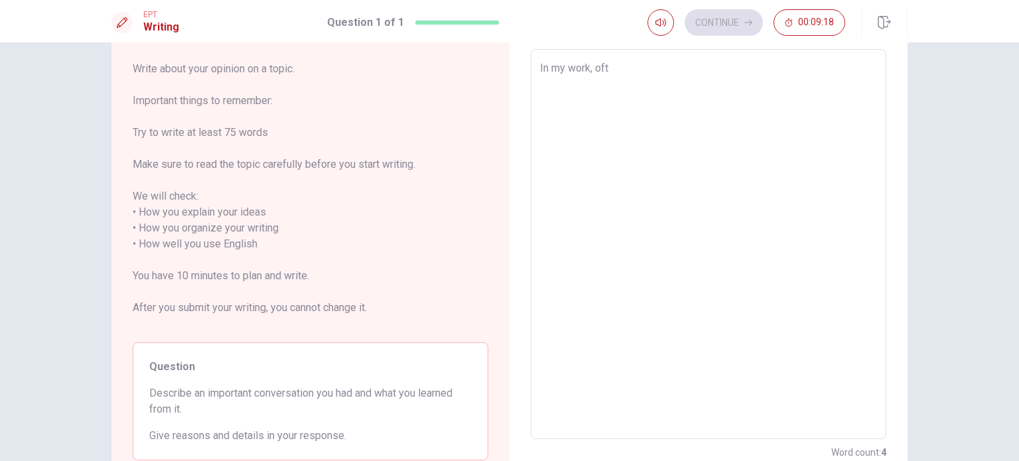
type textarea "x"
type textarea "In my work, ofte"
type textarea "x"
type textarea "In my work, oft"
type textarea "x"
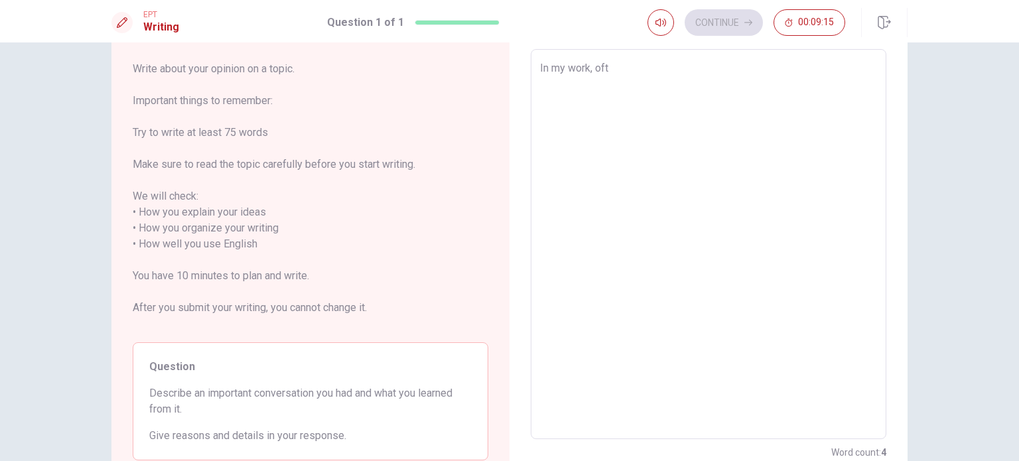
type textarea "In my work, of"
type textarea "x"
type textarea "In my work, o"
type textarea "x"
type textarea "In my work,"
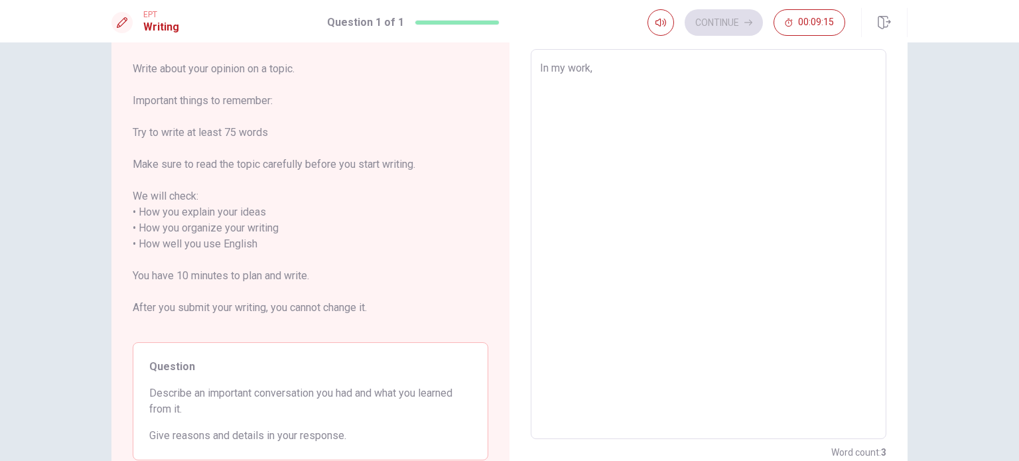
type textarea "x"
type textarea "In my work, w"
type textarea "x"
type textarea "In my work, we"
type textarea "x"
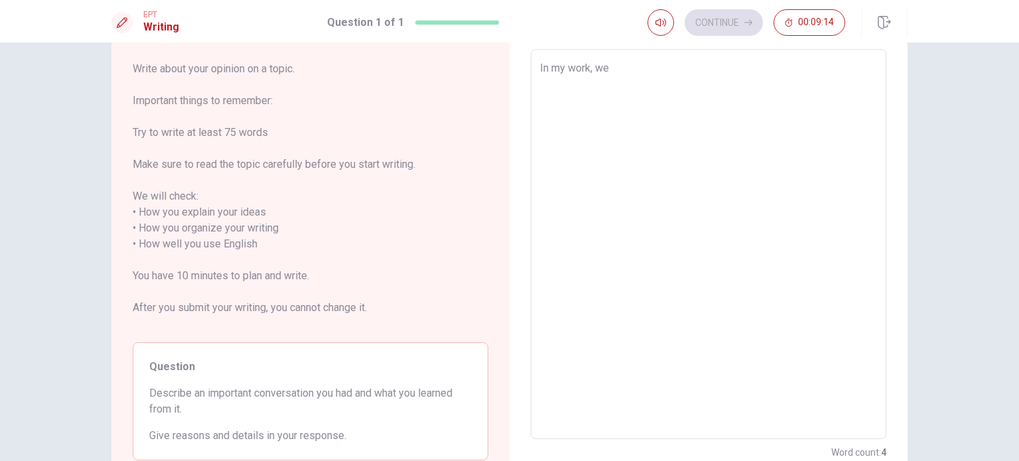
type textarea "In my work, we"
type textarea "x"
type textarea "In my work, we r"
type textarea "x"
type textarea "In my work, we re"
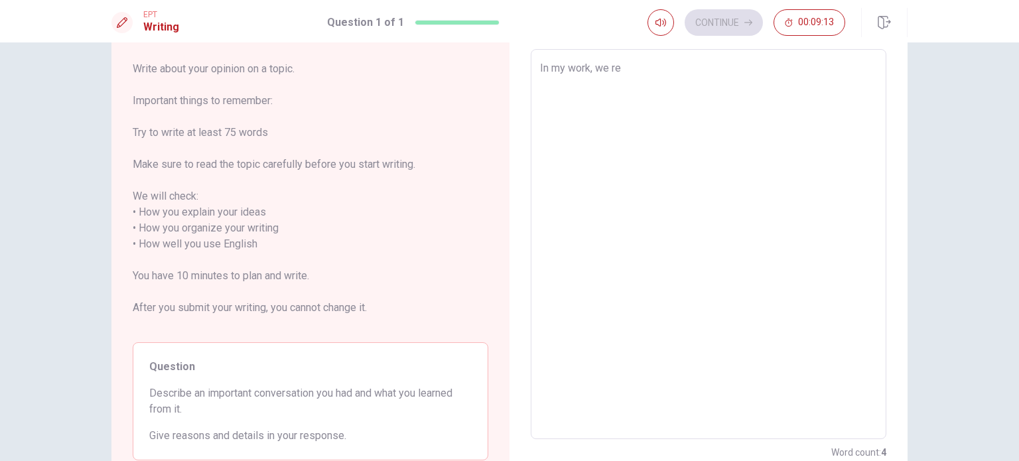
type textarea "x"
type textarea "In my work, we rec"
type textarea "x"
type textarea "In my work, we rece"
type textarea "x"
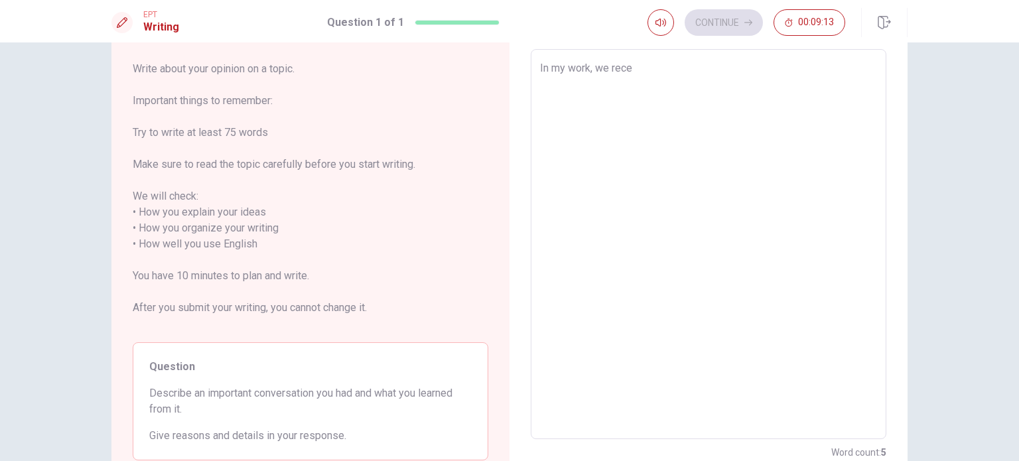
type textarea "In my work, we recei"
type textarea "x"
type textarea "In my work, we receiv"
type textarea "x"
type textarea "In my work, we receive"
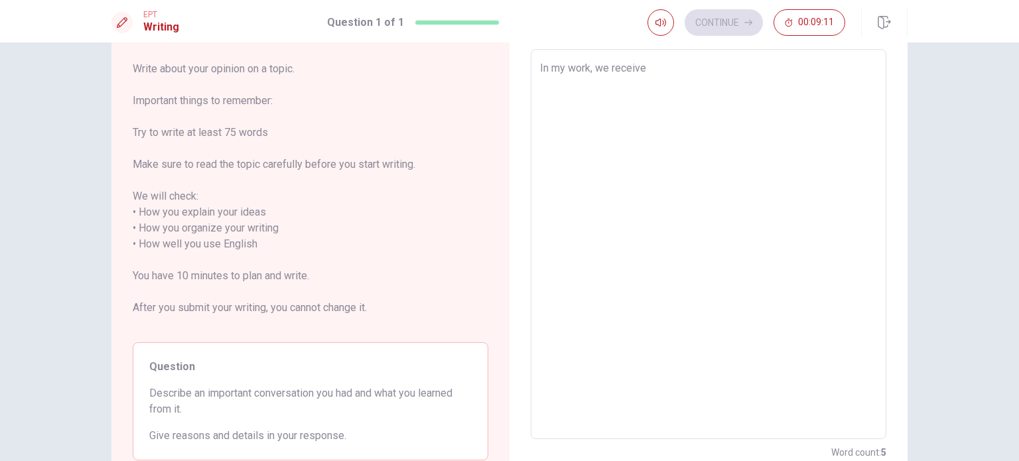
type textarea "x"
type textarea "In my work, we receive"
type textarea "x"
type textarea "In my work, we receive f"
type textarea "x"
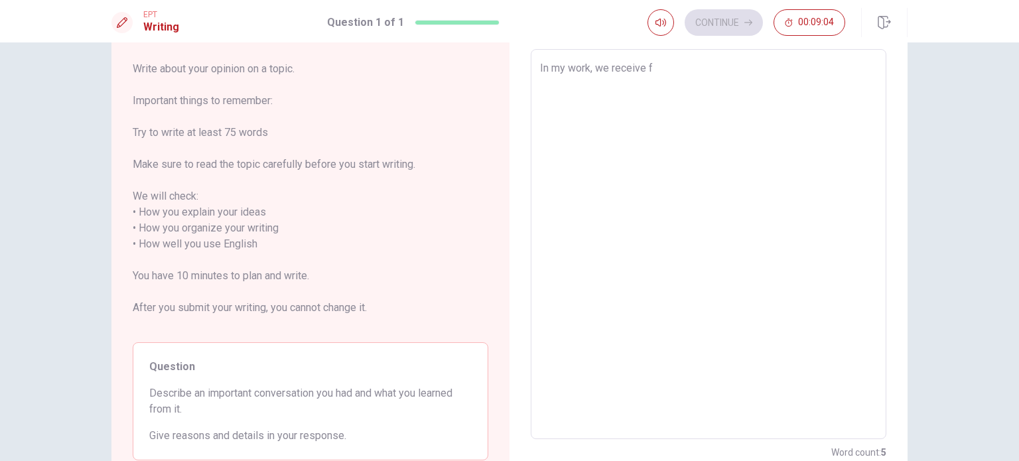
type textarea "In my work, we receive fe"
type textarea "x"
type textarea "In my work, we receive fee"
type textarea "x"
type textarea "In my work, we receive feed"
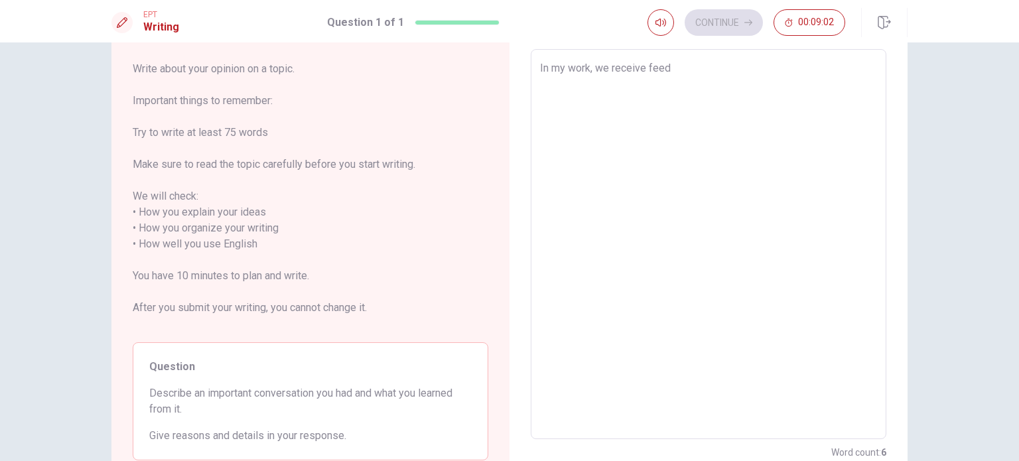
type textarea "x"
type textarea "In my work, we receive feedb"
type textarea "x"
type textarea "In my work, we receive feedba"
type textarea "x"
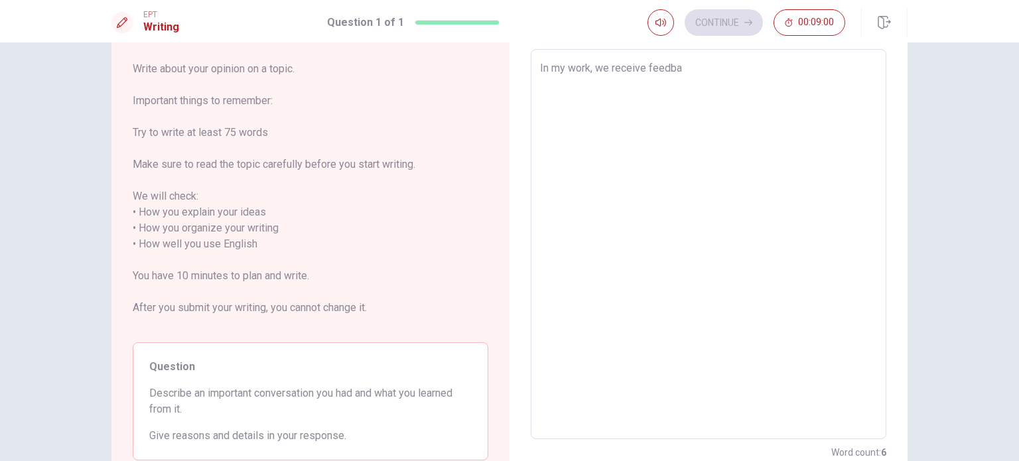
type textarea "In my work, we receive feedbac"
type textarea "x"
type textarea "In my work, we receive feedback"
type textarea "x"
type textarea "In my work, we receive feedbacks"
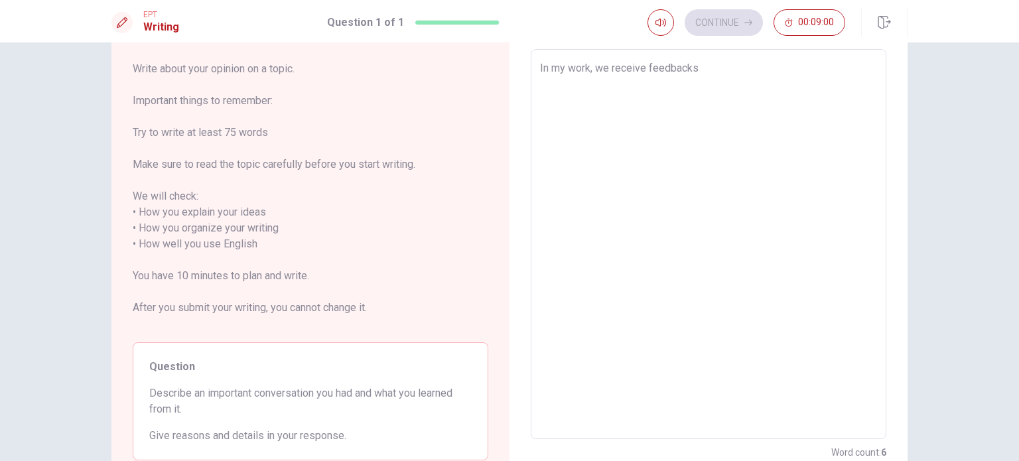
type textarea "x"
type textarea "In my work, we receive feedbacks"
type textarea "x"
type textarea "In my work, we receive feedbacks o"
type textarea "x"
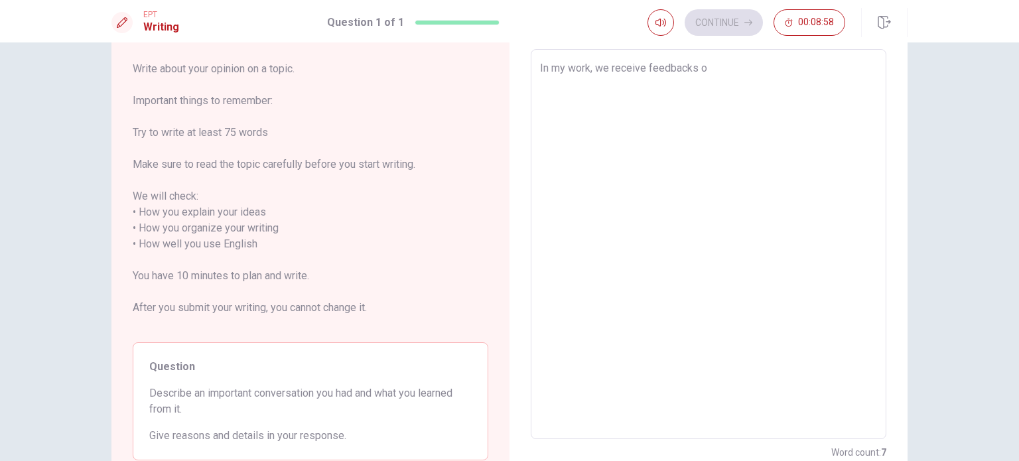
type textarea "In my work, we receive feedbacks of"
type textarea "x"
type textarea "In my work, we receive feedbacks oft"
type textarea "x"
type textarea "In my work, we receive feedbacks ofte"
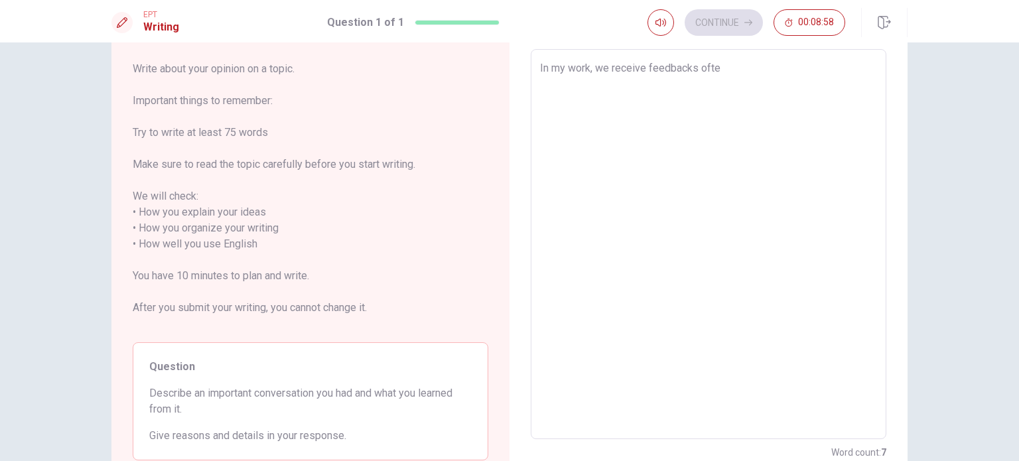
type textarea "x"
type textarea "In my work, we receive feedbacks often"
type textarea "x"
type textarea "In my work, we receive feedbacks often."
type textarea "x"
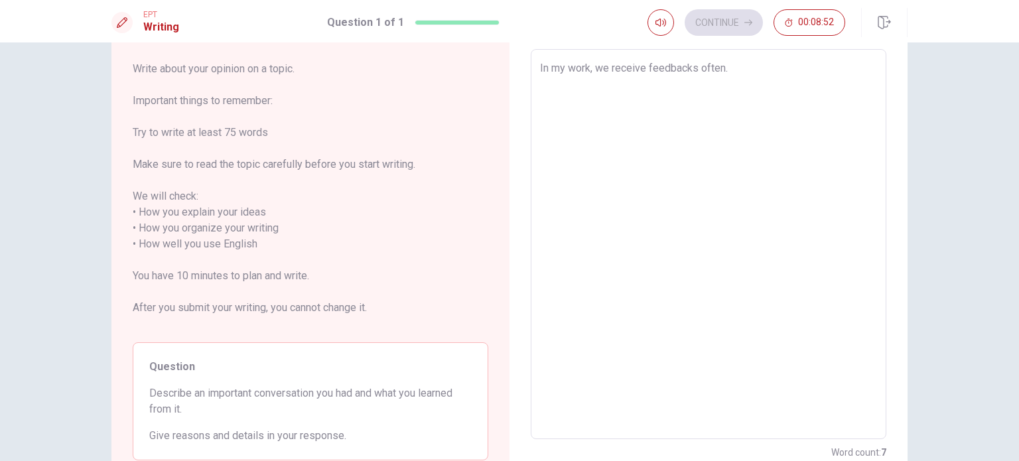
type textarea "In my work, we receive feedbacks often."
type textarea "x"
type textarea "In my work, we receive feedbacks often. I"
type textarea "x"
type textarea "In my work, we receive feedbacks often. In"
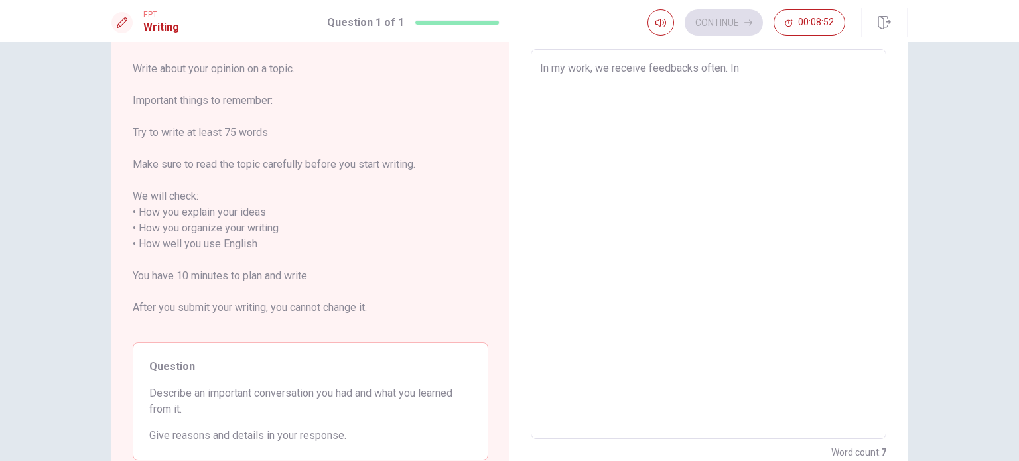
type textarea "x"
type textarea "In my work, we receive feedbacks often. In"
type textarea "x"
type textarea "In my work, we receive feedbacks often. In m"
type textarea "x"
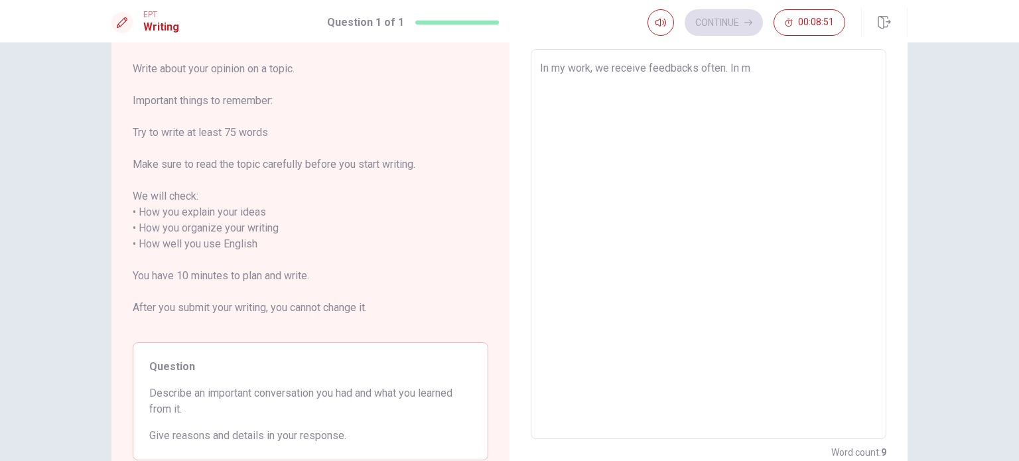
type textarea "In my work, we receive feedbacks often. In my"
type textarea "x"
type textarea "In my work, we receive feedbacks often. In my"
type textarea "x"
type textarea "In my work, we receive feedbacks often. In my l"
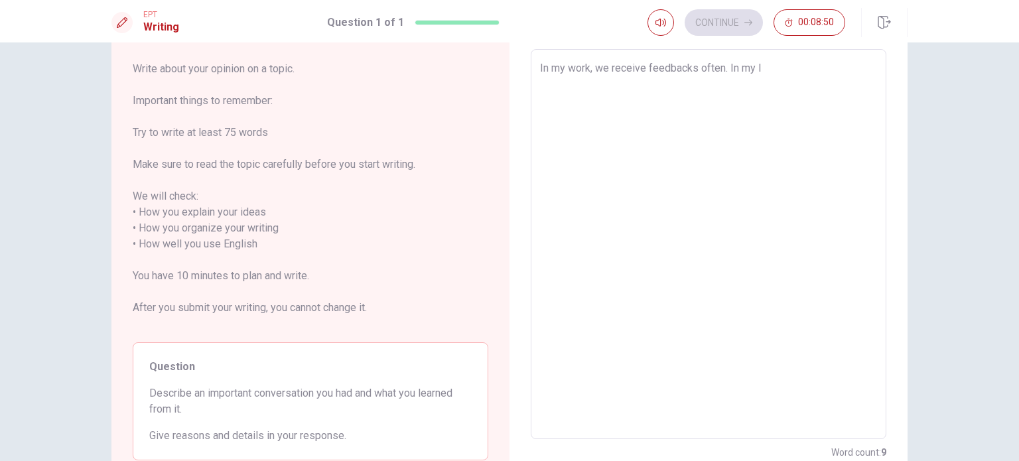
type textarea "x"
type textarea "In my work, we receive feedbacks often. In my la"
type textarea "x"
type textarea "In my work, we receive feedbacks often. In my las"
type textarea "x"
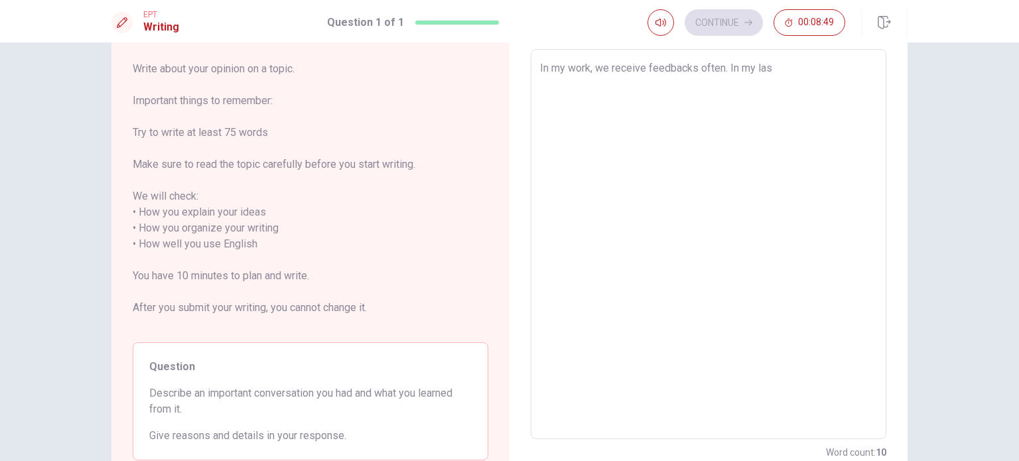
type textarea "In my work, we receive feedbacks often. In my last"
type textarea "x"
type textarea "In my work, we receive feedbacks often. In my last"
type textarea "x"
type textarea "In my work, we receive feedbacks often. In my last m"
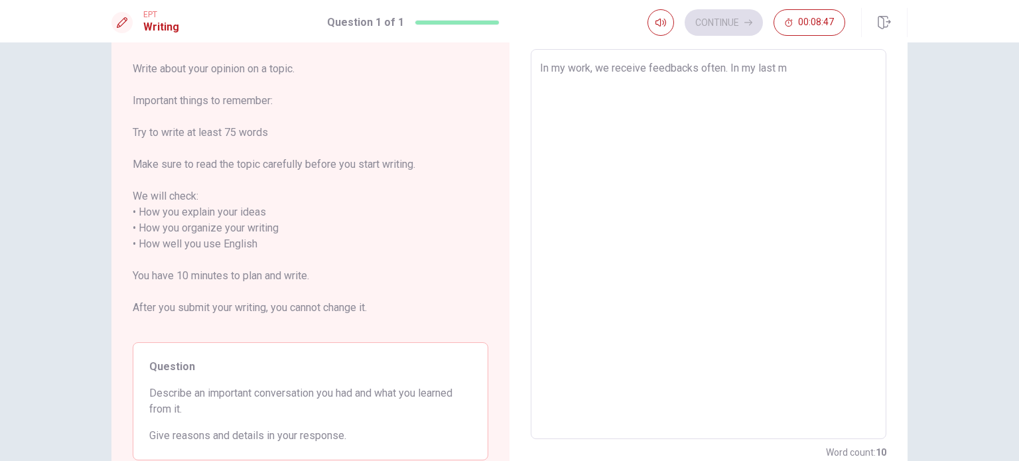
type textarea "x"
type textarea "In my work, we receive feedbacks often. In my last me"
type textarea "x"
type textarea "In my work, we receive feedbacks often. In my last mee"
type textarea "x"
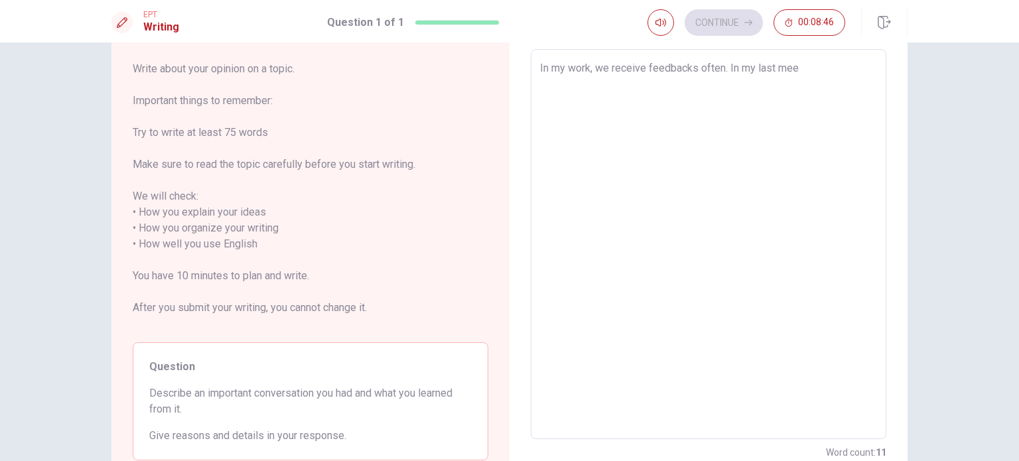
type textarea "In my work, we receive feedbacks often. In my last meet"
type textarea "x"
type textarea "In my work, we receive feedbacks often. In my last meet,"
type textarea "x"
type textarea "In my work, we receive feedbacks often. In my last meet,"
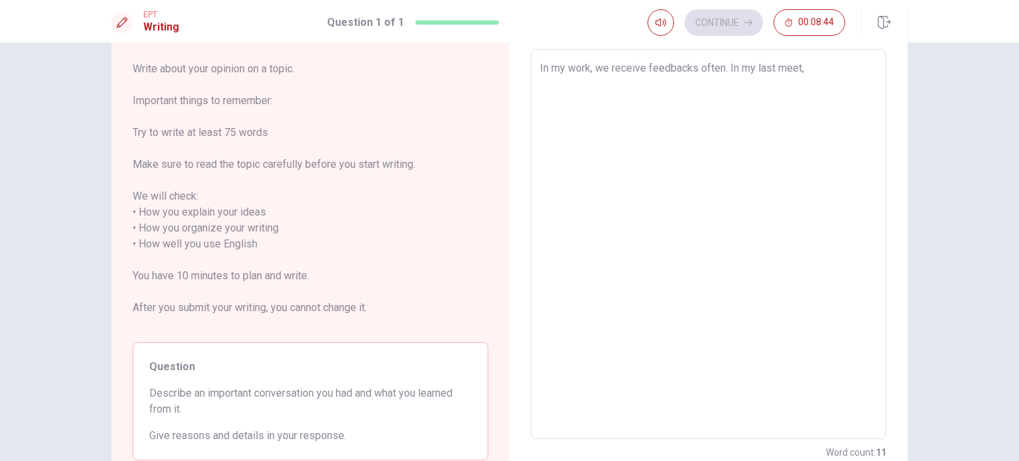
type textarea "x"
type textarea "In my work, we receive feedbacks often. In my last meet, m"
type textarea "x"
type textarea "In my work, we receive feedbacks often. In my last meet, my"
type textarea "x"
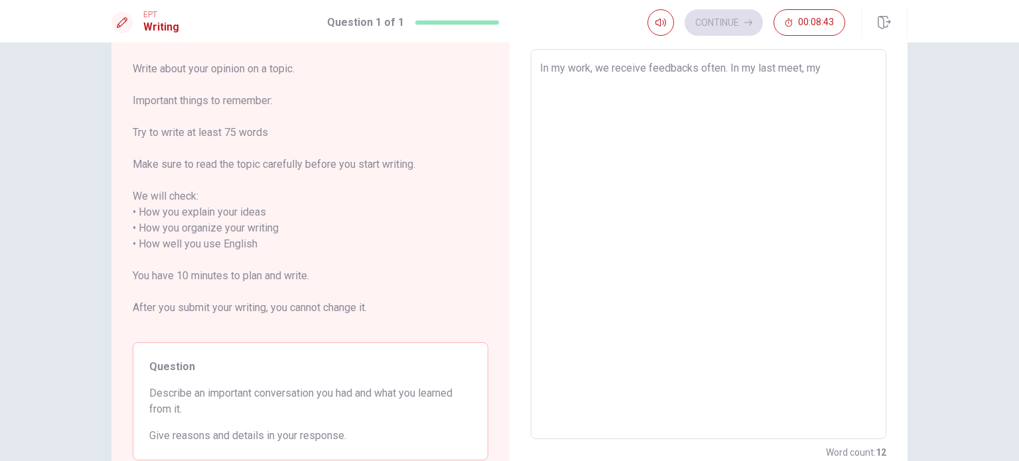
type textarea "In my work, we receive feedbacks often. In my last meet, my"
type textarea "x"
type textarea "In my work, we receive feedbacks often. In my last meet, my b"
type textarea "x"
type textarea "In my work, we receive feedbacks often. In my last meet, my bo"
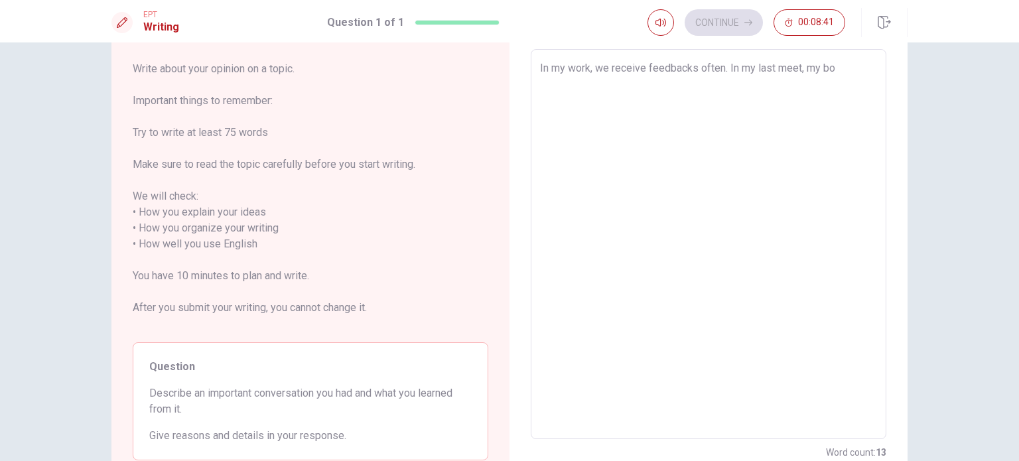
type textarea "x"
type textarea "In my work, we receive feedbacks often. In my last meet, my bos"
type textarea "x"
type textarea "In my work, we receive feedbacks often. In my last meet, my boss"
type textarea "x"
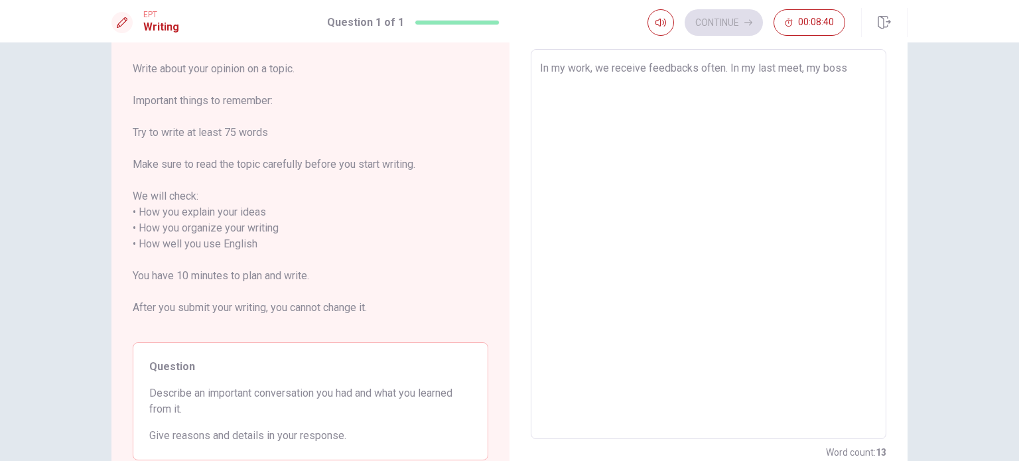
type textarea "In my work, we receive feedbacks often. In my last meet, my boss"
type textarea "x"
type textarea "In my work, we receive feedbacks often. In my last meet, my boss t"
type textarea "x"
type textarea "In my work, we receive feedbacks often. In my last meet, my boss ta"
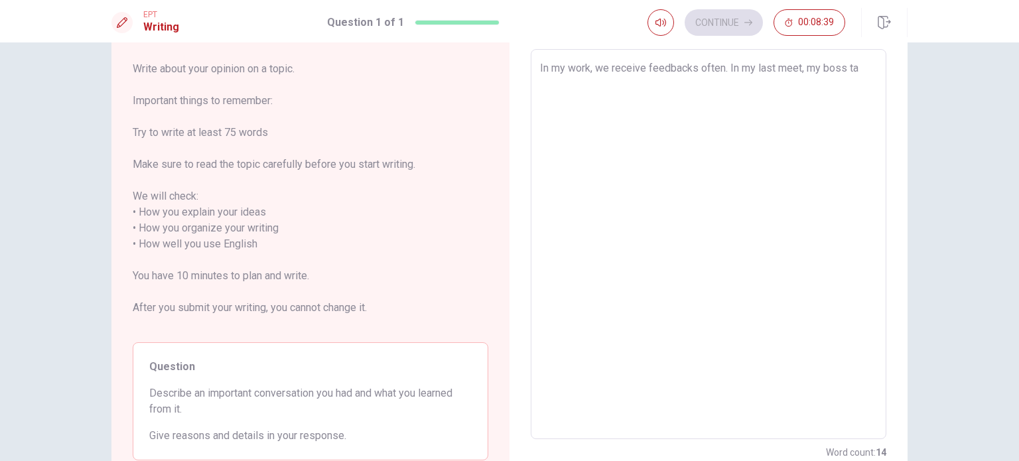
type textarea "x"
type textarea "In my work, we receive feedbacks often. In my last meet, my boss tal"
type textarea "x"
type textarea "In my work, we receive feedbacks often. In my last meet, my boss talk"
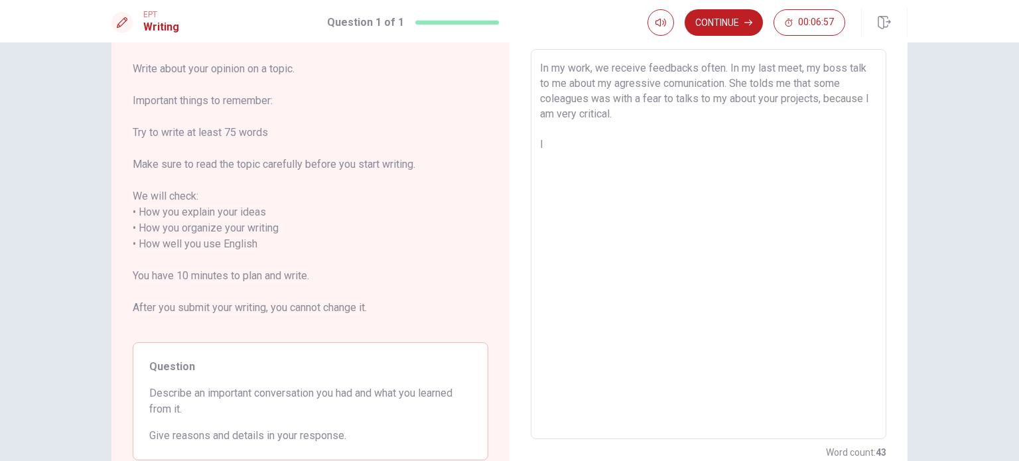
drag, startPoint x: 725, startPoint y: 68, endPoint x: 766, endPoint y: 102, distance: 53.3
click at [725, 68] on textarea "In my work, we receive feedbacks often. In my last meet, my boss talk to me abo…" at bounding box center [708, 244] width 337 height 368
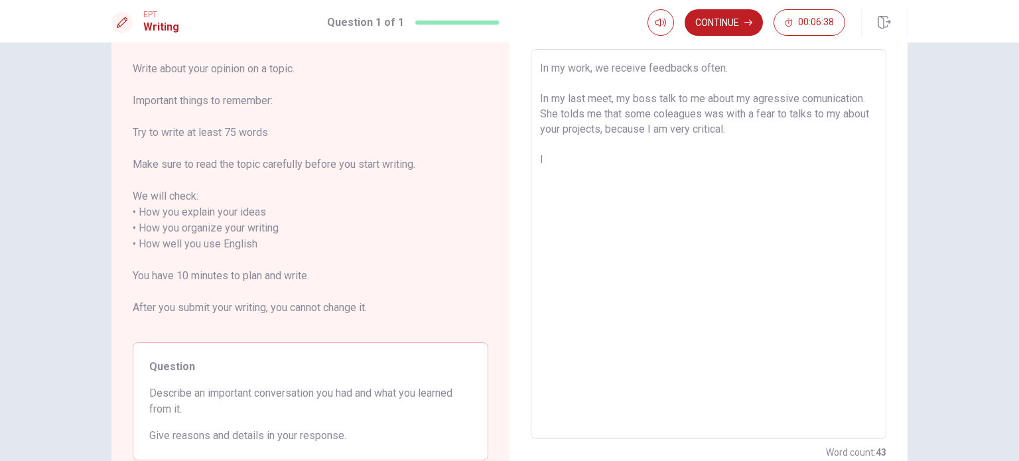
click at [571, 130] on textarea "In my work, we receive feedbacks often. In my last meet, my boss talk to me abo…" at bounding box center [708, 244] width 337 height 368
click at [773, 125] on textarea "In my work, we receive feedbacks often. In my last meet, my boss talk to me abo…" at bounding box center [708, 244] width 337 height 368
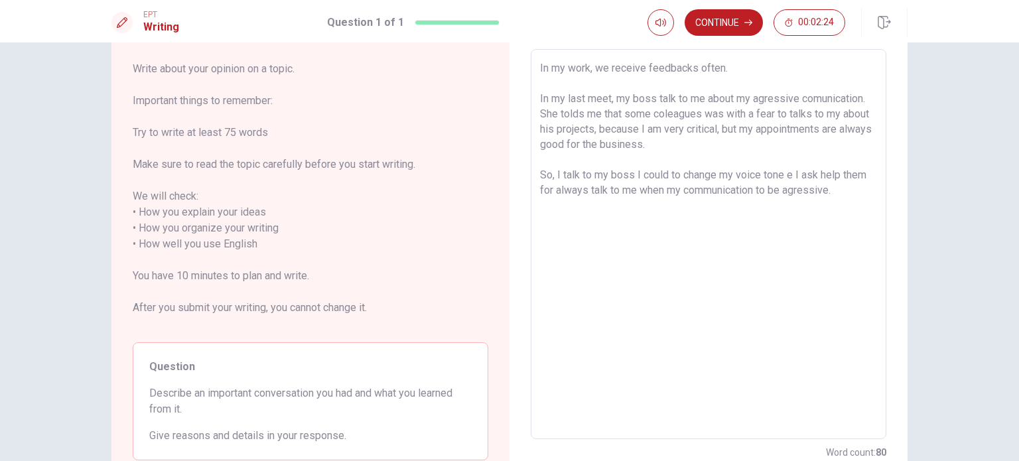
drag, startPoint x: 537, startPoint y: 72, endPoint x: 861, endPoint y: 190, distance: 344.8
click at [861, 190] on textarea "In my work, we receive feedbacks often. In my last meet, my boss talk to me abo…" at bounding box center [708, 244] width 337 height 368
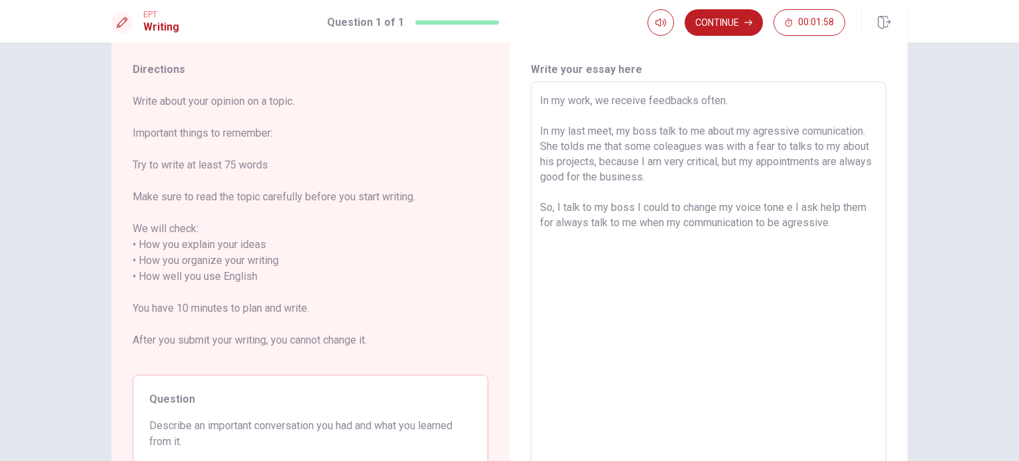
scroll to position [28, 0]
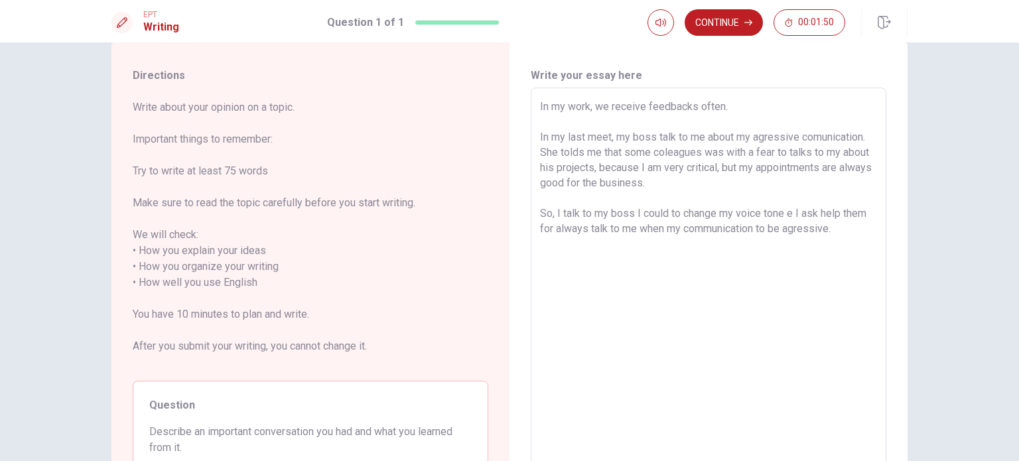
click at [754, 135] on textarea "In my work, we receive feedbacks often. In my last meet, my boss talk to me abo…" at bounding box center [708, 283] width 337 height 368
click at [800, 133] on textarea "In my work, we receive feedbacks often. In my last meet, my boss talk to me abo…" at bounding box center [708, 283] width 337 height 368
click at [736, 214] on textarea "In my work, we receive feedbacks often. In my last meet, my boss talk to me abo…" at bounding box center [708, 283] width 337 height 368
click at [789, 209] on textarea "In my work, we receive feedbacks often. In my last meet, my boss talk to me abo…" at bounding box center [708, 283] width 337 height 368
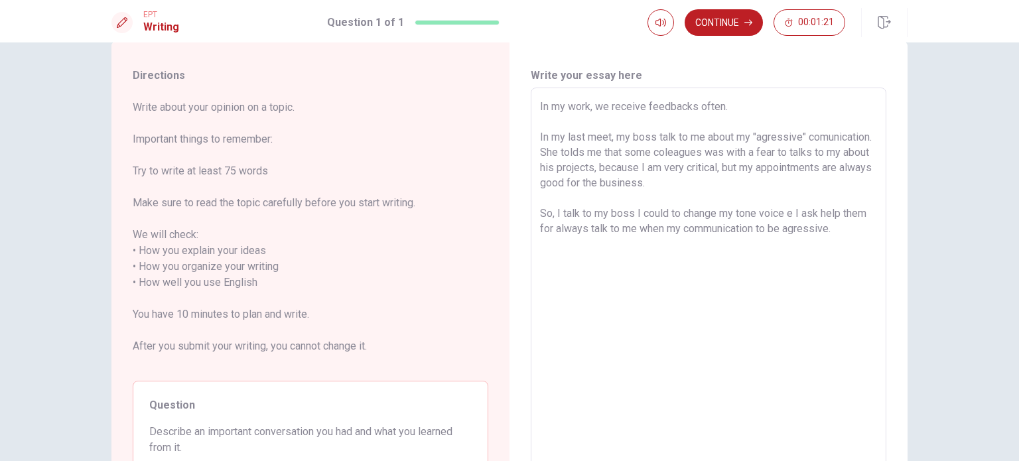
click at [815, 214] on textarea "In my work, we receive feedbacks often. In my last meet, my boss talk to me abo…" at bounding box center [708, 283] width 337 height 368
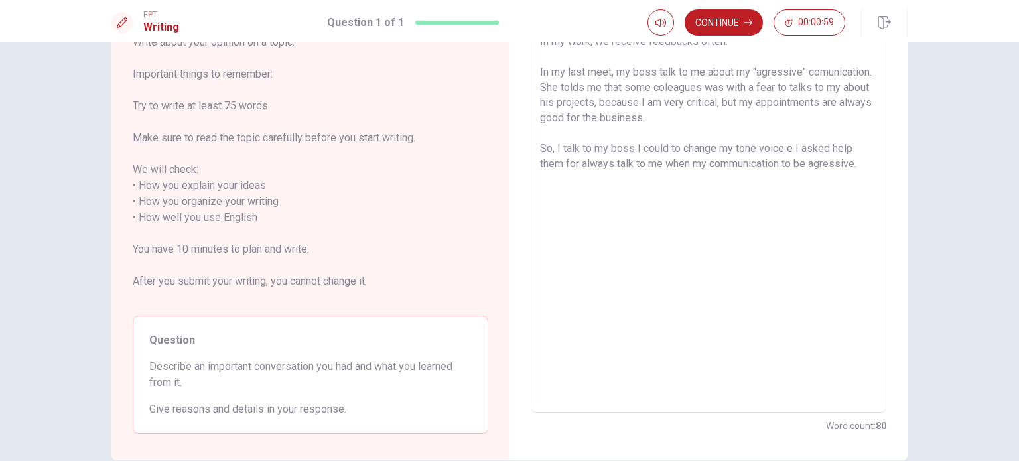
scroll to position [94, 0]
click at [800, 163] on textarea "In my work, we receive feedbacks often. In my last meet, my boss talk to me abo…" at bounding box center [708, 217] width 337 height 368
click at [714, 18] on button "Continue" at bounding box center [724, 22] width 78 height 27
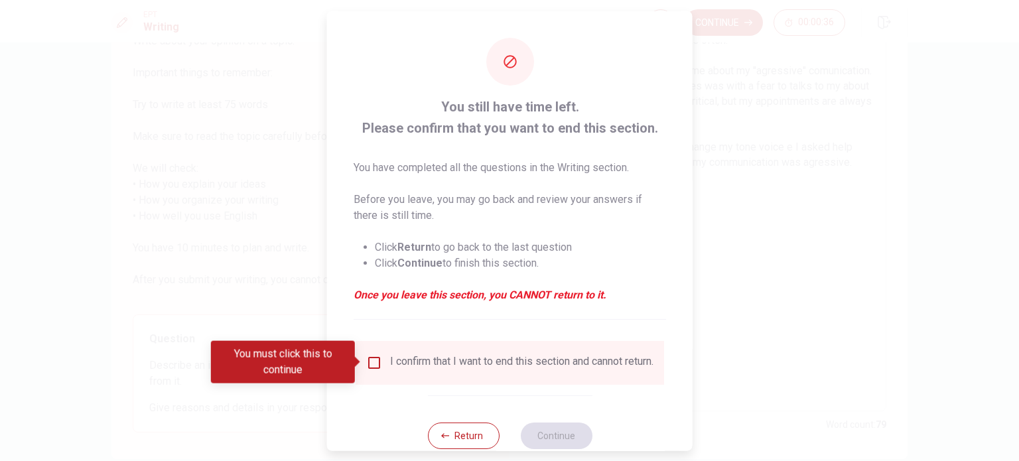
click at [376, 360] on input "You must click this to continue" at bounding box center [374, 362] width 16 height 16
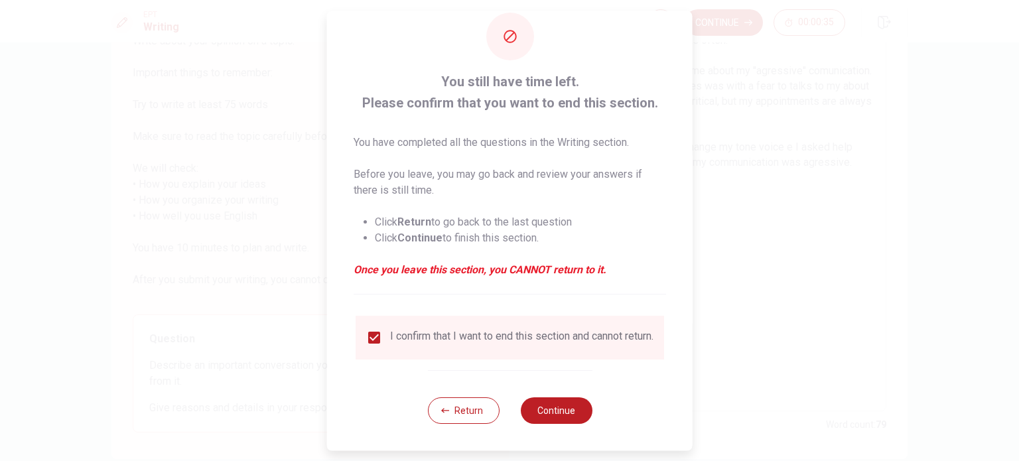
scroll to position [33, 0]
click at [550, 406] on button "Continue" at bounding box center [556, 411] width 72 height 27
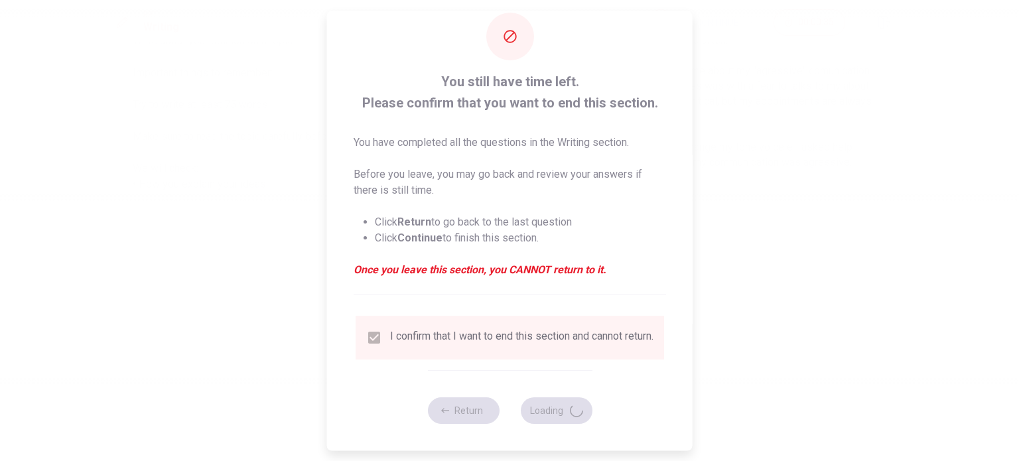
scroll to position [0, 0]
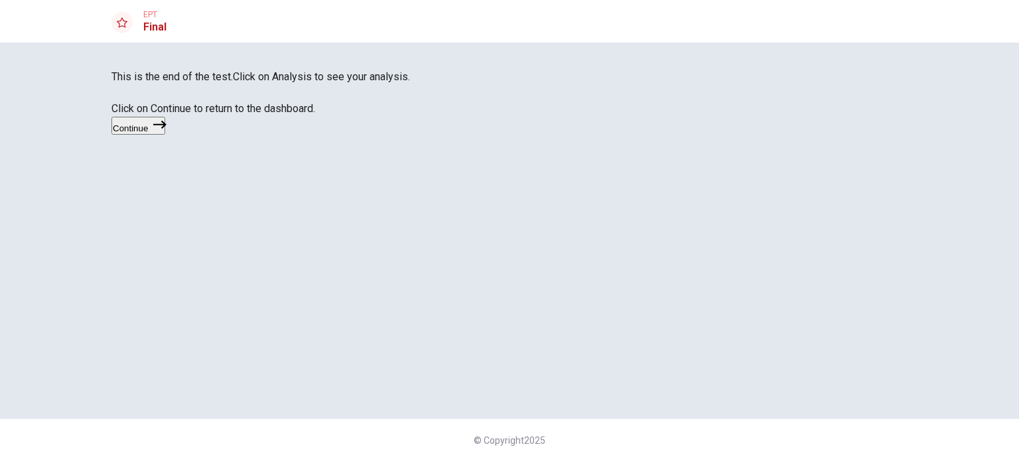
click at [165, 135] on button "Continue" at bounding box center [139, 126] width 54 height 18
